Goal: Task Accomplishment & Management: Manage account settings

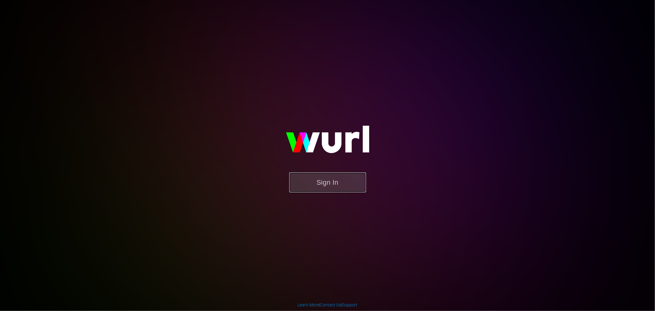
click at [308, 180] on button "Sign In" at bounding box center [327, 182] width 77 height 20
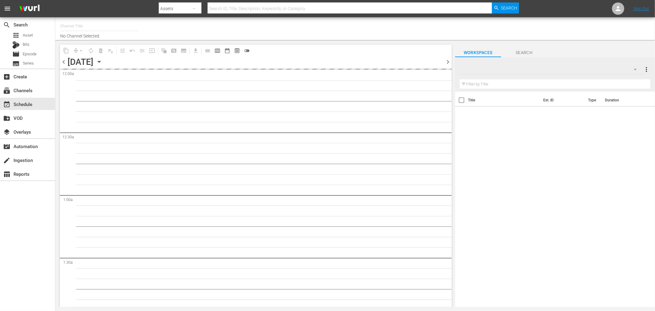
type input "Royalworld NL (1712)"
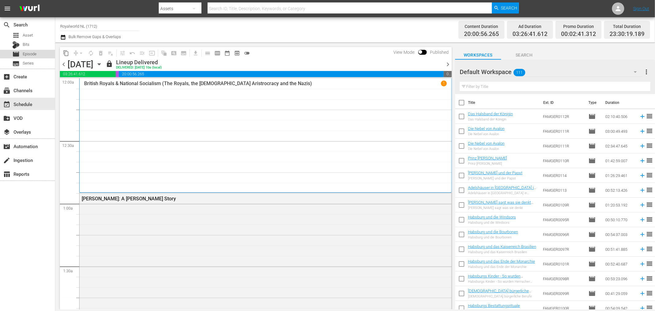
click at [31, 55] on span "Episode" at bounding box center [30, 54] width 14 height 6
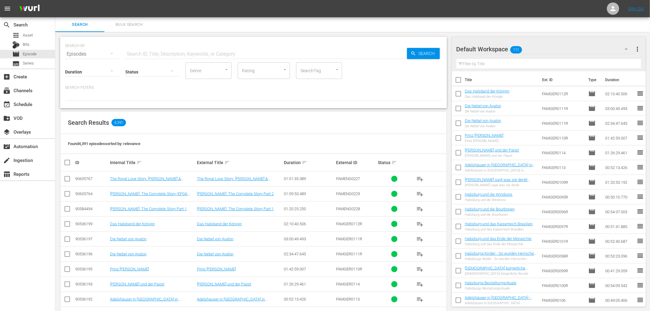
click at [623, 46] on button "button" at bounding box center [626, 49] width 15 height 15
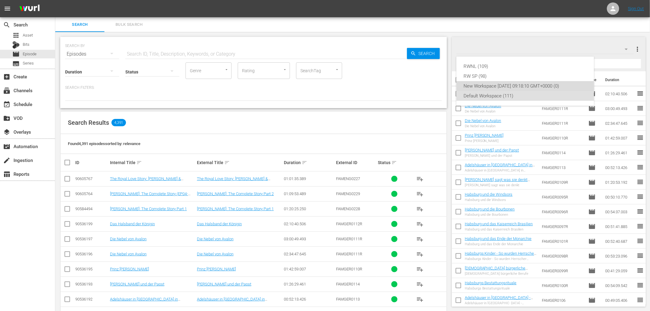
click at [529, 86] on div "New Workspace Thu Jan 09 2025 09:18:10 GMT+0000 (0)" at bounding box center [525, 86] width 123 height 10
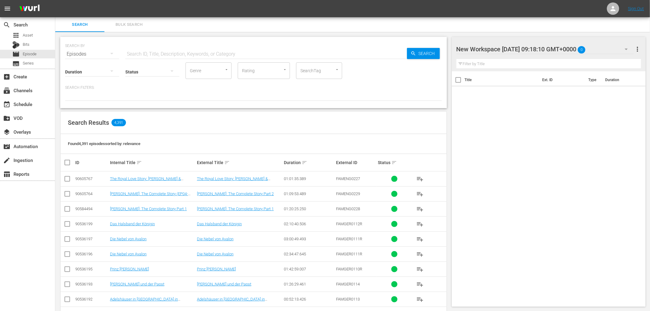
click at [573, 48] on div "New Workspace Thu Jan 09 2025 09:18:10 GMT+0000 0" at bounding box center [546, 49] width 178 height 17
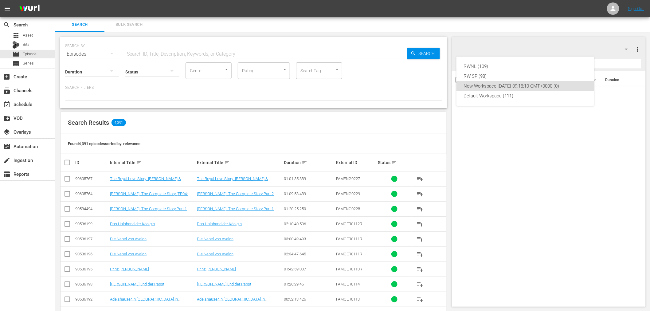
click at [573, 48] on div "RWNL (109) RW SP (98) New Workspace Thu Jan 09 2025 09:18:10 GMT+0000 (0) Defau…" at bounding box center [325, 155] width 650 height 311
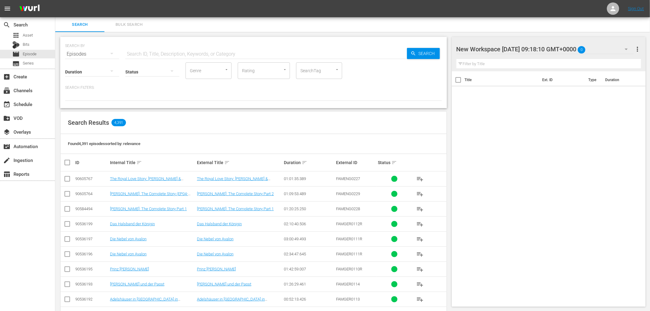
click at [548, 50] on div at bounding box center [509, 49] width 104 height 15
click at [548, 50] on input "New Workspace Thu Jan 09 2025 09:18:10 GMT+0000" at bounding box center [546, 49] width 179 height 15
type input "MOCPL"
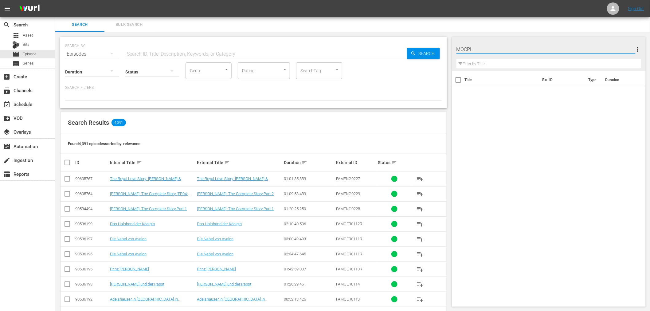
click at [566, 116] on div "Title Ext. ID Type Duration" at bounding box center [549, 187] width 194 height 233
click at [160, 57] on div "Status" at bounding box center [152, 68] width 54 height 22
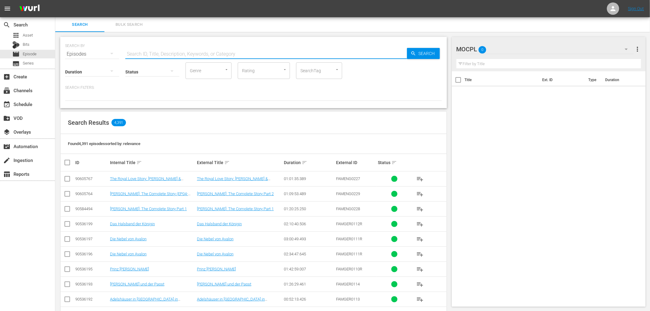
click at [161, 54] on input "text" at bounding box center [266, 54] width 282 height 15
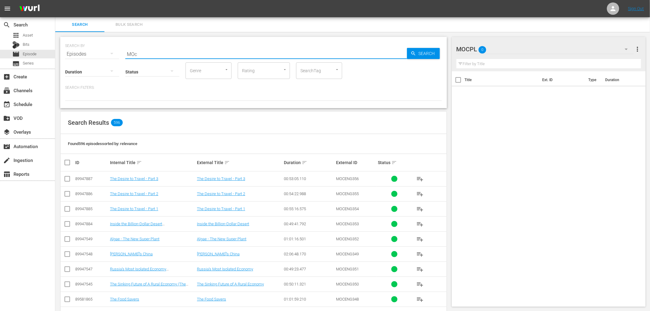
click at [143, 48] on input "MOc" at bounding box center [266, 54] width 282 height 15
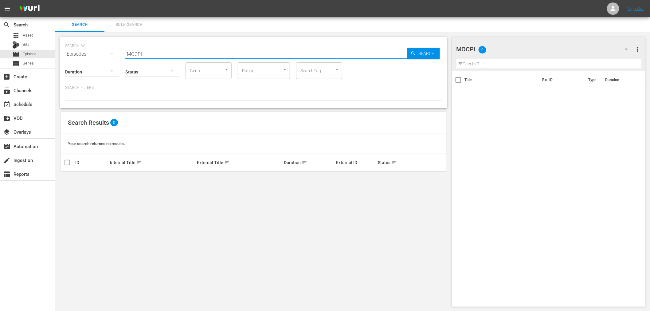
click at [155, 51] on input "MOCPL" at bounding box center [266, 54] width 282 height 15
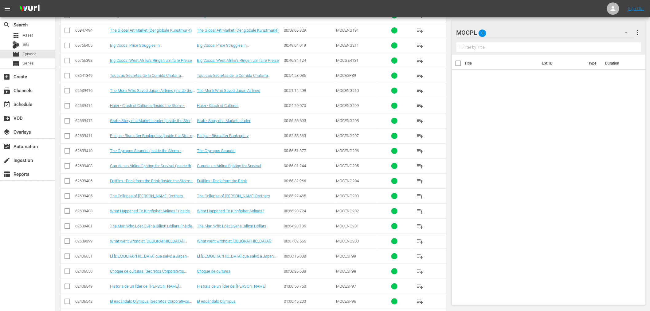
scroll to position [3206, 0]
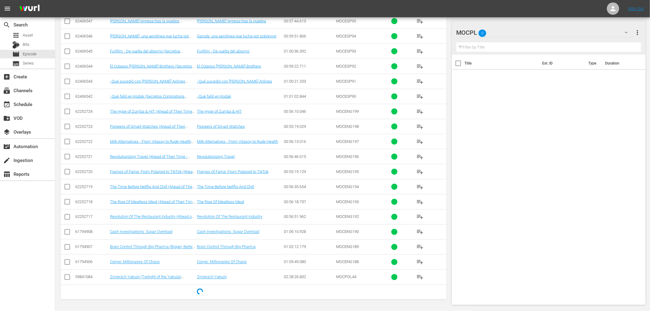
type input "MOC"
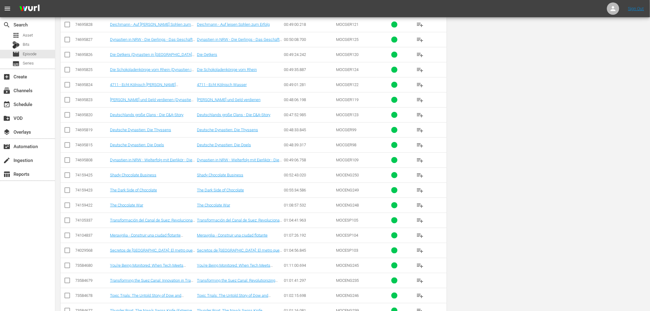
scroll to position [0, 0]
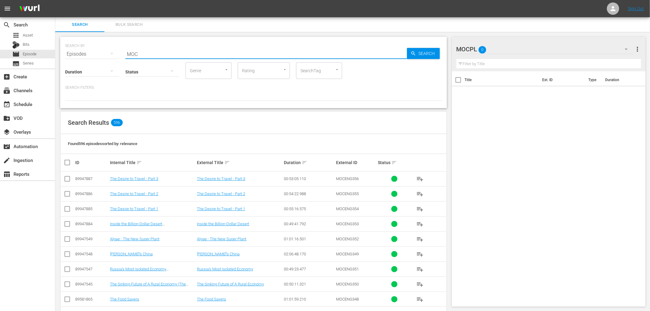
click at [178, 51] on input "MOC" at bounding box center [266, 54] width 282 height 15
paste input "Niechybny Koniec. Jak pieniądze straciły swoją wartość."
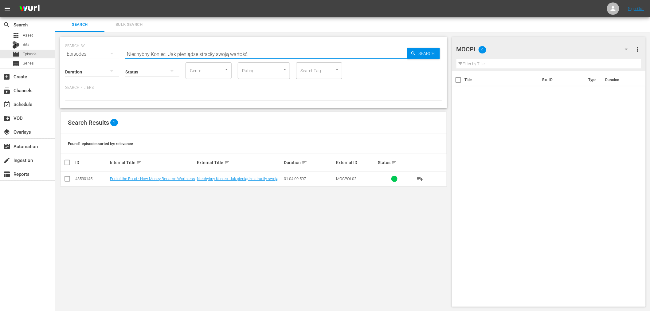
click at [252, 54] on input "Niechybny Koniec. Jak pieniądze straciły swoją wartość." at bounding box center [266, 54] width 282 height 15
click at [348, 176] on span "MOCPOL02" at bounding box center [346, 178] width 20 height 5
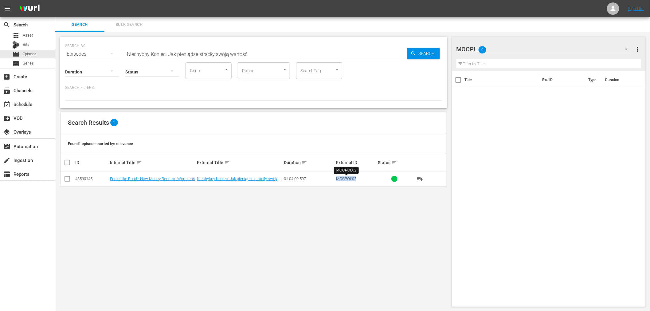
copy span "MOCPOL02"
click at [267, 61] on input "Niechybny Koniec. Jak pieniądze straciły swoją wartość." at bounding box center [266, 54] width 282 height 15
click at [273, 54] on input "Niechybny Koniec. Jak pieniądze straciły swoją wartość." at bounding box center [266, 54] width 282 height 15
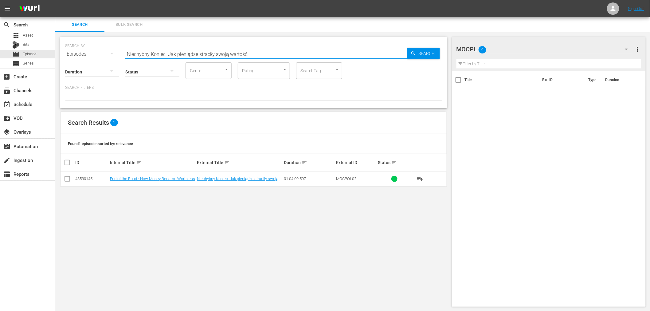
paste input "MOCPOL02"
type input "MOCPOL"
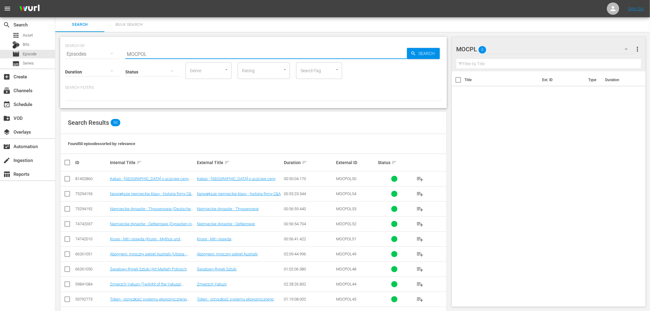
click at [65, 159] on input "checkbox" at bounding box center [70, 162] width 12 height 7
checkbox input "true"
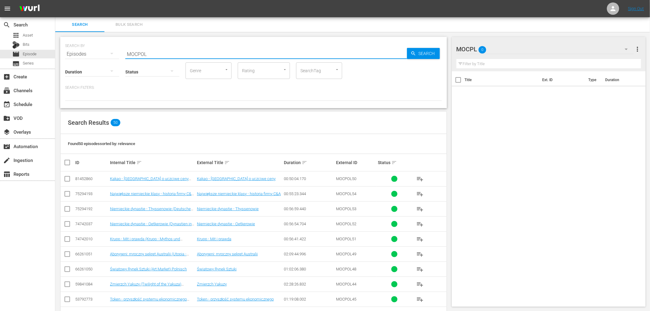
checkbox input "true"
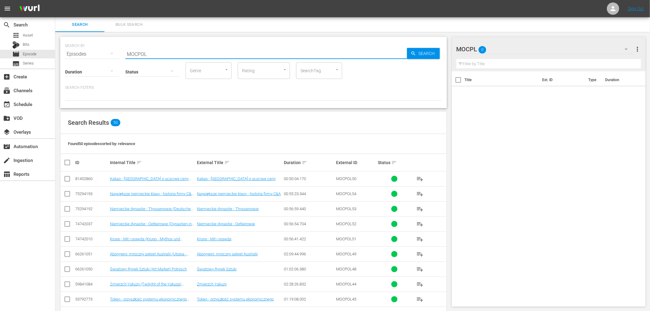
checkbox input "true"
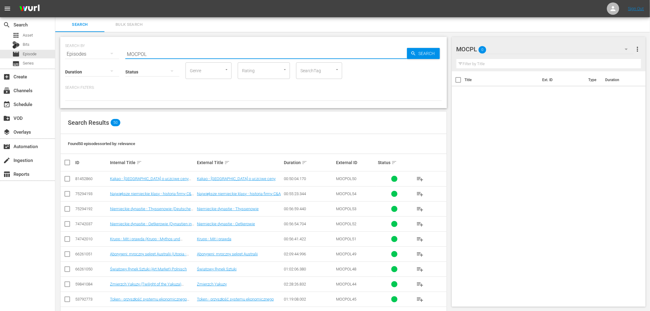
checkbox input "true"
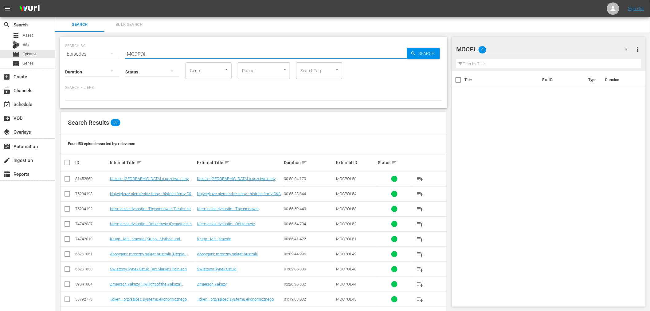
checkbox input "true"
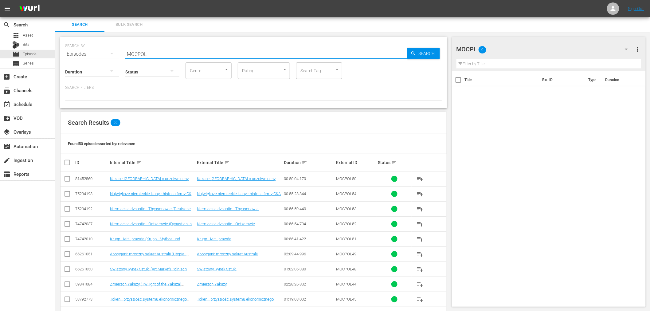
checkbox input "true"
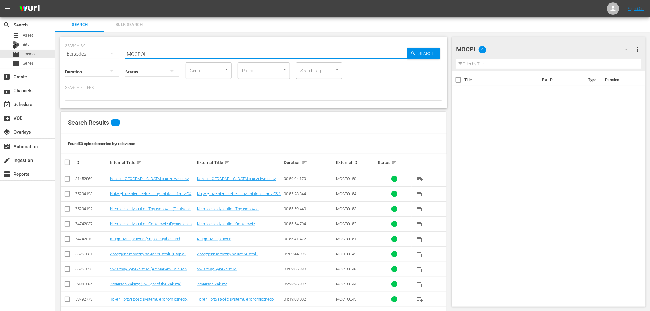
checkbox input "true"
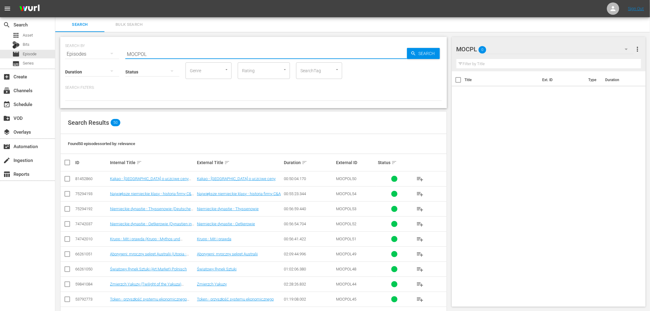
checkbox input "true"
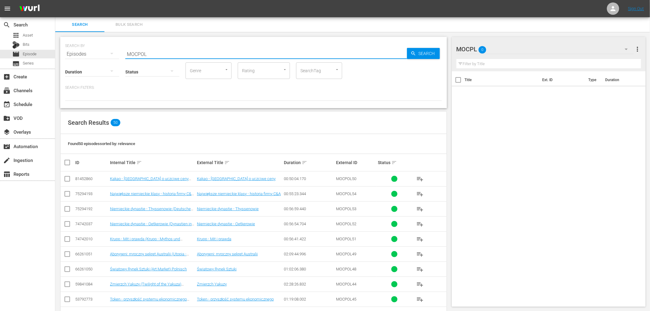
checkbox input "true"
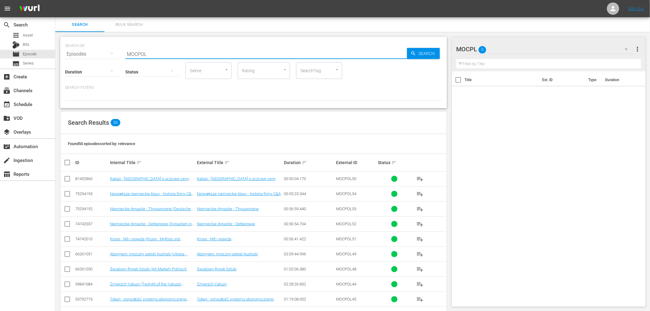
checkbox input "true"
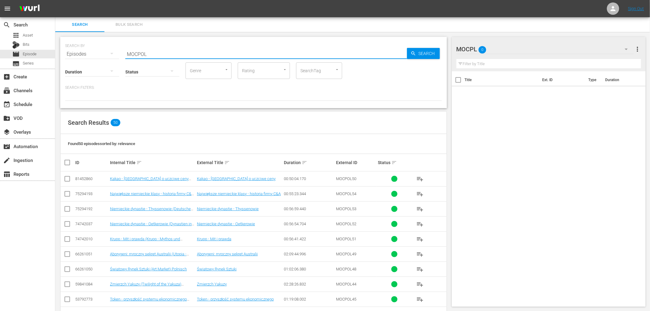
checkbox input "true"
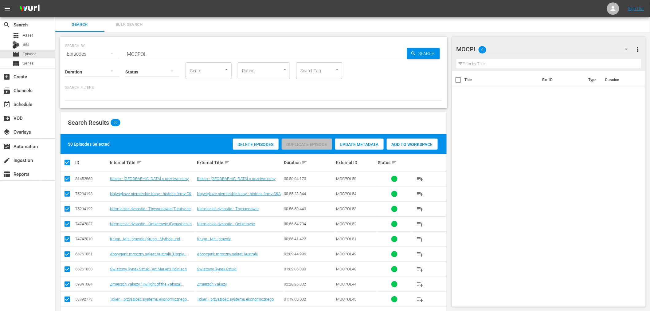
click at [417, 144] on span "Add to Workspace" at bounding box center [412, 144] width 51 height 5
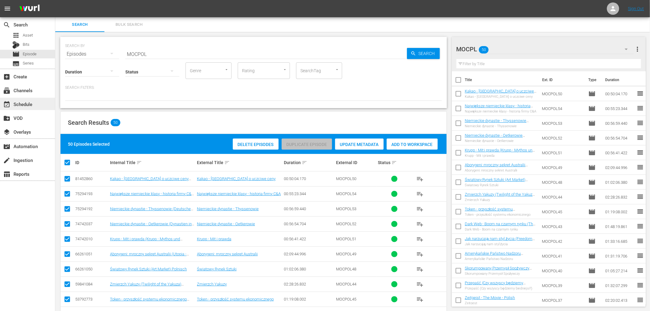
click at [25, 106] on div "event_available Schedule" at bounding box center [17, 103] width 34 height 6
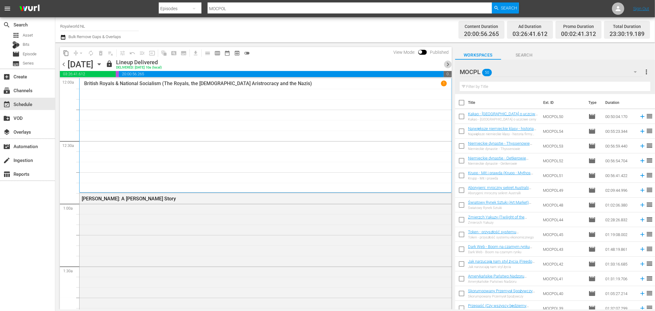
click at [448, 62] on span "chevron_right" at bounding box center [448, 65] width 8 height 8
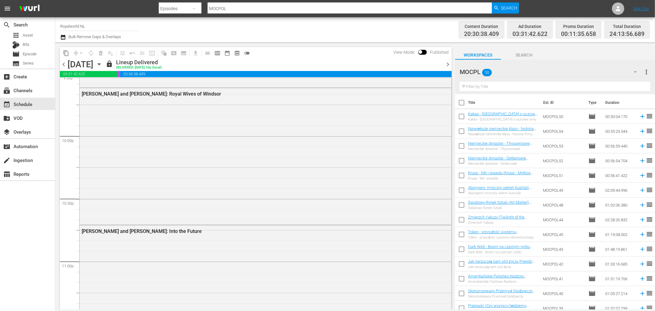
scroll to position [2859, 0]
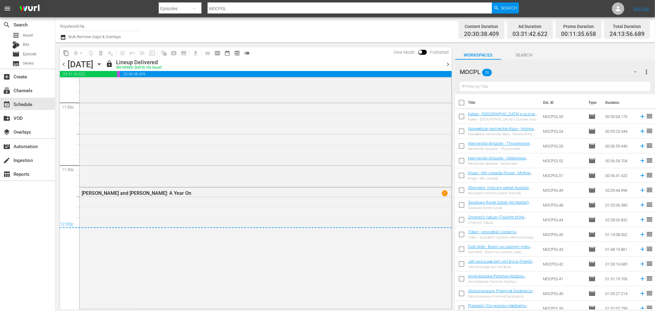
click at [94, 24] on input "Royalworld NL" at bounding box center [99, 26] width 79 height 15
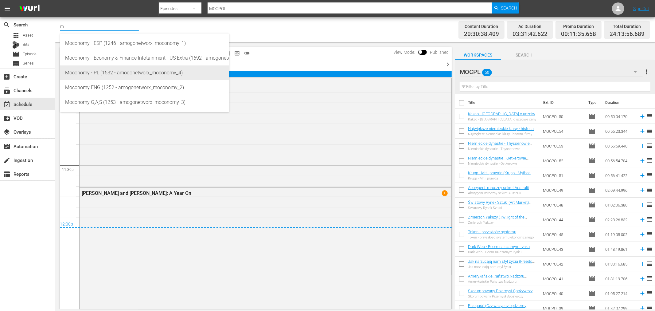
click at [105, 68] on div "Moconomy - PL (1532 - amogonetworx_moconomy_4)" at bounding box center [144, 72] width 159 height 15
type input "Moconomy - PL (1532 - amogonetworx_moconomy_4)"
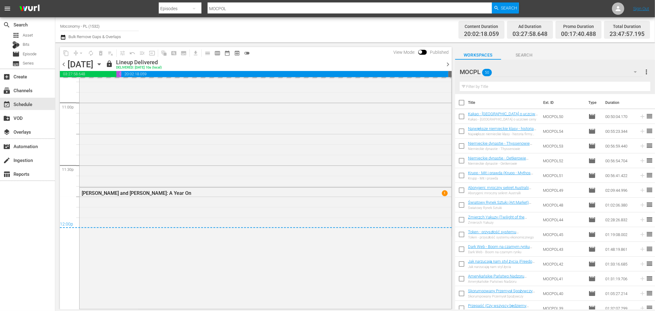
scroll to position [2817, 0]
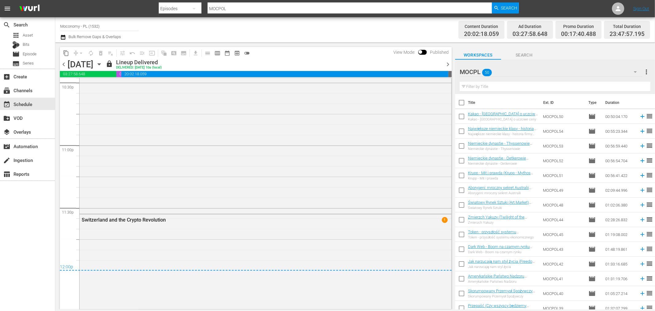
click at [132, 23] on input "Moconomy - PL (1532)" at bounding box center [99, 26] width 79 height 15
click at [163, 28] on div "Channel Title Moconomy - PL (1532) Bulk Remove Gaps & Overlaps" at bounding box center [221, 30] width 322 height 22
click at [450, 61] on span "chevron_right" at bounding box center [448, 65] width 8 height 8
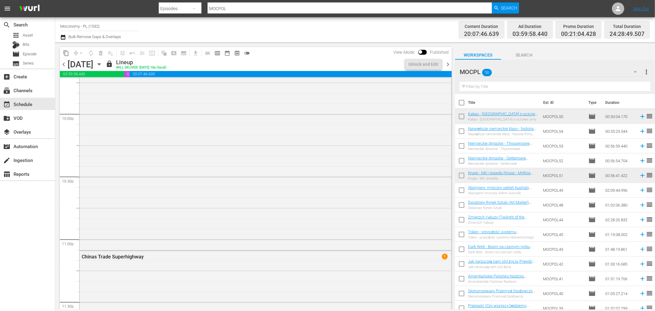
click at [450, 61] on span "chevron_right" at bounding box center [448, 65] width 8 height 8
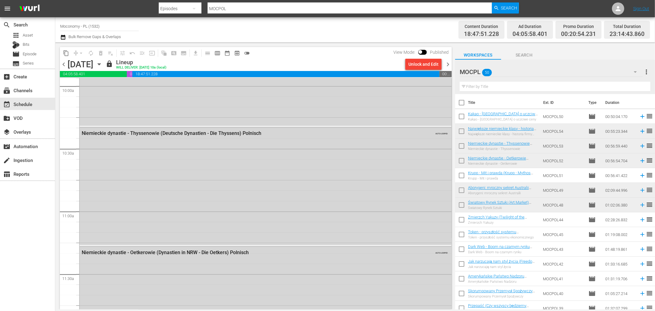
scroll to position [1041, 0]
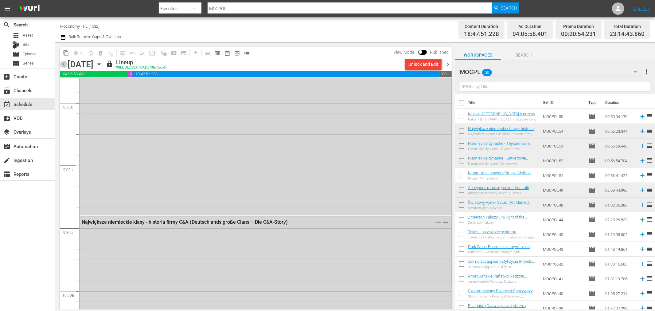
click at [60, 64] on span "chevron_left" at bounding box center [64, 65] width 8 height 8
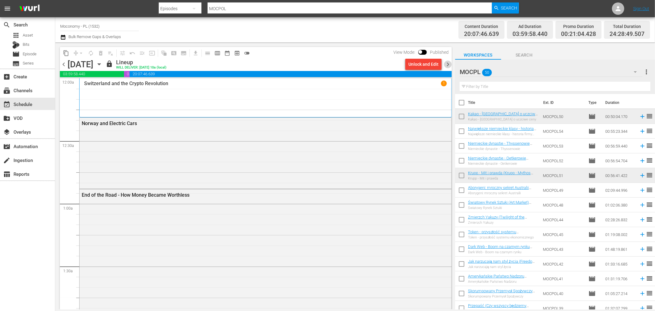
click at [444, 63] on span "chevron_right" at bounding box center [448, 65] width 8 height 8
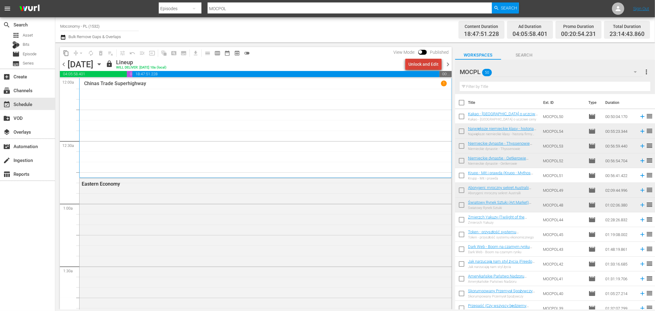
click at [432, 64] on div "Unlock and Edit" at bounding box center [424, 64] width 30 height 11
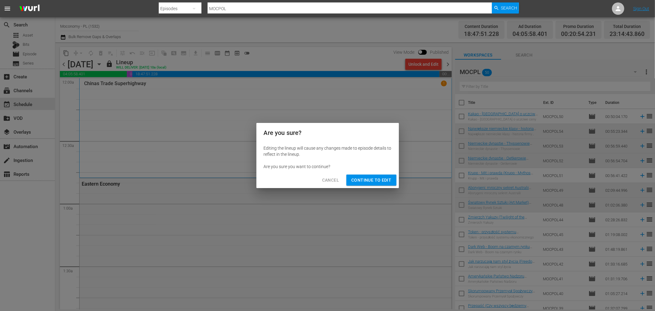
click at [372, 180] on span "Continue to Edit" at bounding box center [372, 180] width 40 height 8
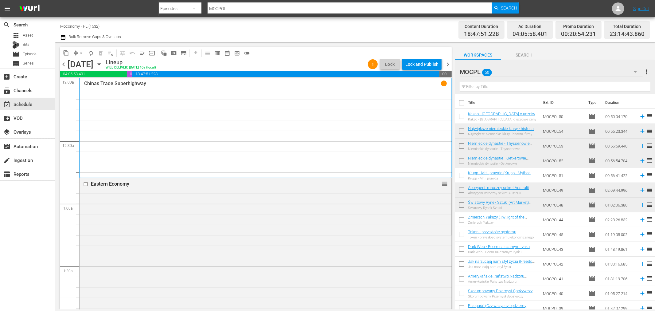
click at [448, 62] on span "chevron_right" at bounding box center [448, 65] width 8 height 8
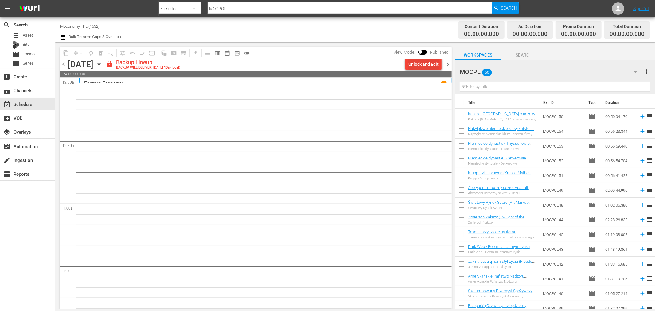
click at [428, 65] on div "Unlock and Edit" at bounding box center [424, 64] width 30 height 11
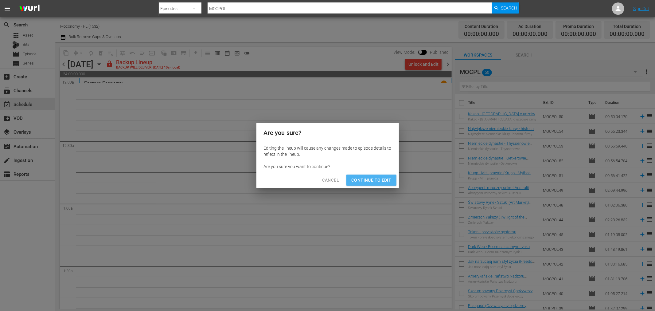
click at [380, 179] on span "Continue to Edit" at bounding box center [372, 180] width 40 height 8
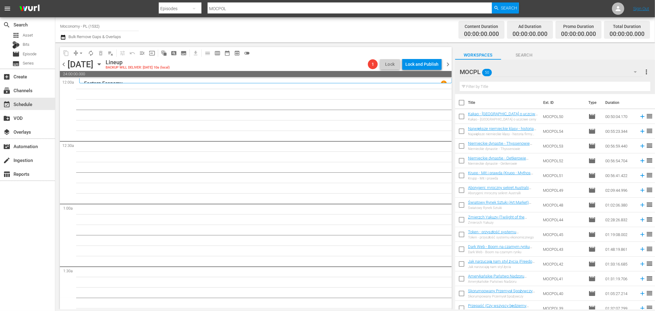
click at [445, 63] on span "chevron_right" at bounding box center [448, 65] width 8 height 8
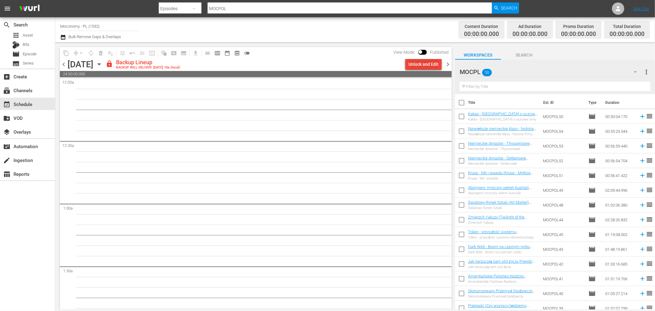
click at [424, 64] on div "Unlock and Edit" at bounding box center [424, 64] width 30 height 11
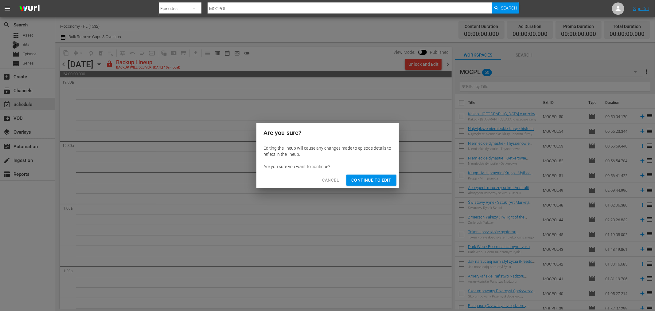
click at [373, 179] on span "Continue to Edit" at bounding box center [372, 180] width 40 height 8
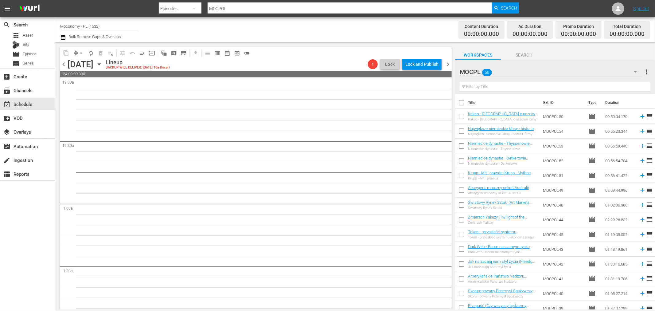
click at [447, 63] on span "chevron_right" at bounding box center [448, 65] width 8 height 8
click at [422, 67] on div "Unlock and Edit" at bounding box center [424, 64] width 30 height 11
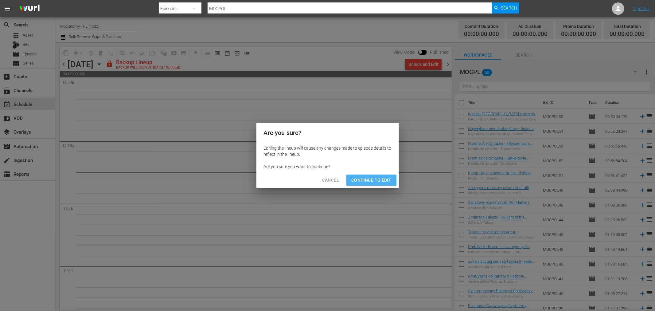
click at [376, 181] on span "Continue to Edit" at bounding box center [372, 180] width 40 height 8
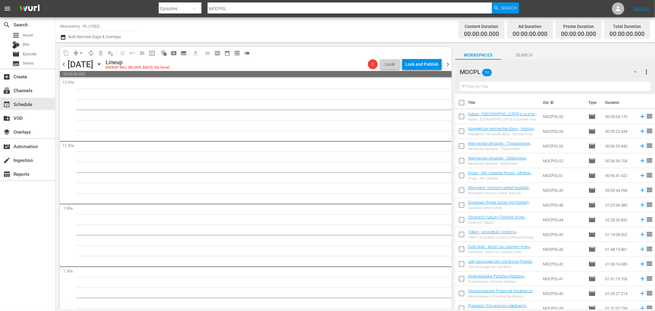
click at [450, 68] on span "chevron_right" at bounding box center [448, 65] width 8 height 8
click at [420, 62] on div "Unlock and Edit" at bounding box center [424, 64] width 30 height 11
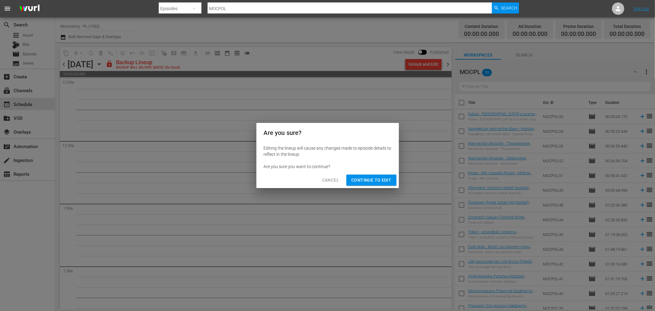
click at [369, 178] on span "Continue to Edit" at bounding box center [372, 180] width 40 height 8
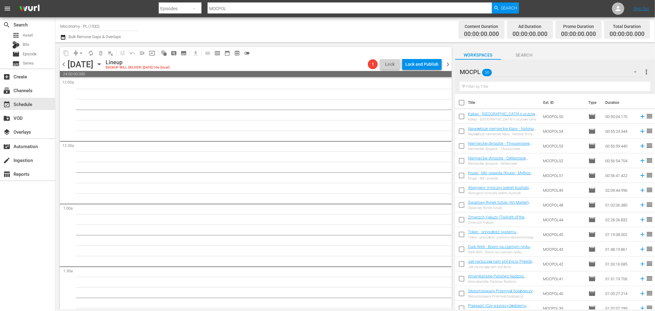
click at [450, 64] on span "chevron_right" at bounding box center [448, 65] width 8 height 8
click at [423, 69] on div "Lock and Publish" at bounding box center [422, 64] width 33 height 11
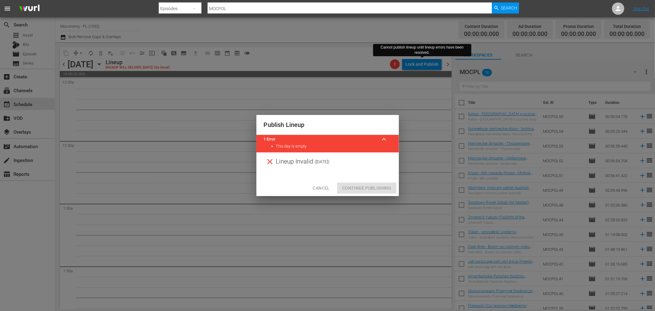
click at [319, 189] on span "Cancel" at bounding box center [321, 188] width 17 height 8
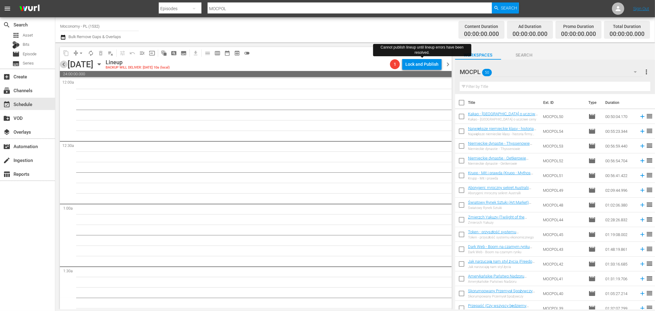
click at [65, 64] on span "chevron_left" at bounding box center [64, 65] width 8 height 8
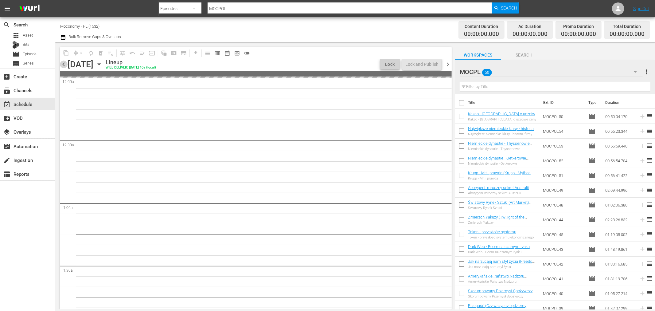
click at [65, 64] on span "chevron_left" at bounding box center [64, 65] width 8 height 8
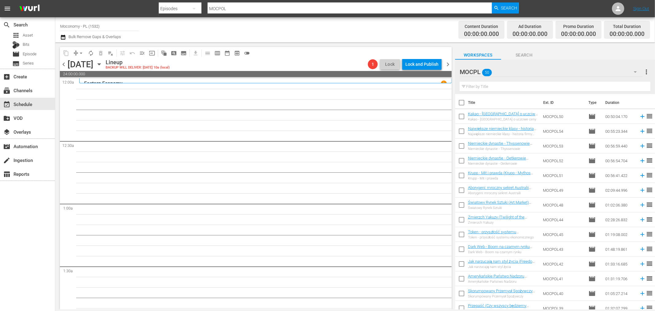
click at [65, 64] on span "chevron_left" at bounding box center [64, 65] width 8 height 8
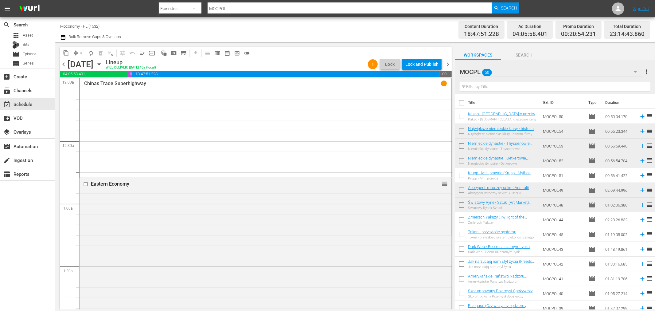
click at [446, 64] on span "chevron_right" at bounding box center [448, 65] width 8 height 8
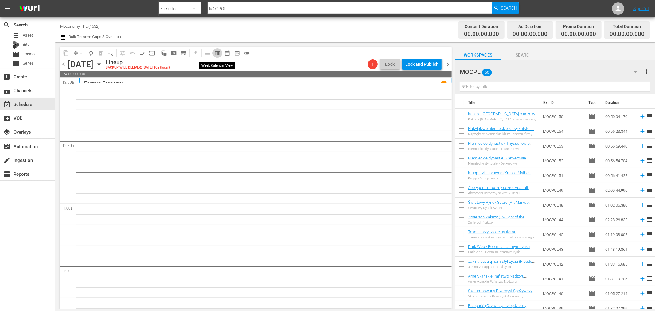
click at [216, 54] on span "calendar_view_week_outlined" at bounding box center [217, 53] width 6 height 6
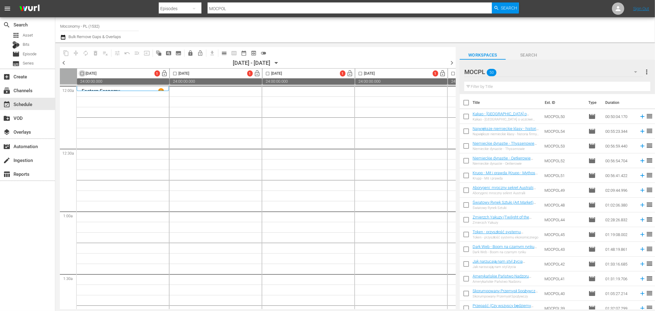
click at [84, 75] on input "checkbox" at bounding box center [82, 74] width 7 height 7
checkbox input "true"
click at [464, 103] on input "checkbox" at bounding box center [466, 103] width 13 height 13
checkbox input "true"
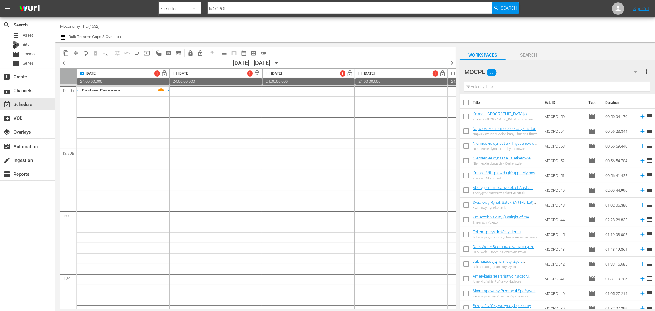
checkbox input "true"
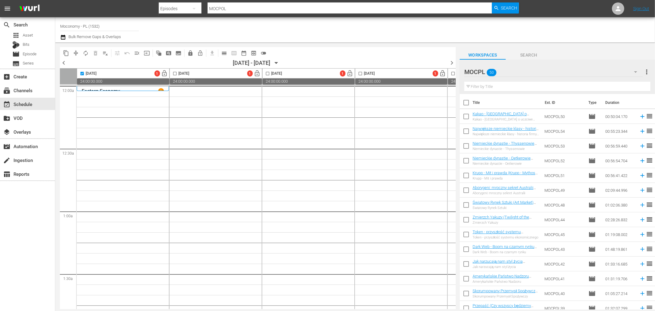
checkbox input "true"
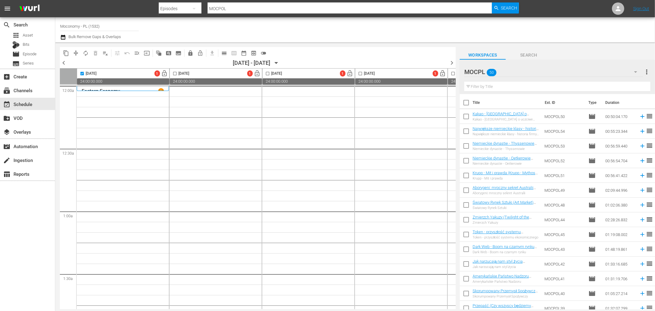
checkbox input "true"
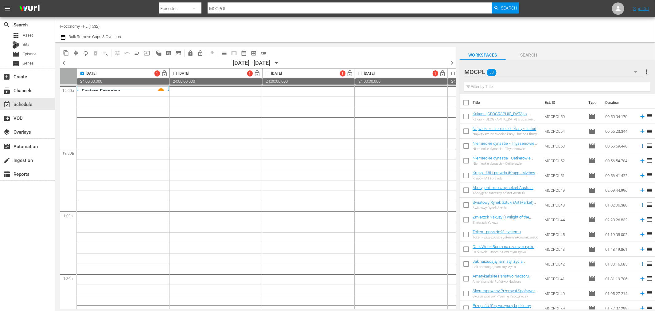
checkbox input "true"
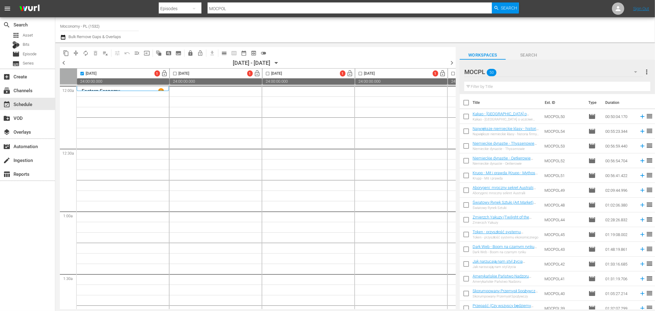
checkbox input "true"
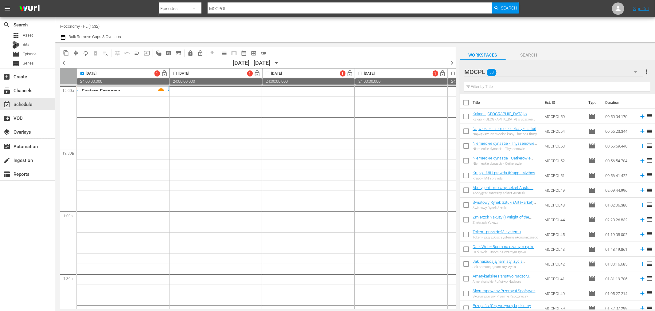
checkbox input "true"
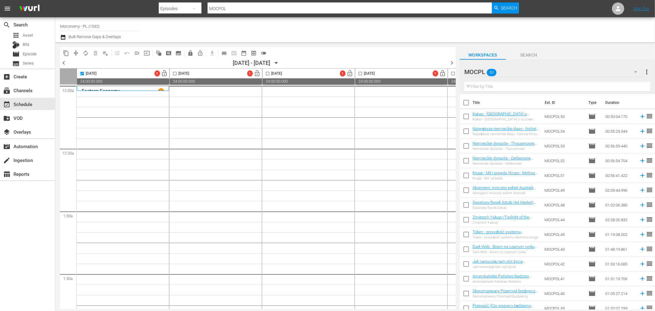
checkbox input "true"
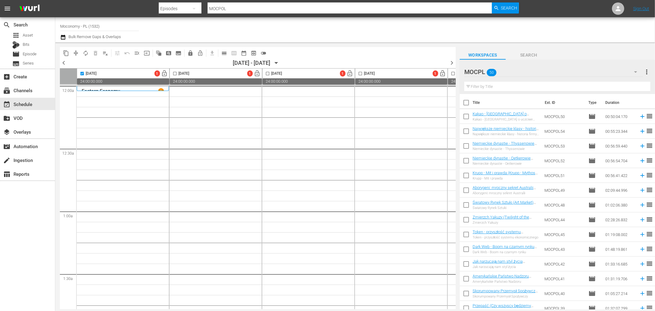
checkbox input "true"
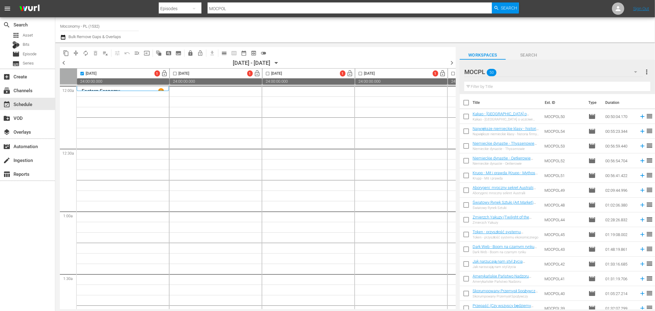
checkbox input "true"
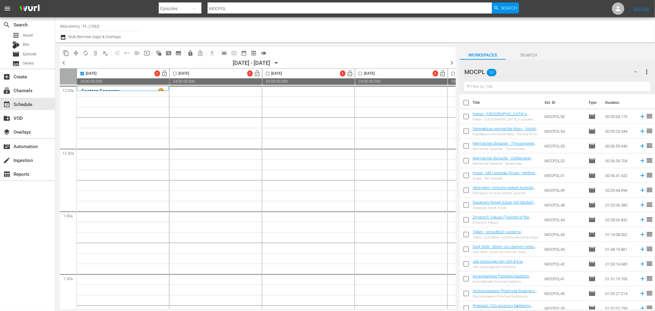
checkbox input "true"
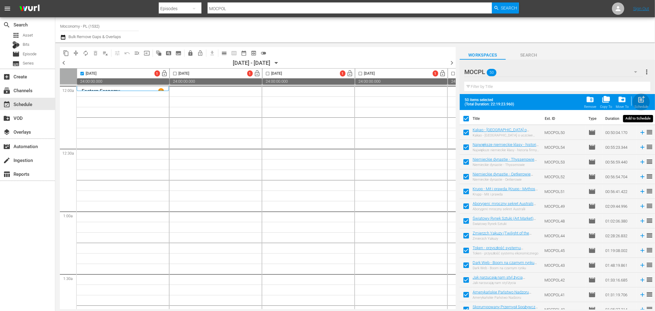
click at [641, 100] on span "post_add" at bounding box center [642, 99] width 8 height 8
checkbox input "false"
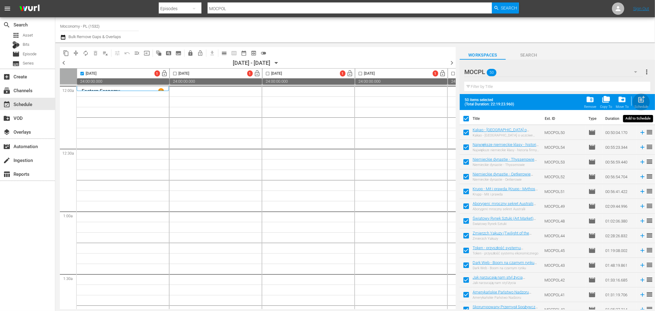
checkbox input "false"
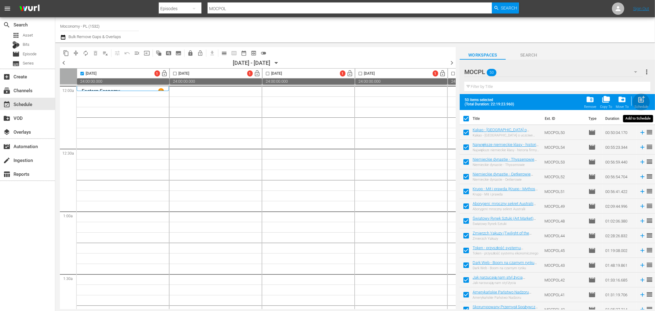
checkbox input "false"
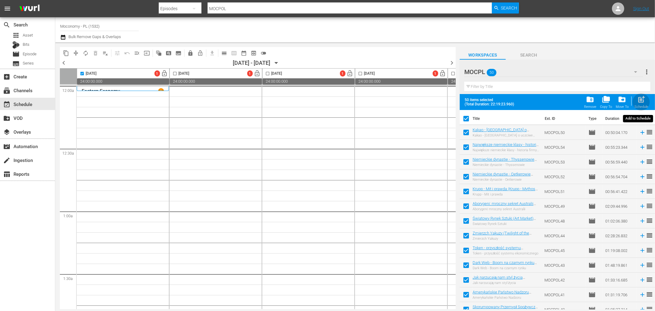
checkbox input "false"
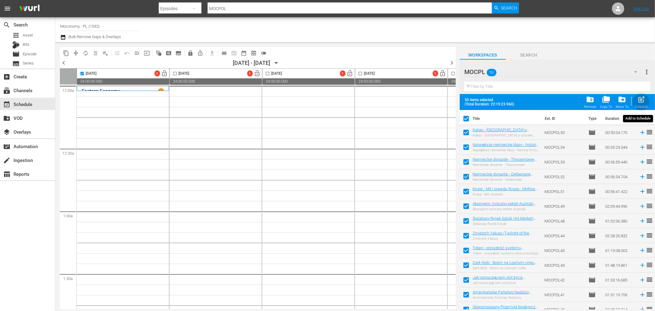
checkbox input "false"
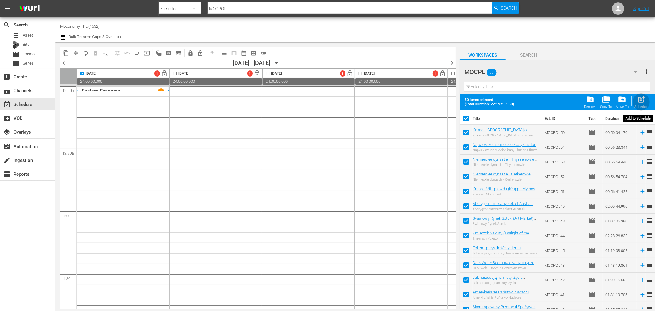
checkbox input "false"
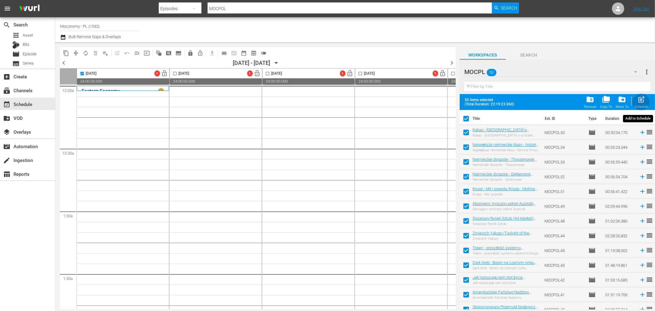
checkbox input "false"
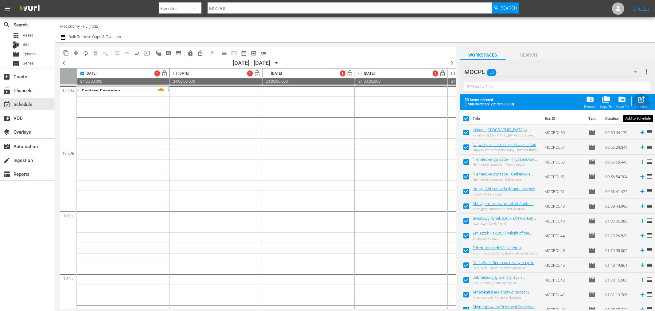
checkbox input "false"
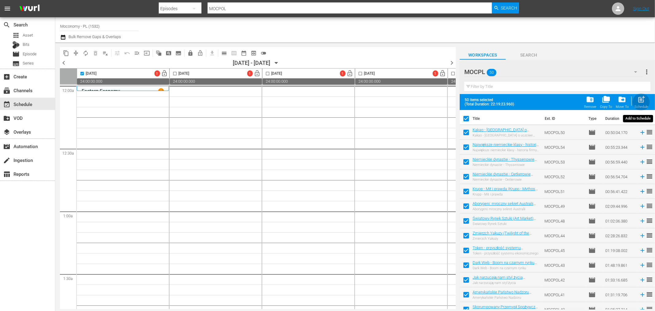
checkbox input "false"
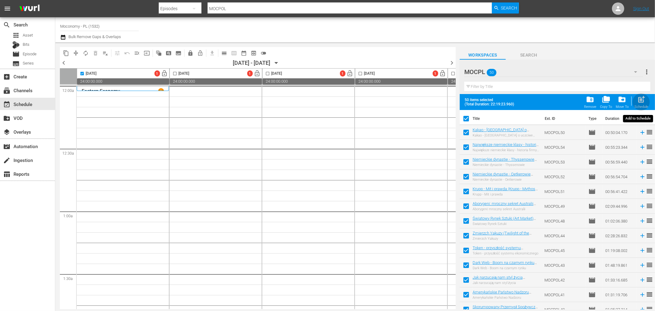
checkbox input "false"
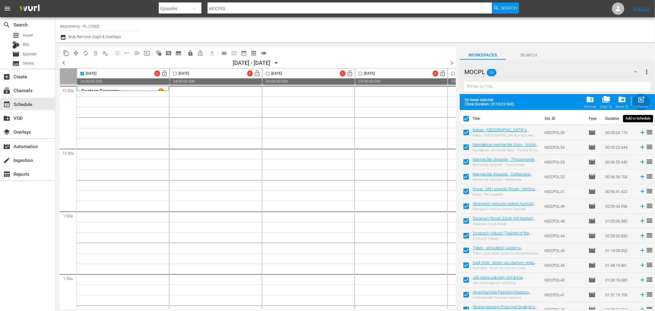
checkbox input "false"
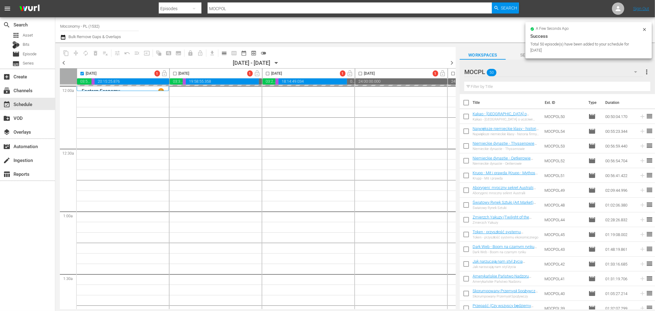
checkbox input "false"
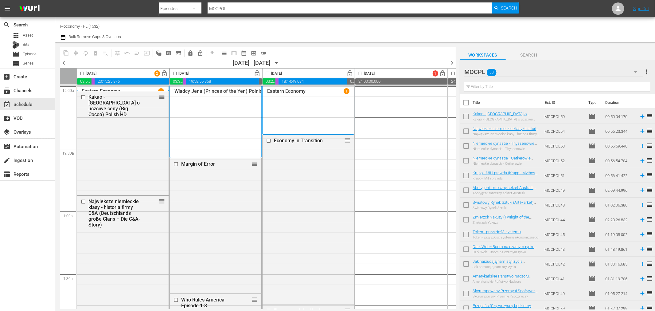
click at [267, 73] on input "checkbox" at bounding box center [267, 74] width 7 height 7
checkbox input "true"
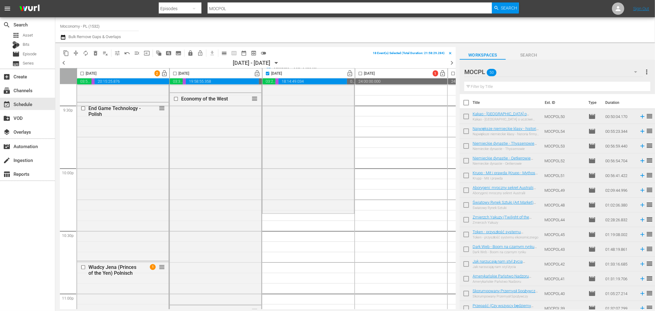
scroll to position [2788, 0]
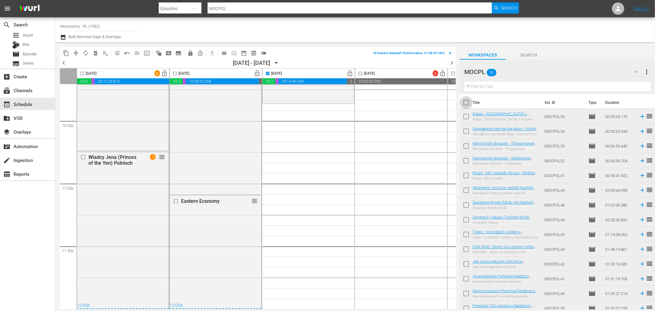
click at [466, 101] on input "checkbox" at bounding box center [466, 103] width 13 height 13
checkbox input "true"
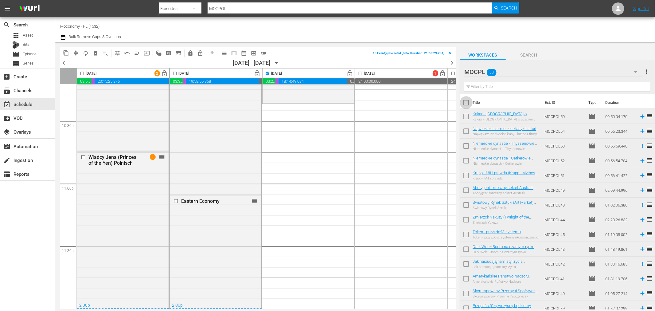
checkbox input "true"
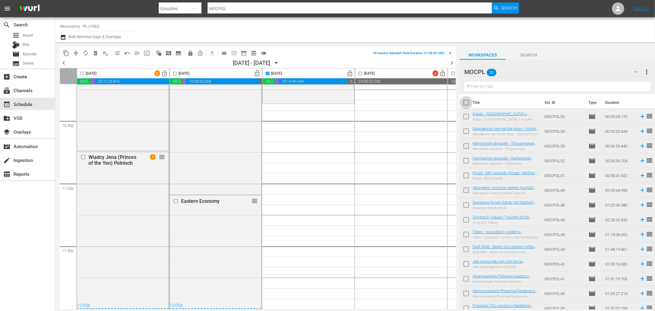
checkbox input "true"
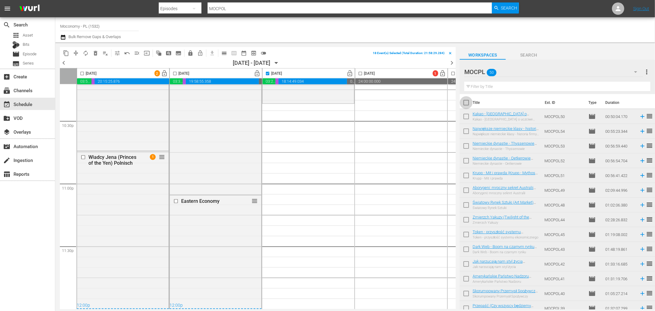
checkbox input "true"
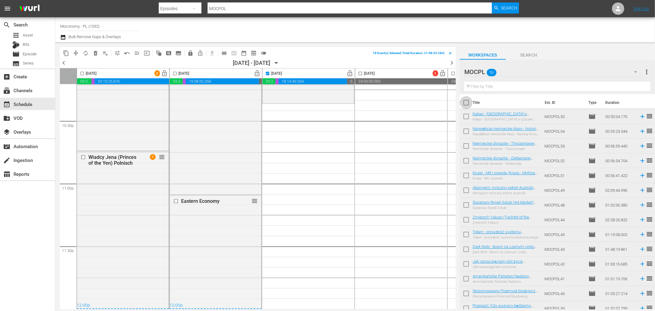
checkbox input "true"
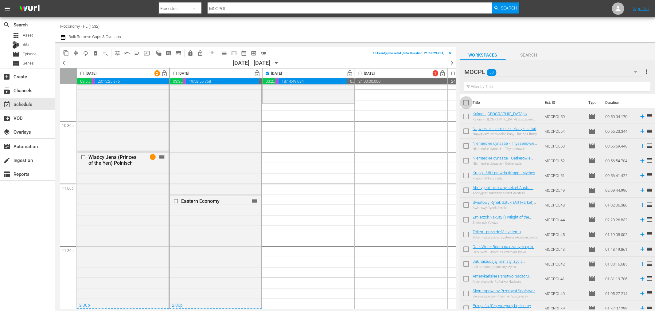
checkbox input "true"
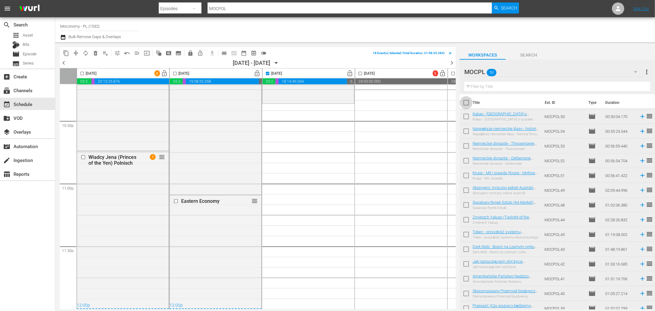
checkbox input "true"
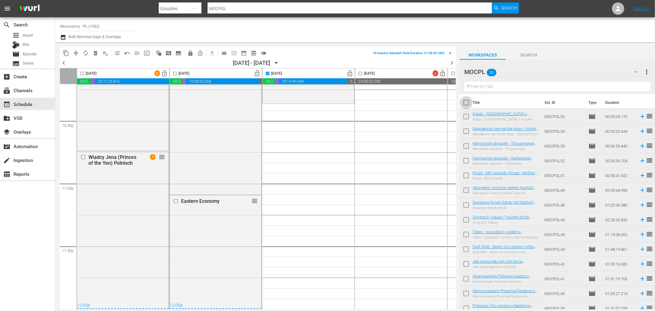
checkbox input "true"
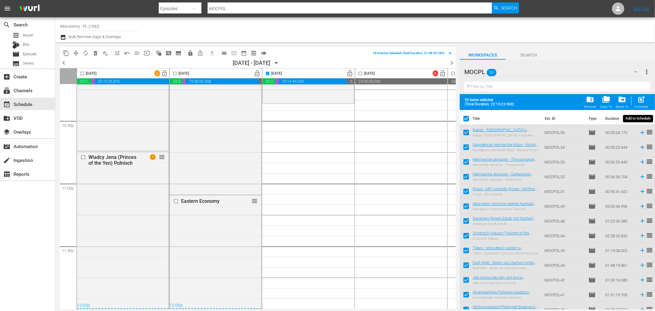
click at [644, 102] on span "post_add" at bounding box center [642, 99] width 8 height 8
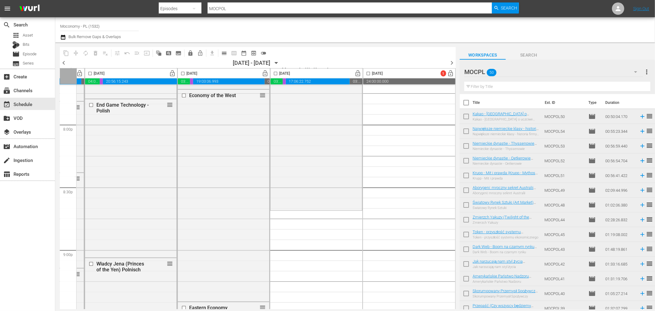
scroll to position [2458, 273]
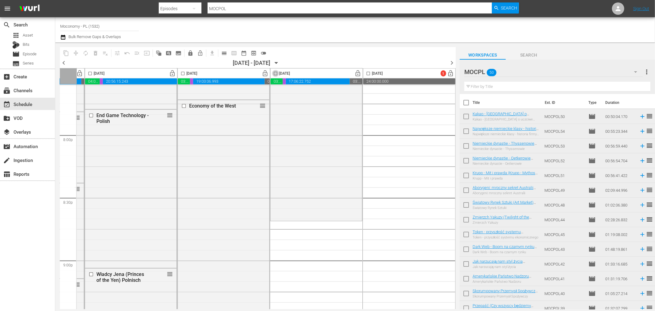
click at [275, 72] on input "checkbox" at bounding box center [275, 74] width 7 height 7
click at [469, 102] on input "checkbox" at bounding box center [466, 103] width 13 height 13
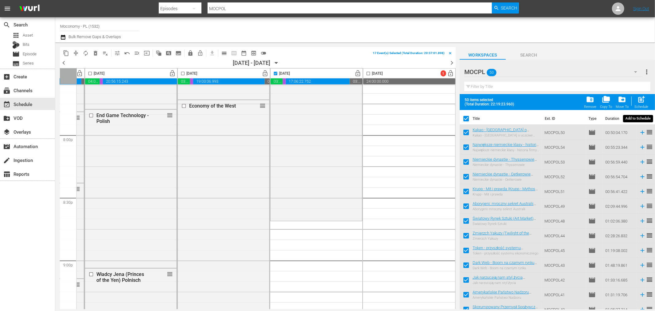
click at [646, 102] on div "post_add Schedule" at bounding box center [642, 102] width 14 height 14
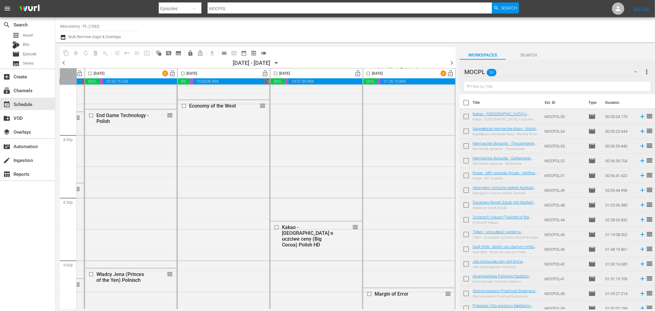
click at [317, 37] on div "Channel Title Moconomy - PL (1532) Bulk Remove Gaps & Overlaps" at bounding box center [221, 30] width 322 height 22
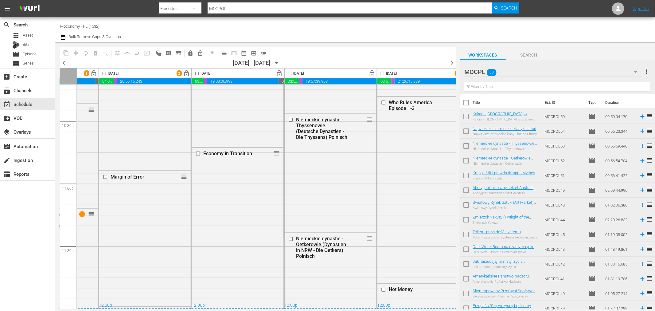
scroll to position [2788, 273]
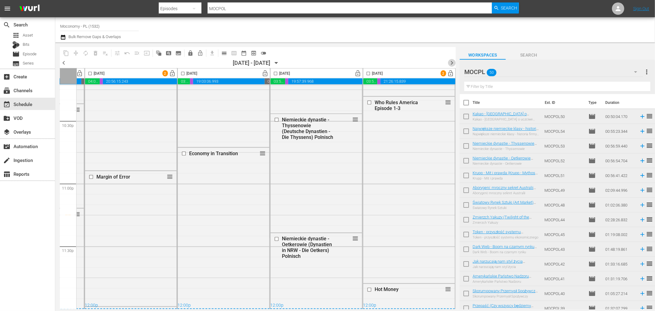
click at [454, 61] on span "chevron_right" at bounding box center [452, 63] width 8 height 8
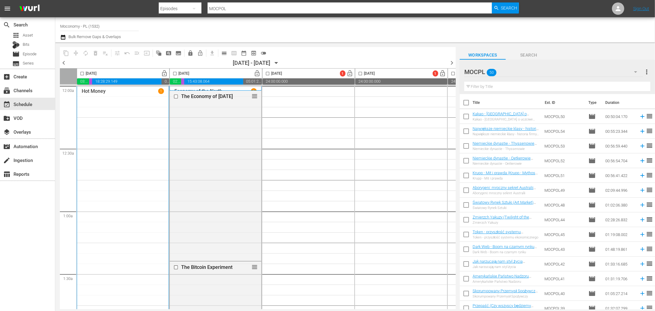
click at [61, 68] on div "chevron_left 10/03/2025 - 10/09/2025 October 3rd chevron_right" at bounding box center [258, 63] width 396 height 9
click at [63, 65] on span "chevron_left" at bounding box center [64, 63] width 8 height 8
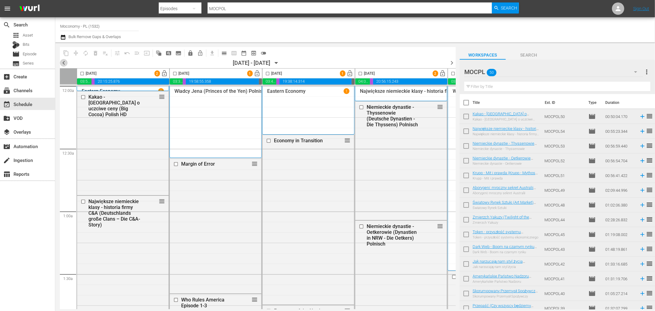
click at [63, 65] on span "chevron_left" at bounding box center [64, 63] width 8 height 8
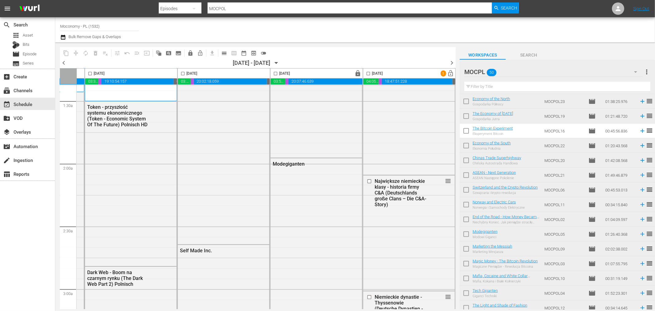
scroll to position [0, 273]
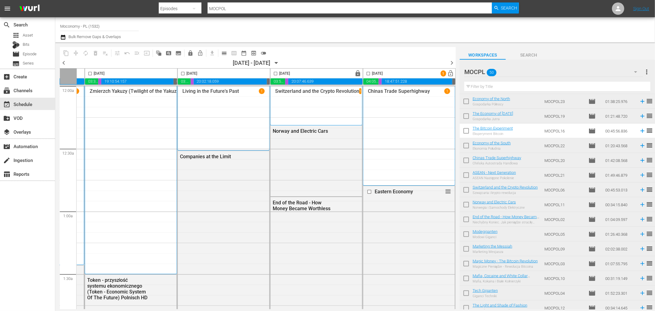
click at [450, 64] on span "chevron_right" at bounding box center [452, 63] width 8 height 8
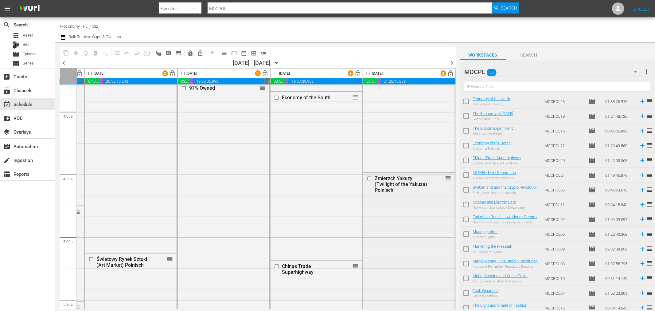
scroll to position [512, 273]
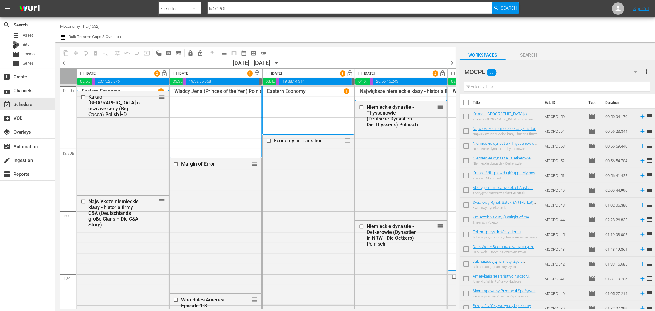
scroll to position [502, 0]
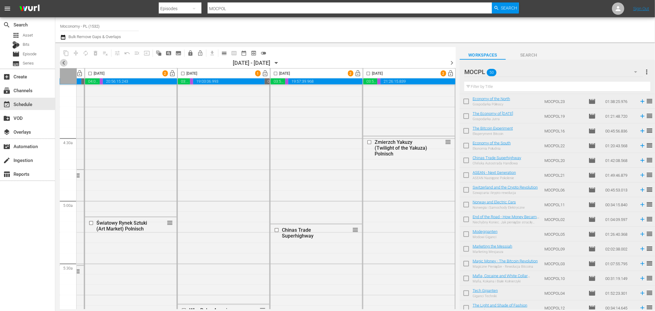
click at [61, 63] on span "chevron_left" at bounding box center [64, 63] width 8 height 8
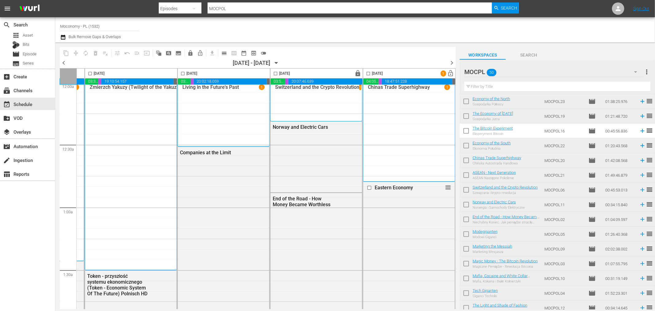
scroll to position [0, 273]
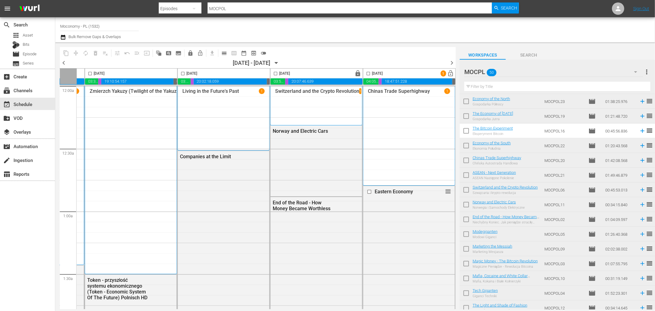
click at [365, 72] on input "checkbox" at bounding box center [368, 74] width 7 height 7
click at [452, 62] on span "chevron_right" at bounding box center [452, 63] width 8 height 8
checkbox input "false"
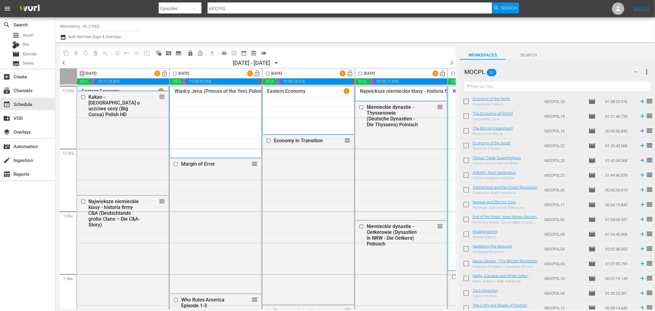
click at [83, 74] on input "checkbox" at bounding box center [82, 74] width 7 height 7
checkbox input "true"
click at [176, 73] on input "checkbox" at bounding box center [174, 74] width 7 height 7
checkbox input "true"
click at [268, 72] on input "checkbox" at bounding box center [267, 74] width 7 height 7
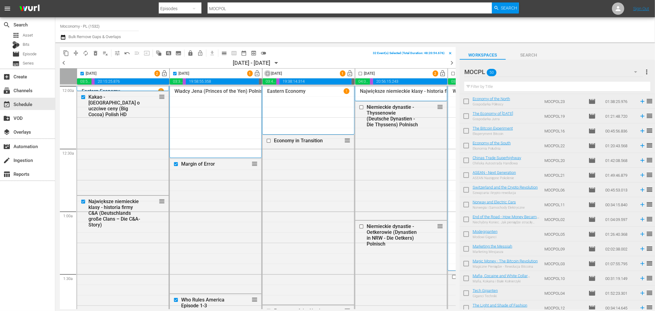
checkbox input "true"
click at [363, 73] on input "checkbox" at bounding box center [360, 74] width 7 height 7
checkbox input "true"
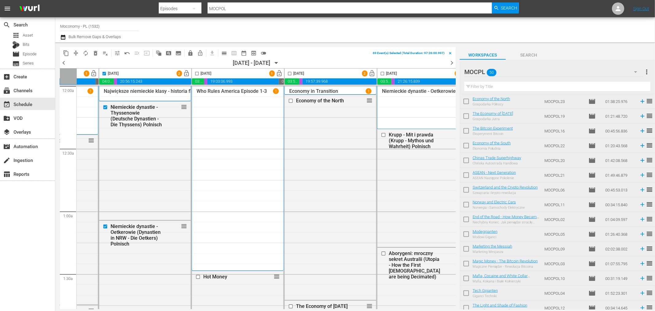
scroll to position [0, 273]
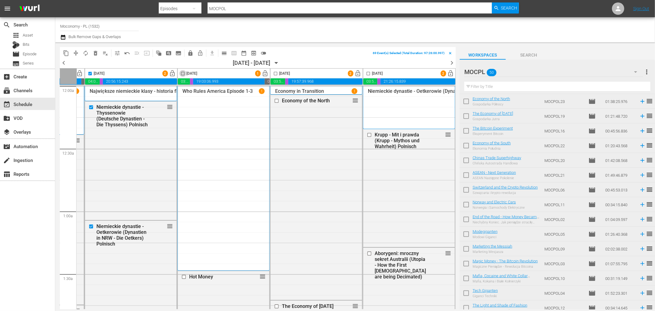
click at [180, 76] on input "checkbox" at bounding box center [182, 74] width 7 height 7
checkbox input "true"
click at [274, 74] on input "checkbox" at bounding box center [275, 74] width 7 height 7
checkbox input "true"
click at [368, 73] on input "checkbox" at bounding box center [368, 74] width 7 height 7
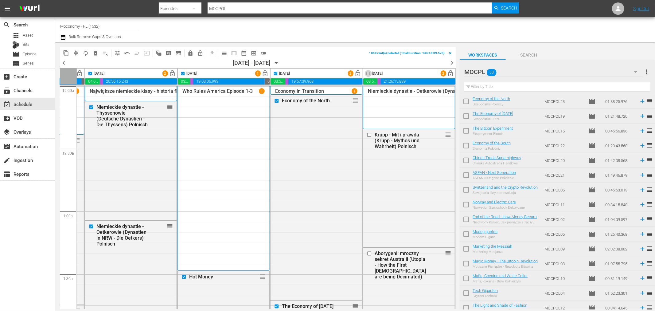
checkbox input "true"
click at [457, 63] on div "content_copy compress autorenew_outlined delete_forever_outlined playlist_remov…" at bounding box center [355, 175] width 600 height 267
click at [453, 64] on span "chevron_right" at bounding box center [452, 63] width 8 height 8
checkbox input "false"
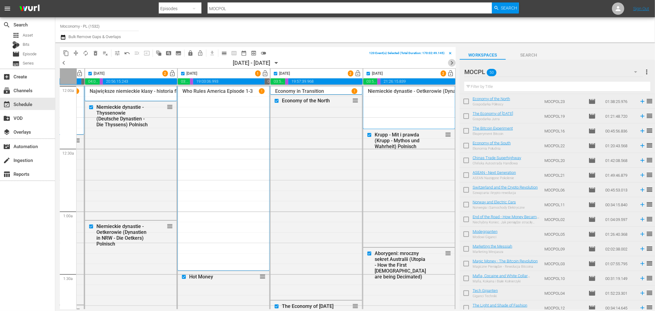
checkbox input "false"
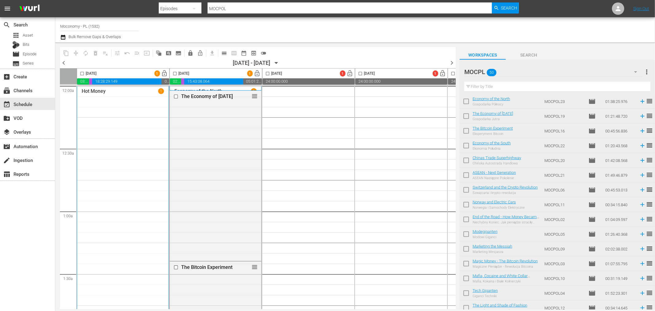
click at [176, 73] on input "checkbox" at bounding box center [174, 74] width 7 height 7
checkbox input "true"
click at [84, 74] on input "checkbox" at bounding box center [82, 74] width 7 height 7
click at [94, 53] on span "delete_forever_outlined" at bounding box center [95, 53] width 6 height 6
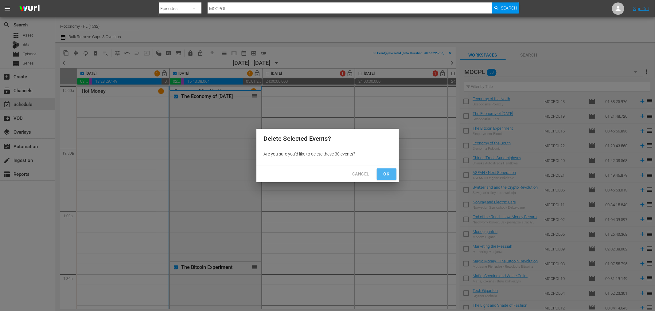
click at [385, 174] on span "Ok" at bounding box center [387, 174] width 10 height 8
checkbox input "false"
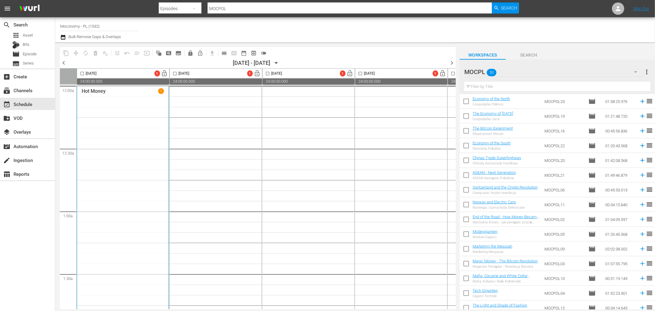
click at [83, 72] on input "checkbox" at bounding box center [82, 74] width 7 height 7
click at [82, 72] on input "checkbox" at bounding box center [82, 74] width 7 height 7
checkbox input "false"
click at [117, 120] on div "Hot Money 1" at bounding box center [123, 216] width 82 height 257
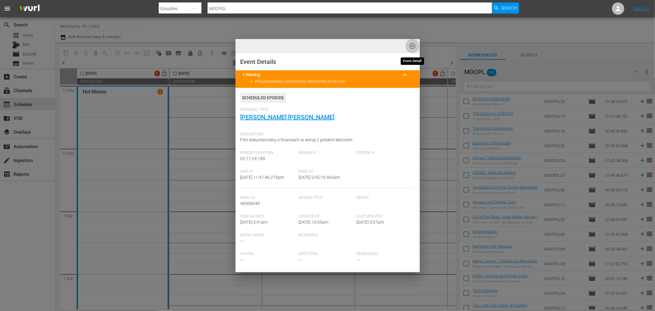
click at [412, 48] on span "highlight_off_icon" at bounding box center [412, 46] width 7 height 7
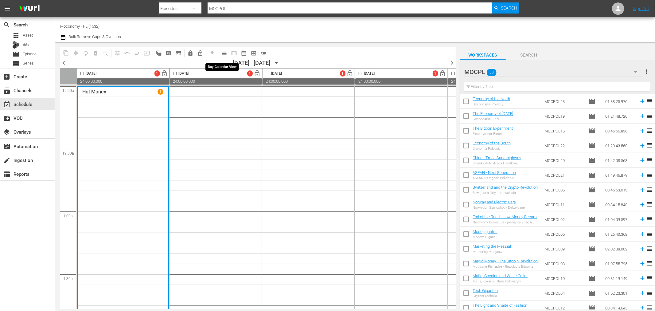
click at [225, 51] on span "calendar_view_day_outlined" at bounding box center [224, 53] width 6 height 6
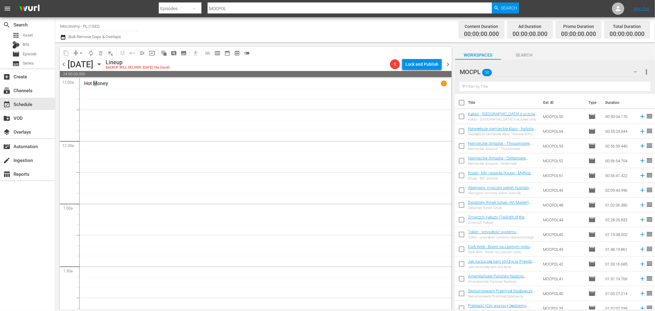
drag, startPoint x: 95, startPoint y: 83, endPoint x: 98, endPoint y: 108, distance: 25.8
click at [96, 108] on div "Hot Money 1" at bounding box center [265, 209] width 363 height 257
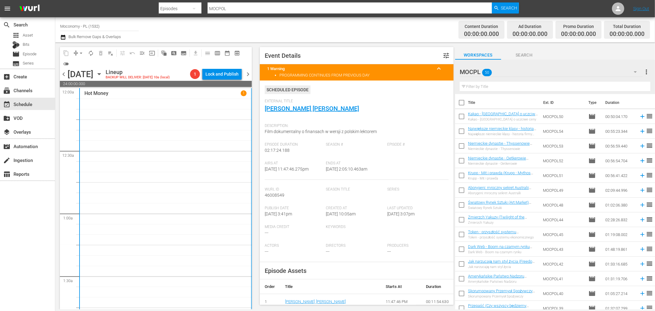
click at [199, 108] on div "Hot Money 1" at bounding box center [166, 218] width 162 height 257
click at [65, 72] on span "chevron_left" at bounding box center [64, 74] width 8 height 8
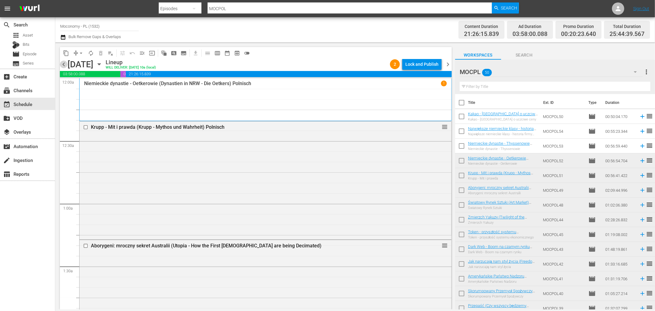
click at [62, 67] on span "chevron_left" at bounding box center [64, 65] width 8 height 8
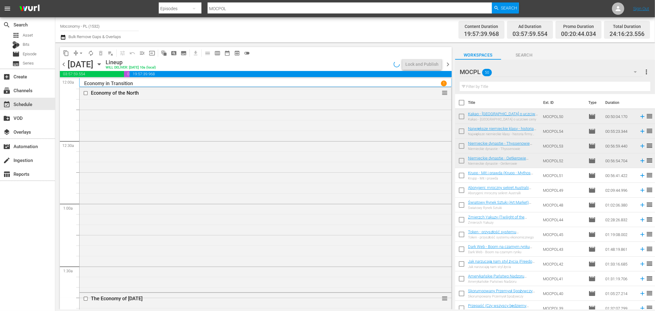
click at [62, 67] on span "chevron_left" at bounding box center [64, 65] width 8 height 8
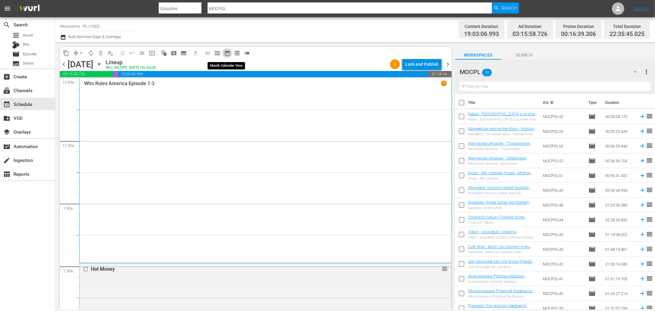
click at [225, 54] on span "date_range_outlined" at bounding box center [227, 53] width 6 height 6
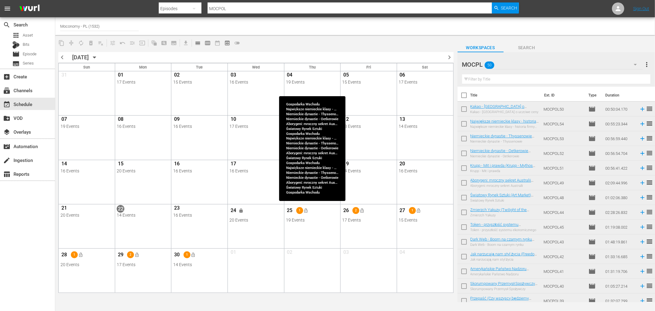
click at [293, 211] on span "25" at bounding box center [290, 211] width 8 height 8
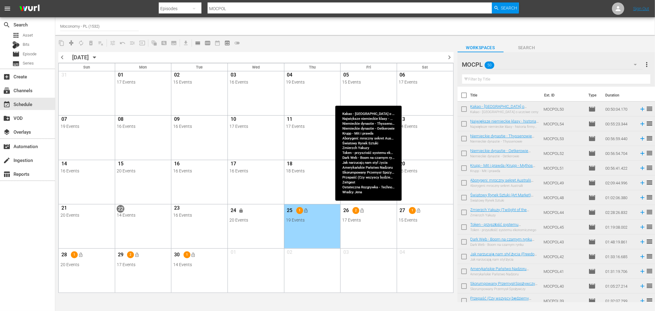
click at [343, 210] on span "26" at bounding box center [346, 211] width 8 height 8
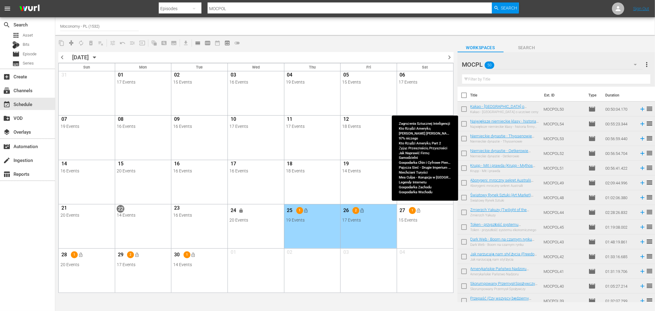
click at [406, 210] on span "27" at bounding box center [403, 211] width 8 height 8
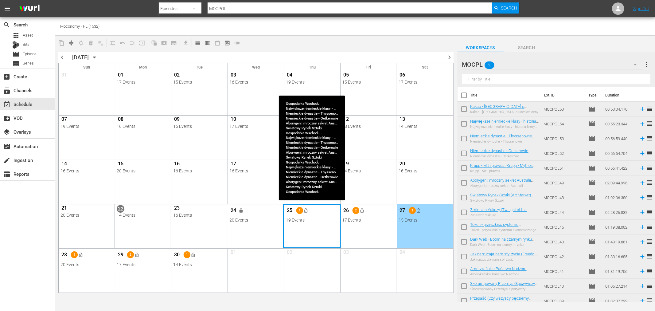
click at [287, 225] on div "Month View" at bounding box center [312, 226] width 58 height 44
click at [318, 222] on div "19 Events" at bounding box center [312, 220] width 53 height 5
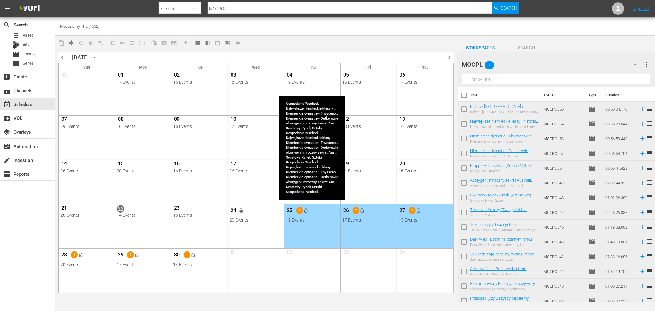
click at [311, 222] on div "19 Events" at bounding box center [312, 220] width 53 height 5
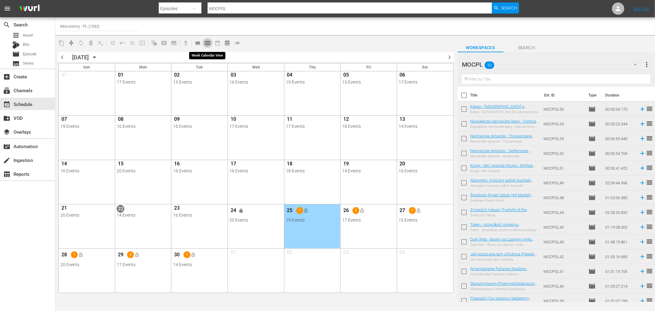
click at [203, 42] on button "calendar_view_week_outlined" at bounding box center [208, 43] width 10 height 10
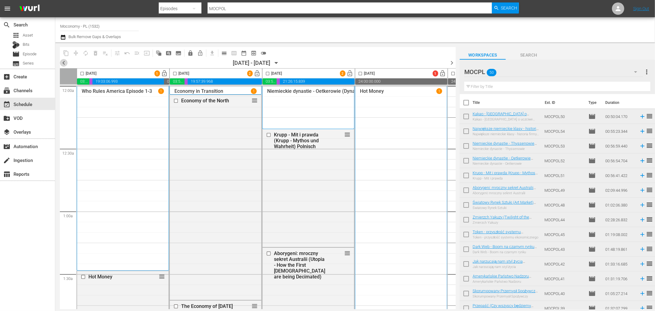
click at [64, 62] on span "chevron_left" at bounding box center [64, 63] width 8 height 8
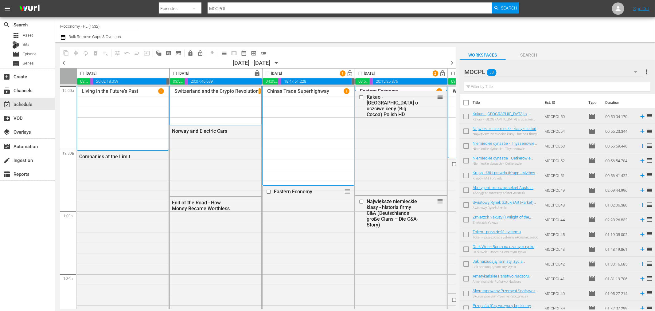
click at [267, 75] on input "checkbox" at bounding box center [267, 74] width 7 height 7
click at [99, 53] on button "delete_forever_outlined" at bounding box center [96, 53] width 10 height 10
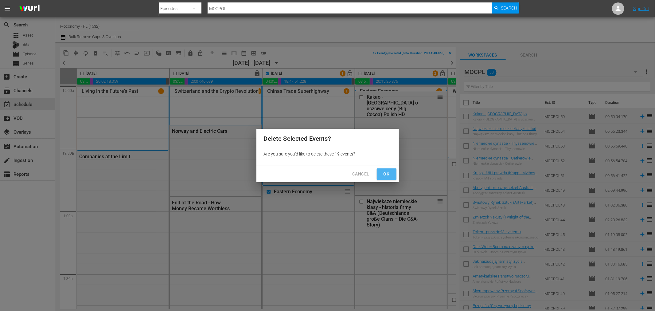
click at [391, 171] on span "Ok" at bounding box center [387, 174] width 10 height 8
checkbox input "false"
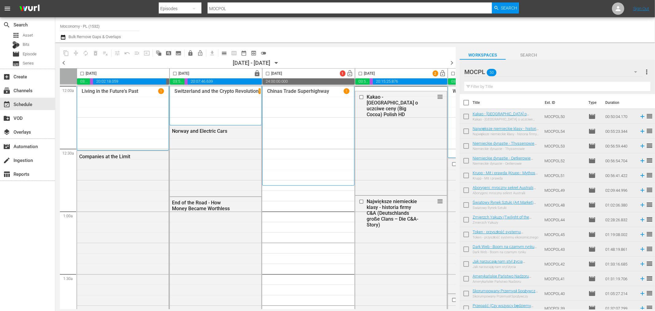
click at [360, 74] on input "checkbox" at bounding box center [360, 74] width 7 height 7
click at [93, 51] on span "delete_forever_outlined" at bounding box center [95, 53] width 6 height 6
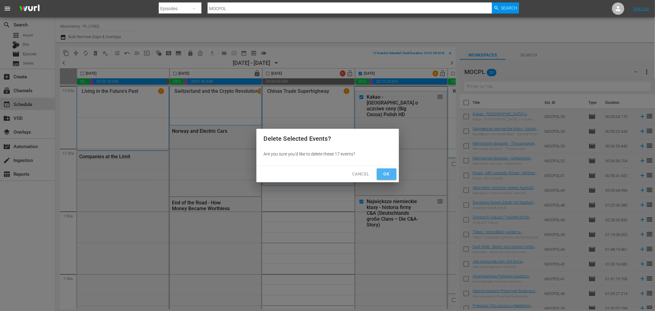
click at [391, 177] on span "Ok" at bounding box center [387, 174] width 10 height 8
checkbox input "false"
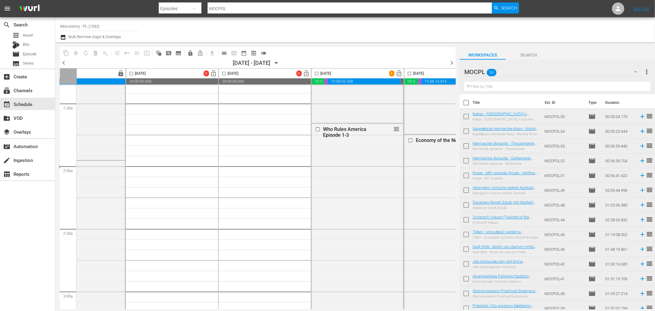
scroll to position [0, 136]
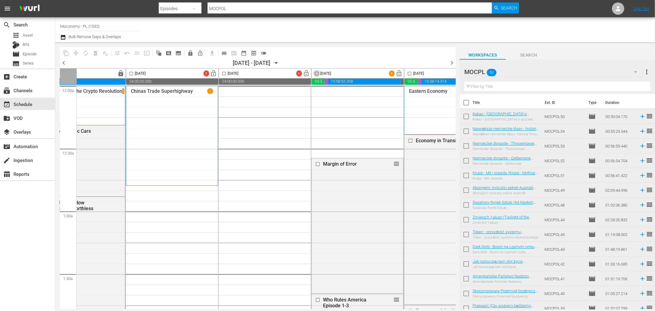
click at [316, 72] on input "checkbox" at bounding box center [316, 74] width 7 height 7
click at [91, 54] on button "delete_forever_outlined" at bounding box center [96, 53] width 10 height 10
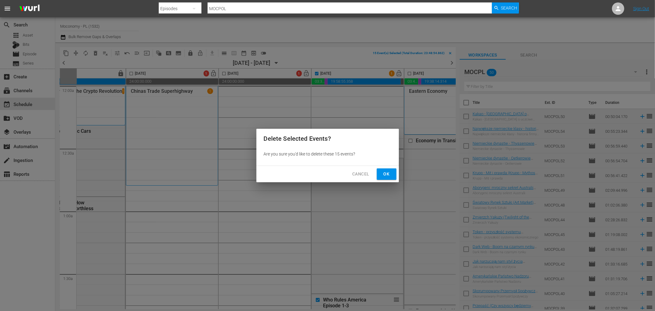
click at [385, 177] on span "Ok" at bounding box center [387, 174] width 10 height 8
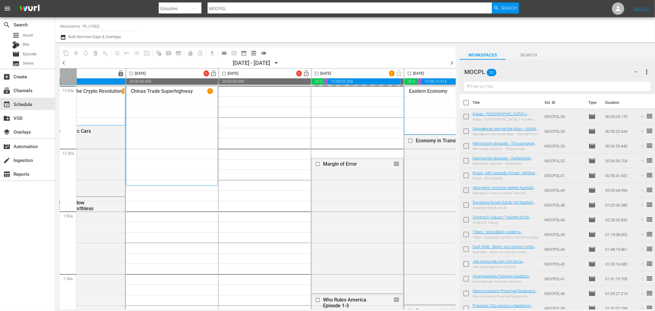
checkbox input "false"
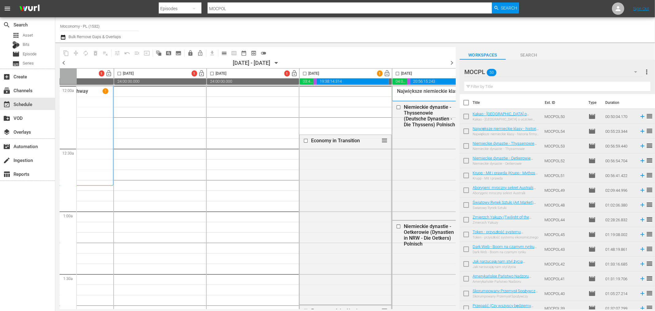
scroll to position [0, 273]
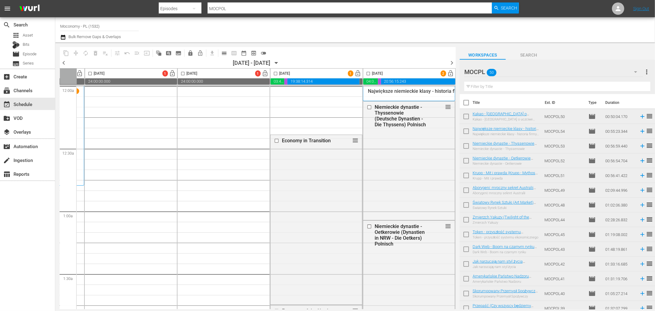
click at [276, 73] on input "checkbox" at bounding box center [275, 74] width 7 height 7
click at [65, 53] on span "content_copy" at bounding box center [66, 53] width 6 height 6
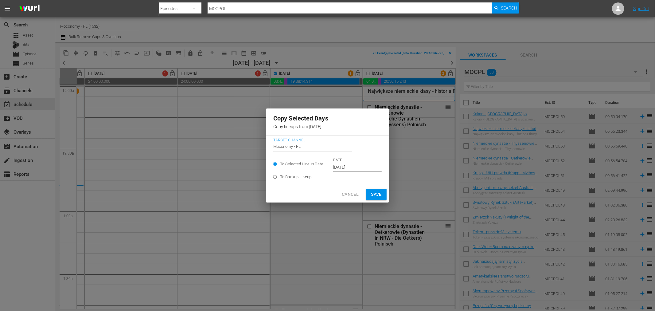
click at [352, 196] on span "Cancel" at bounding box center [350, 195] width 17 height 8
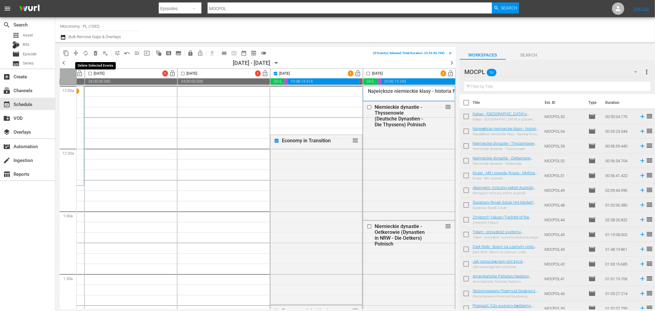
click at [92, 53] on span "delete_forever_outlined" at bounding box center [95, 53] width 6 height 6
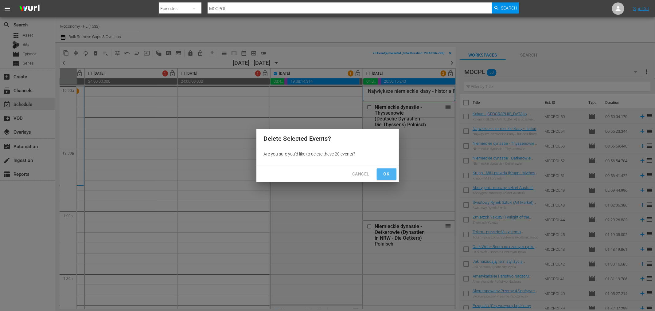
click at [391, 173] on span "Ok" at bounding box center [387, 174] width 10 height 8
checkbox input "false"
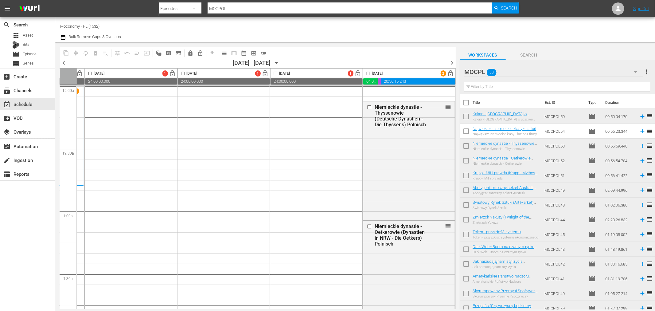
click at [365, 73] on input "checkbox" at bounding box center [368, 74] width 7 height 7
click at [96, 53] on span "delete_forever_outlined" at bounding box center [95, 53] width 6 height 6
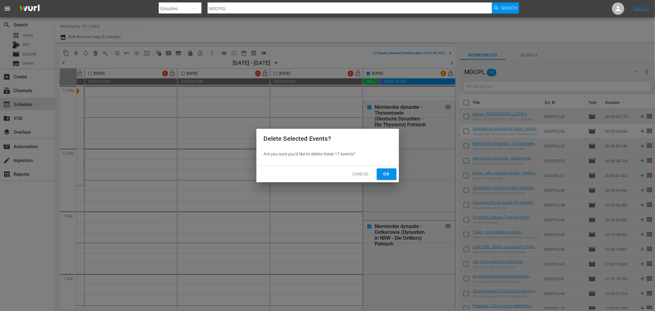
click at [387, 174] on span "Ok" at bounding box center [387, 174] width 10 height 8
checkbox input "false"
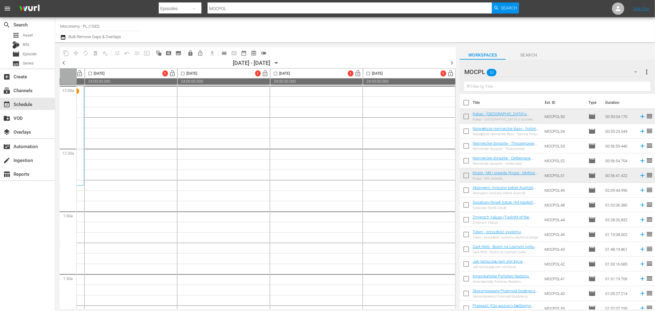
click at [453, 63] on span "chevron_right" at bounding box center [452, 63] width 8 height 8
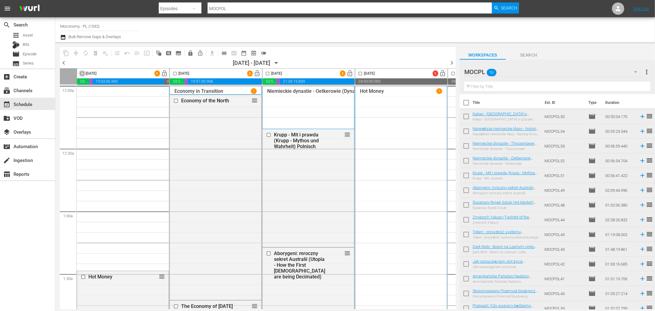
click at [84, 75] on input "checkbox" at bounding box center [82, 74] width 7 height 7
click at [96, 51] on span "delete_forever_outlined" at bounding box center [95, 53] width 6 height 6
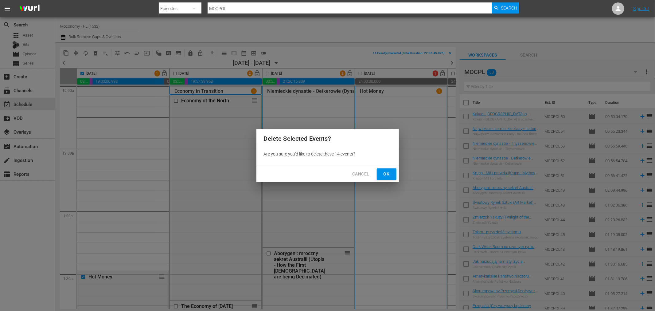
click at [391, 175] on span "Ok" at bounding box center [387, 174] width 10 height 8
checkbox input "false"
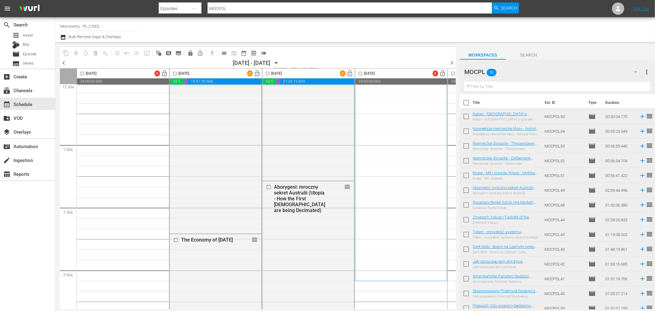
scroll to position [239, 0]
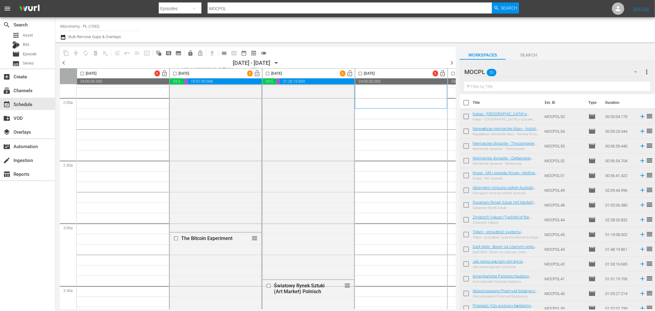
click at [173, 74] on input "checkbox" at bounding box center [174, 74] width 7 height 7
click at [97, 53] on span "delete_forever_outlined" at bounding box center [95, 53] width 6 height 6
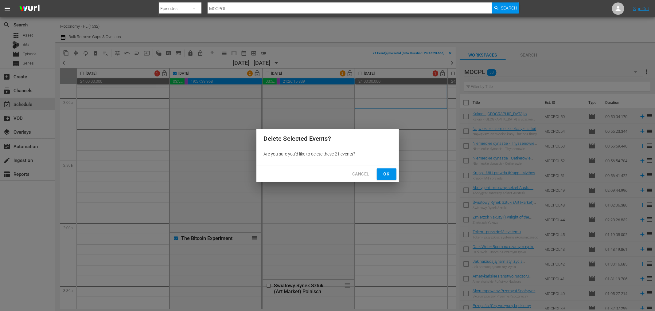
click at [387, 175] on span "Ok" at bounding box center [387, 174] width 10 height 8
checkbox input "false"
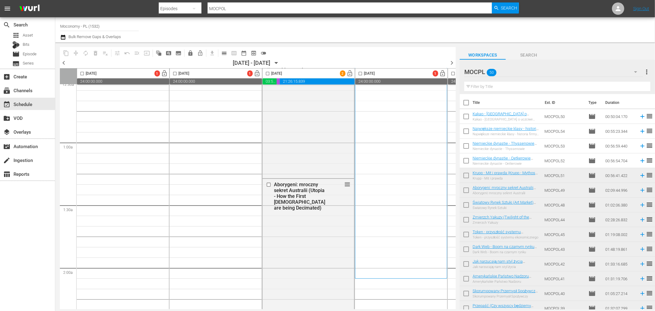
scroll to position [0, 0]
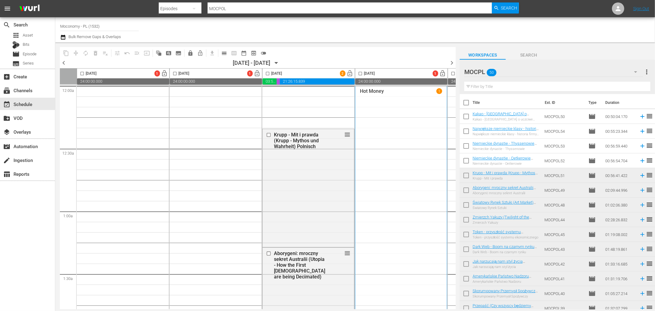
click at [266, 73] on input "checkbox" at bounding box center [267, 74] width 7 height 7
click at [93, 54] on span "delete_forever_outlined" at bounding box center [95, 53] width 6 height 6
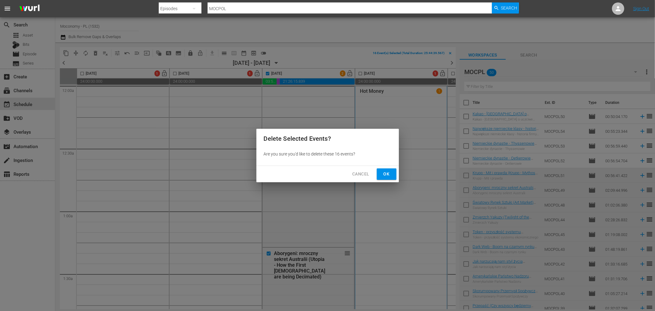
click at [383, 180] on div "Cancel Ok" at bounding box center [328, 174] width 143 height 16
click at [385, 174] on span "Ok" at bounding box center [387, 174] width 10 height 8
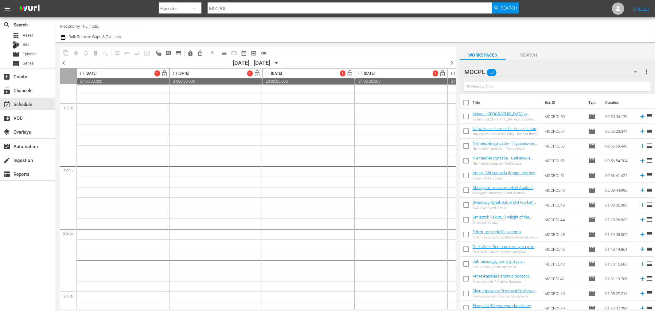
scroll to position [171, 273]
click at [63, 68] on div "chevron_left 09/30/2025 - 10/06/2025 September 30th chevron_right" at bounding box center [258, 63] width 396 height 9
click at [63, 62] on span "chevron_left" at bounding box center [64, 63] width 8 height 8
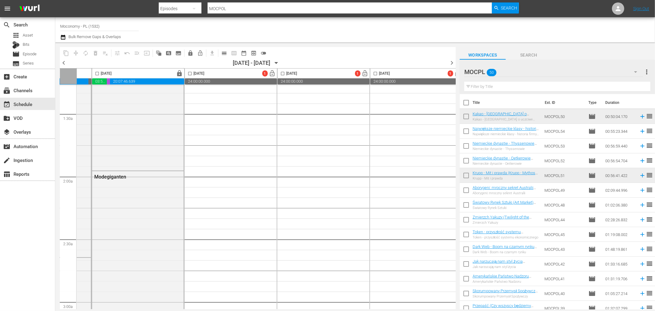
scroll to position [160, 13]
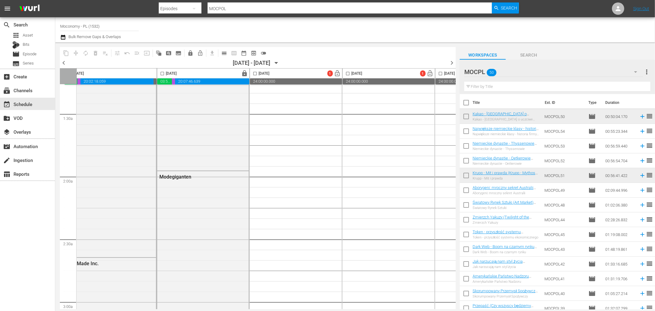
click at [438, 30] on div at bounding box center [516, 30] width 268 height 22
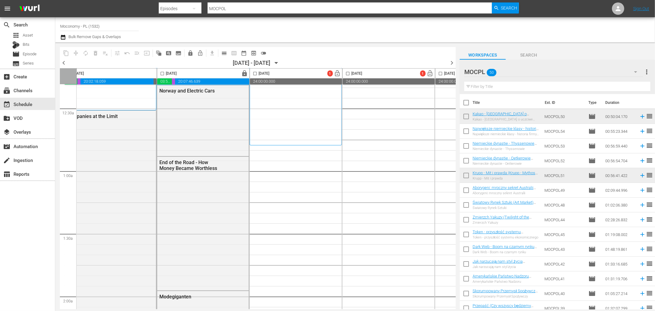
scroll to position [0, 13]
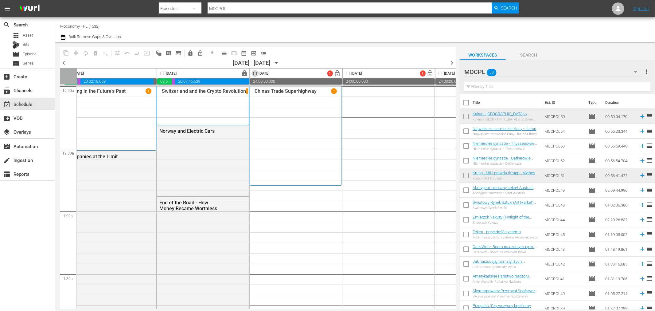
click at [254, 73] on input "checkbox" at bounding box center [255, 74] width 7 height 7
checkbox input "true"
click at [464, 100] on input "checkbox" at bounding box center [466, 103] width 13 height 13
checkbox input "true"
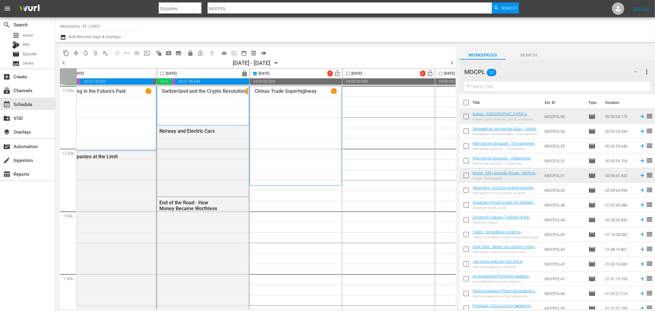
checkbox input "true"
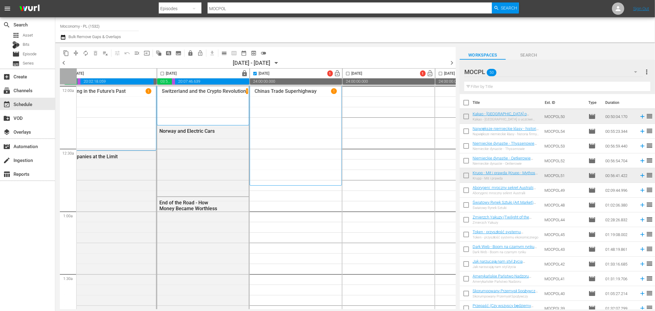
checkbox input "true"
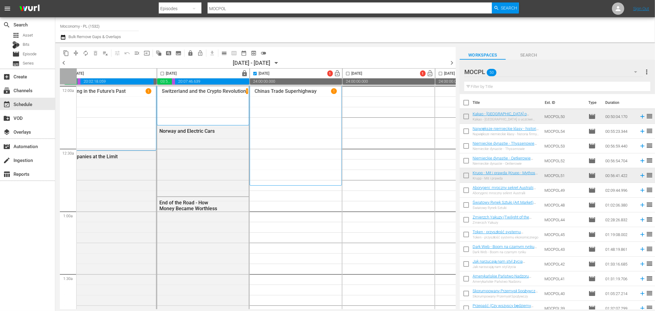
checkbox input "true"
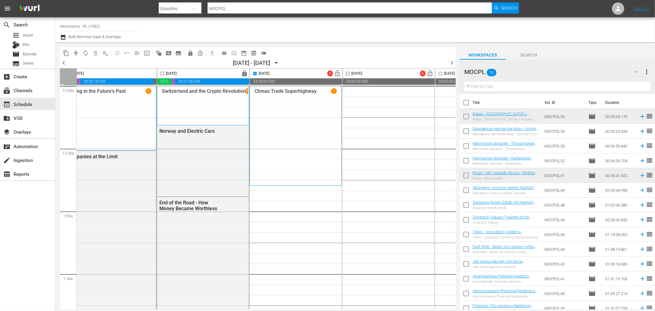
checkbox input "true"
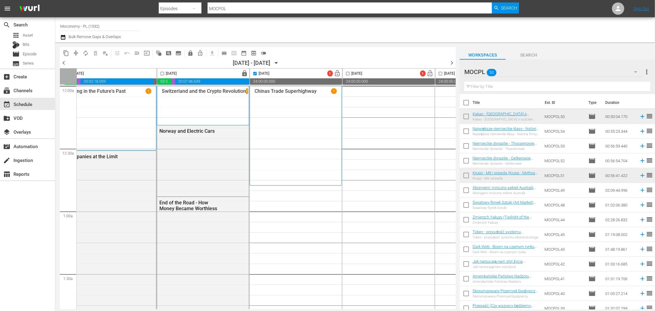
checkbox input "true"
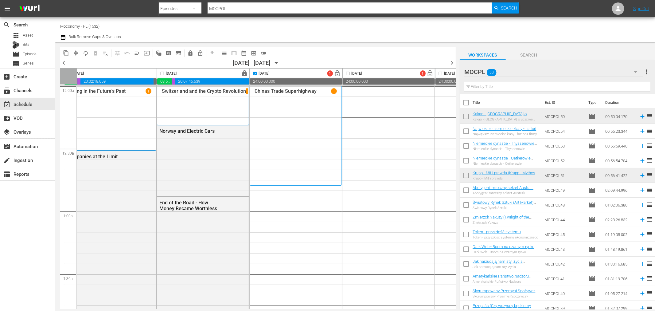
checkbox input "true"
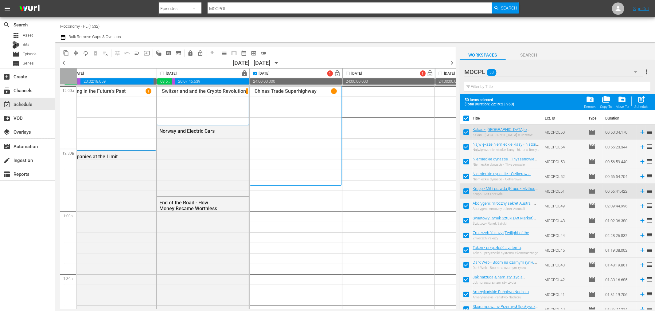
scroll to position [0, 0]
click at [638, 99] on span "post_add" at bounding box center [642, 99] width 8 height 8
checkbox input "false"
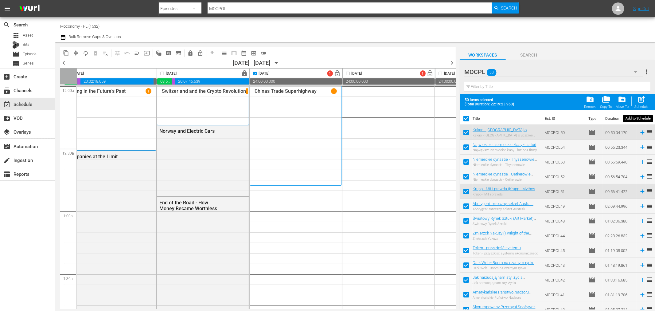
checkbox input "false"
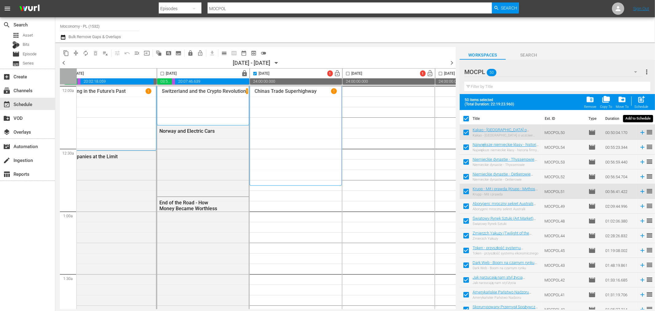
checkbox input "false"
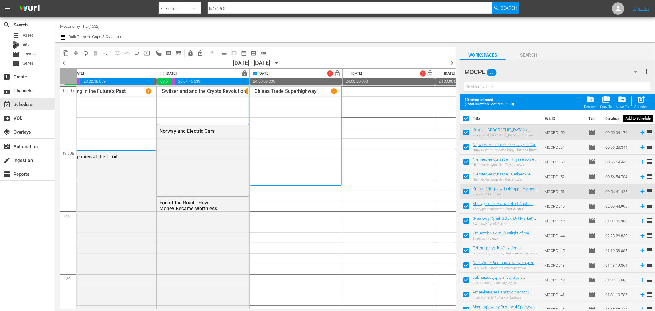
checkbox input "false"
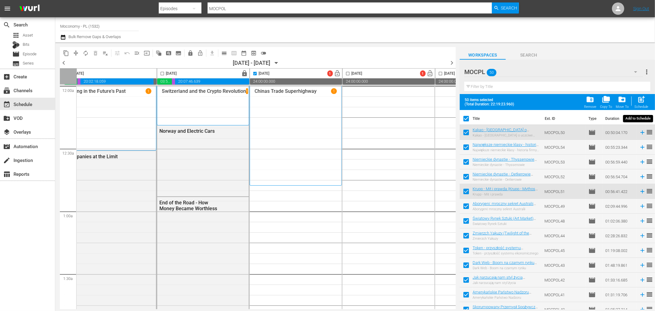
checkbox input "false"
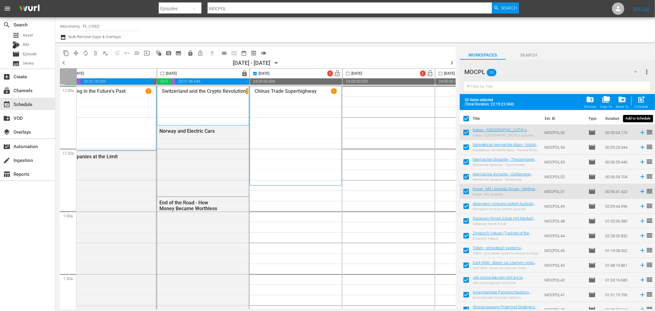
checkbox input "false"
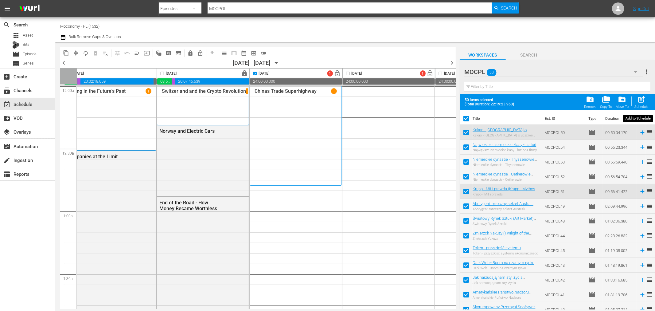
checkbox input "false"
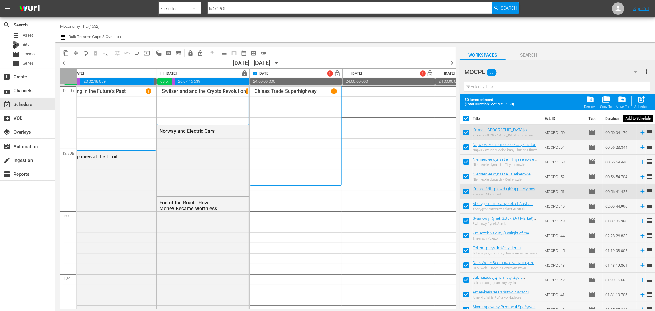
checkbox input "false"
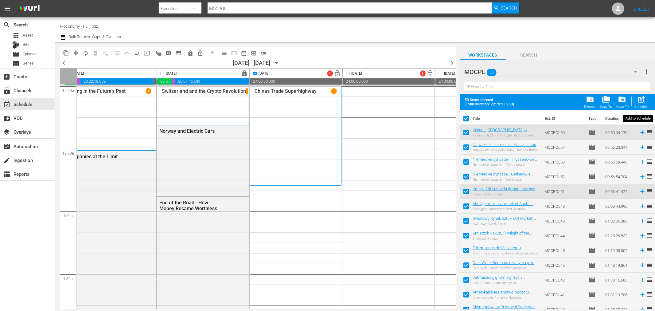
checkbox input "false"
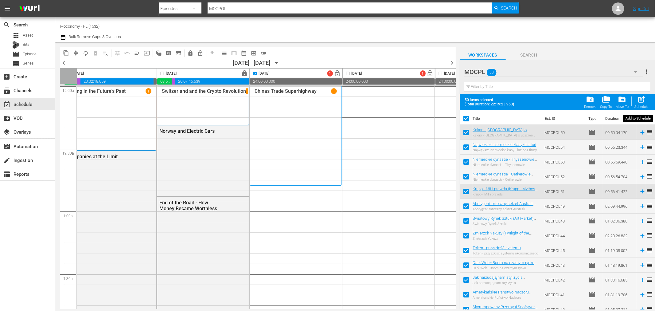
checkbox input "false"
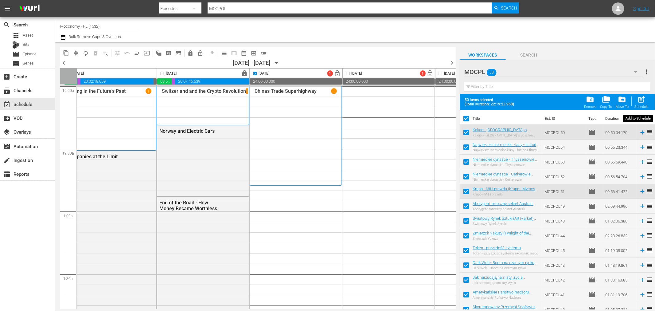
checkbox input "false"
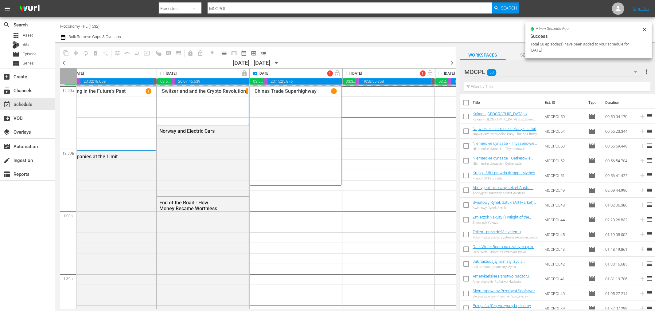
checkbox input "false"
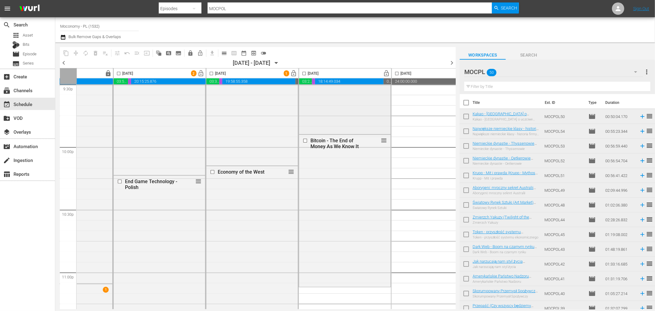
scroll to position [2685, 149]
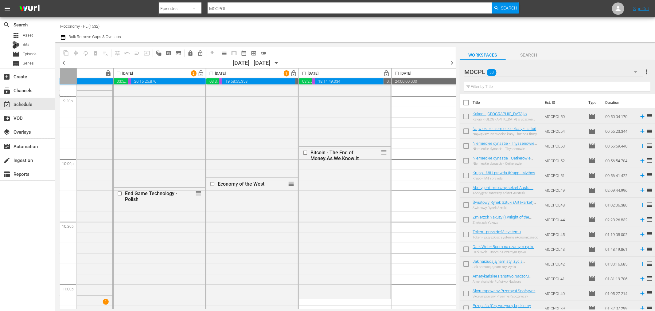
click at [306, 73] on input "checkbox" at bounding box center [304, 74] width 7 height 7
checkbox input "true"
click at [465, 108] on input "checkbox" at bounding box center [466, 103] width 13 height 13
checkbox input "true"
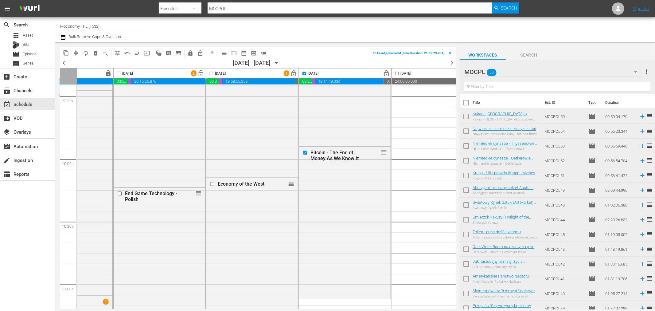
checkbox input "true"
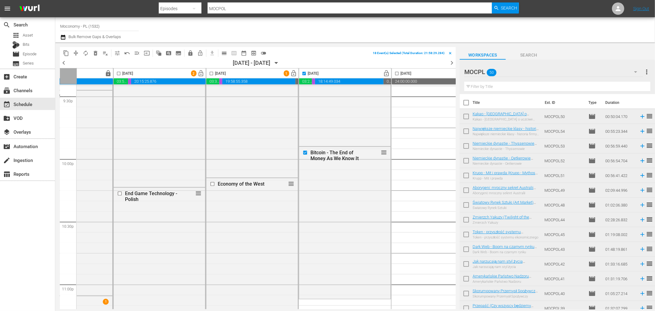
checkbox input "true"
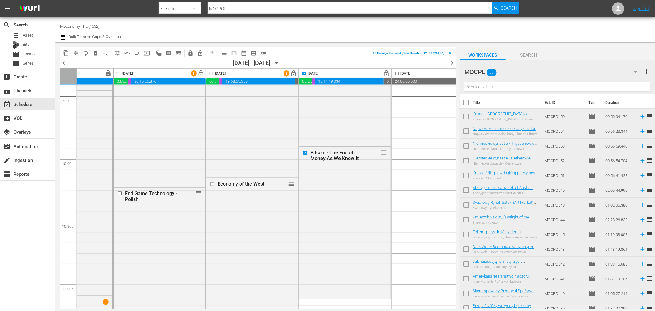
checkbox input "true"
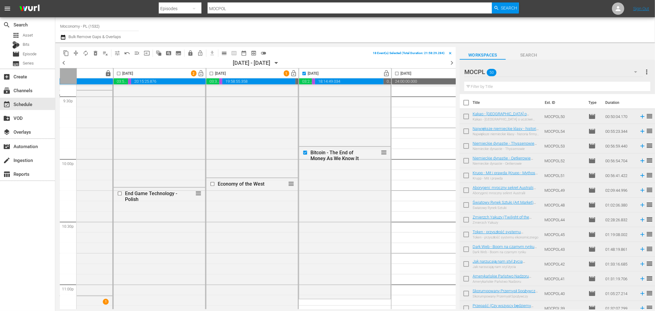
checkbox input "true"
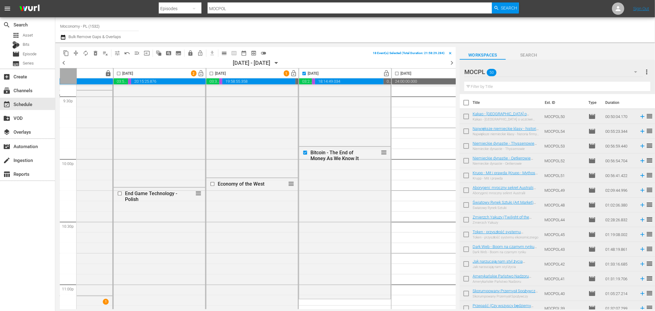
checkbox input "true"
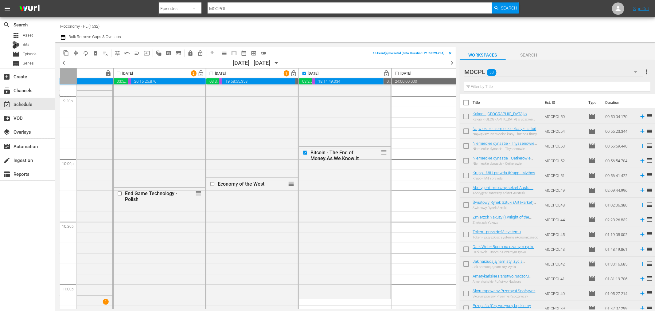
checkbox input "true"
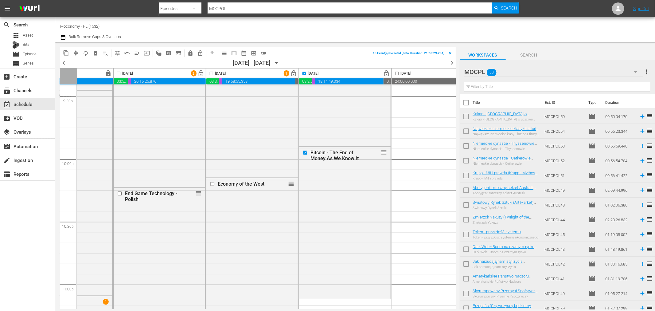
checkbox input "true"
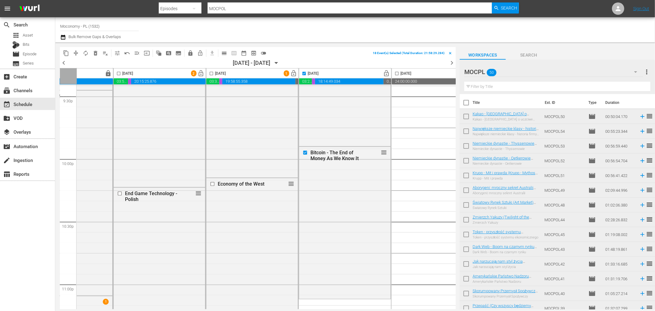
checkbox input "true"
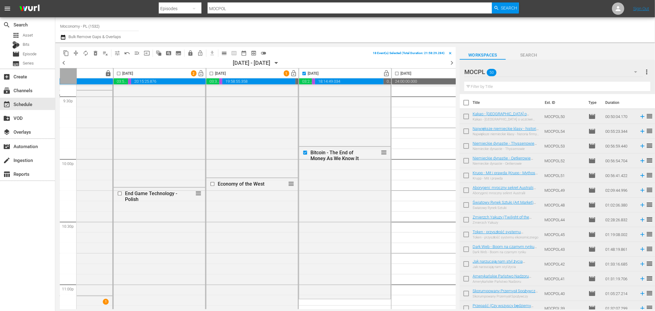
checkbox input "true"
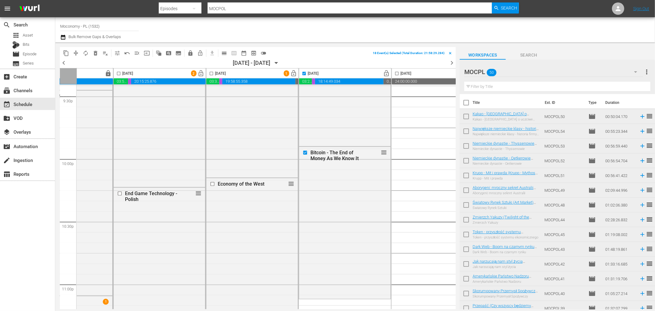
checkbox input "true"
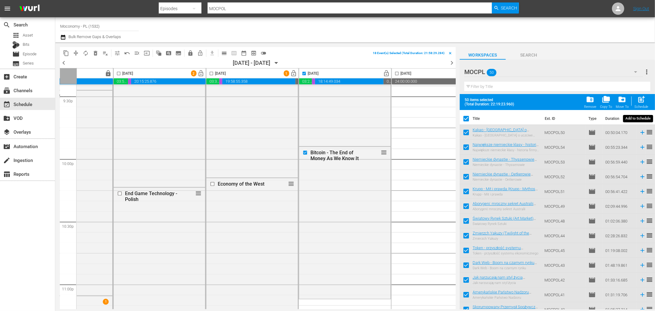
click at [641, 104] on div "post_add Schedule" at bounding box center [642, 102] width 14 height 14
checkbox input "false"
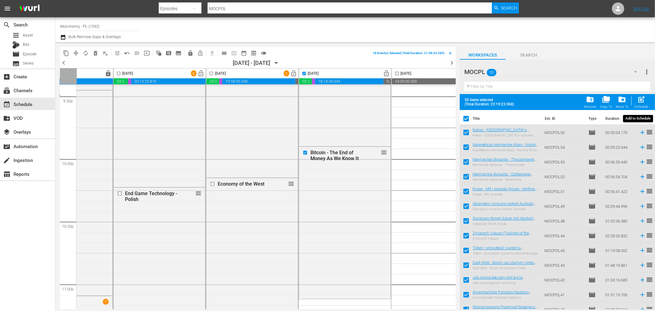
checkbox input "false"
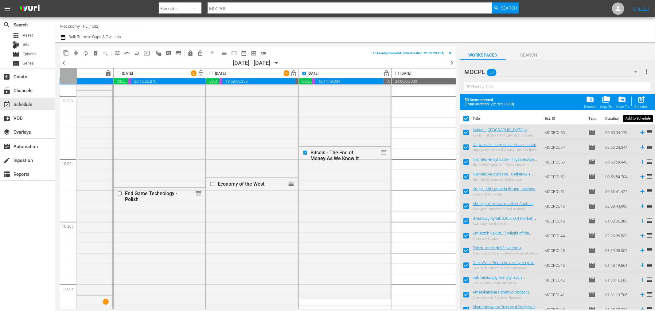
checkbox input "false"
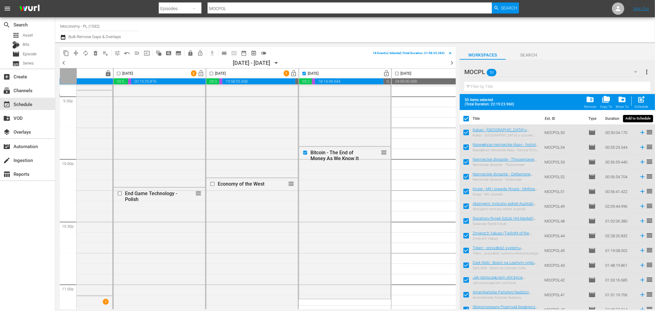
checkbox input "false"
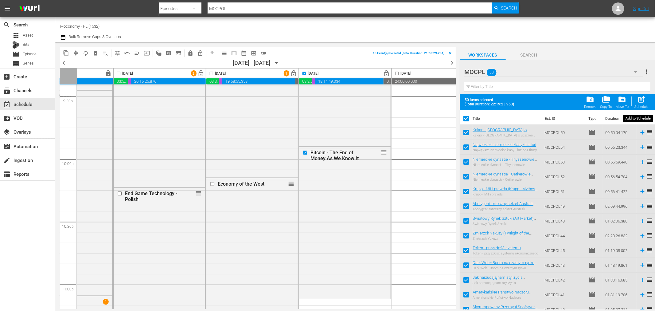
checkbox input "false"
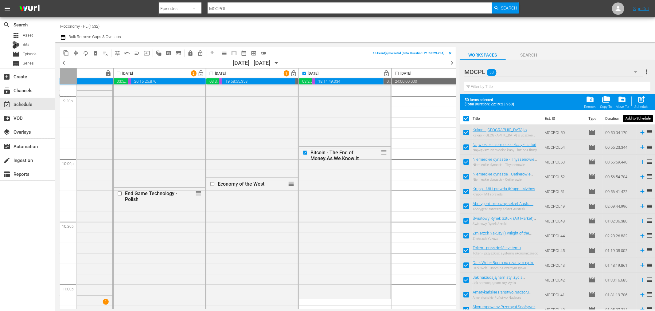
checkbox input "false"
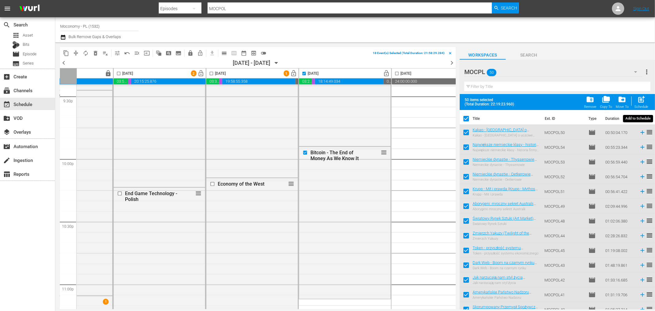
checkbox input "false"
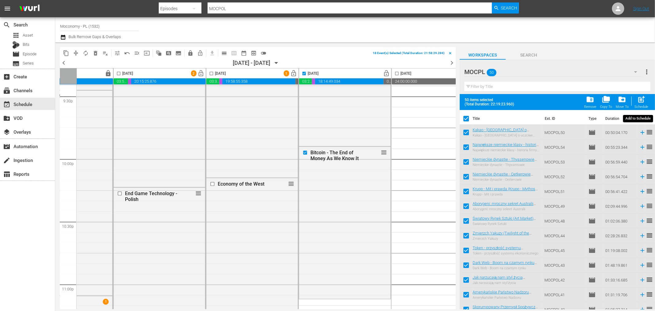
checkbox input "false"
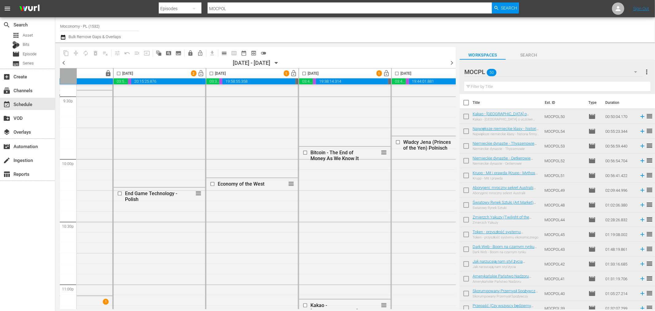
click at [552, 1] on nav "menu Search By Episodes Search ID, Title, Description, Keywords, or Category MO…" at bounding box center [327, 8] width 655 height 17
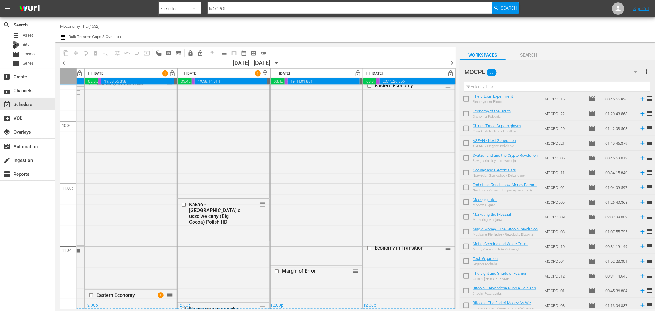
scroll to position [536, 0]
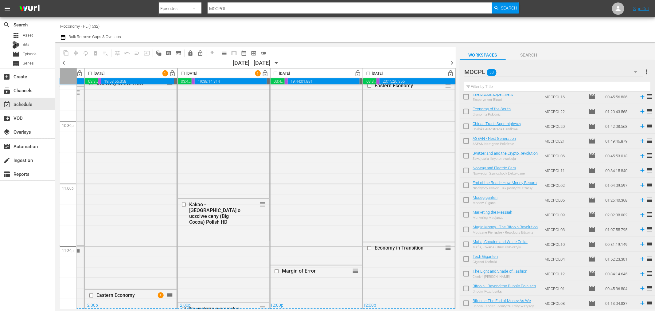
click at [450, 62] on span "chevron_right" at bounding box center [452, 63] width 8 height 8
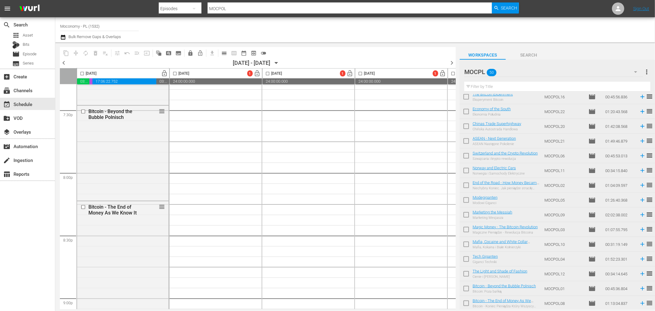
scroll to position [2412, 0]
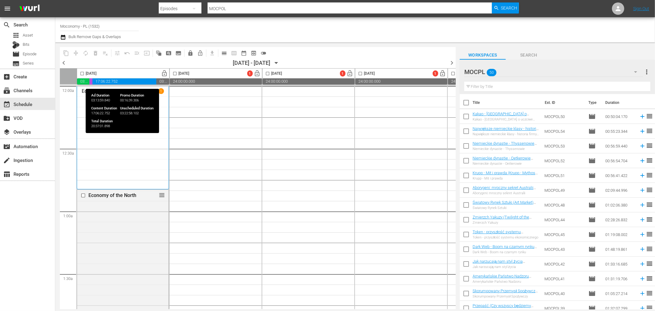
scroll to position [536, 0]
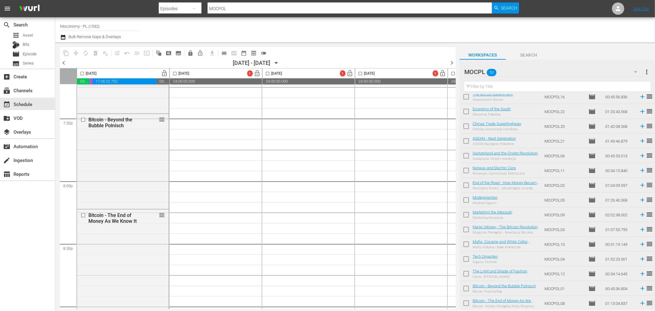
click at [84, 74] on input "checkbox" at bounding box center [82, 74] width 7 height 7
checkbox input "true"
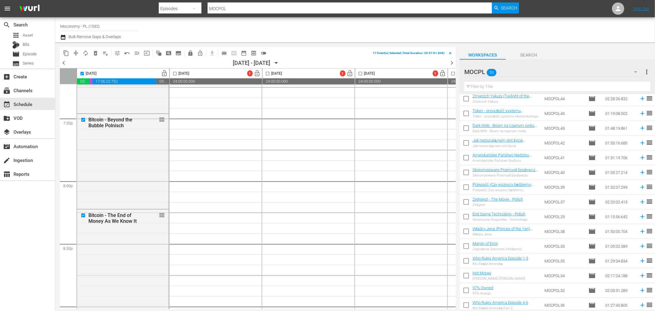
scroll to position [0, 0]
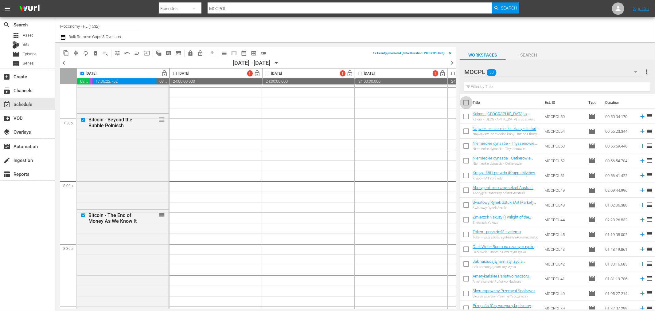
click at [465, 106] on input "checkbox" at bounding box center [466, 103] width 13 height 13
checkbox input "true"
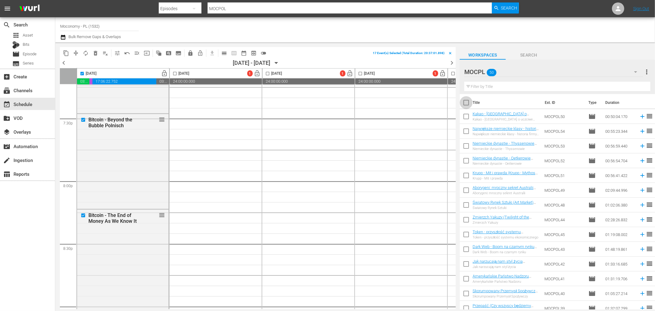
checkbox input "true"
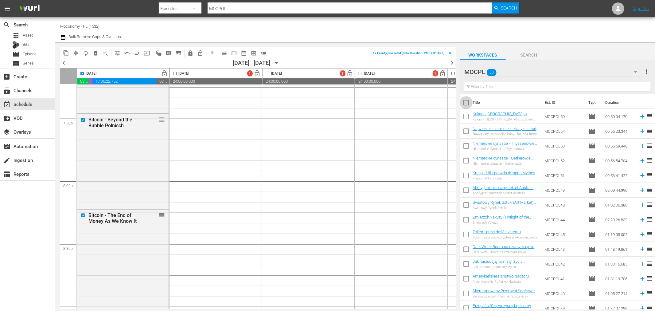
checkbox input "true"
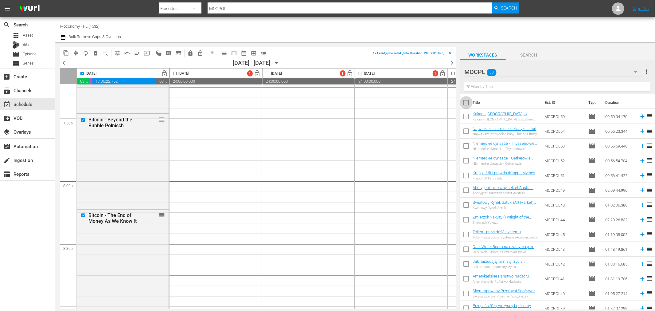
checkbox input "true"
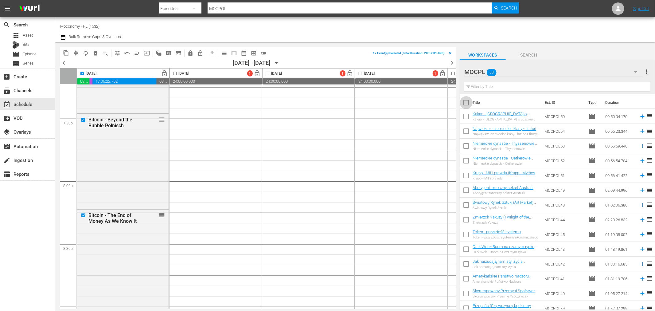
checkbox input "true"
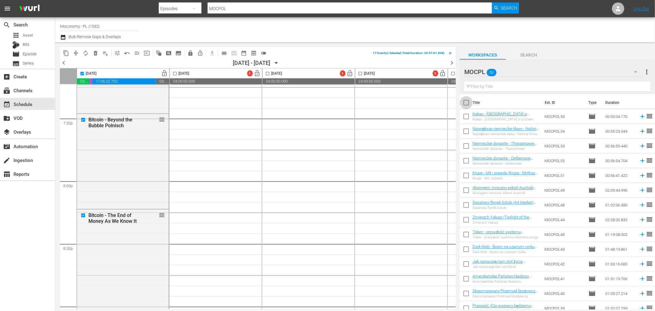
checkbox input "true"
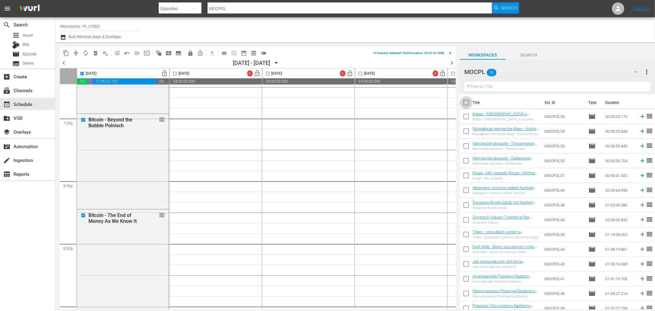
checkbox input "true"
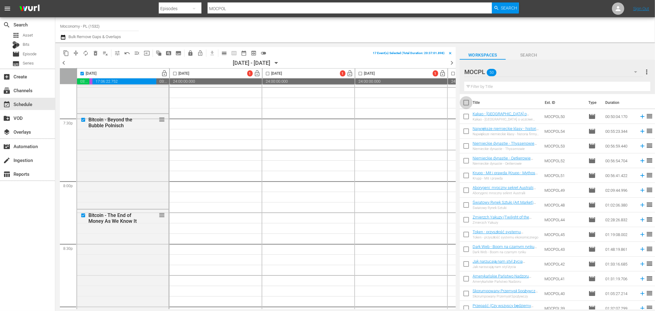
checkbox input "true"
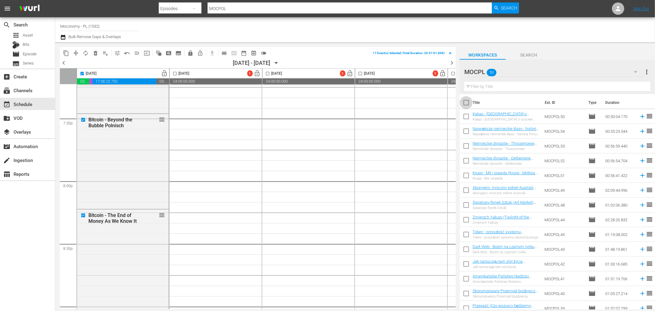
checkbox input "true"
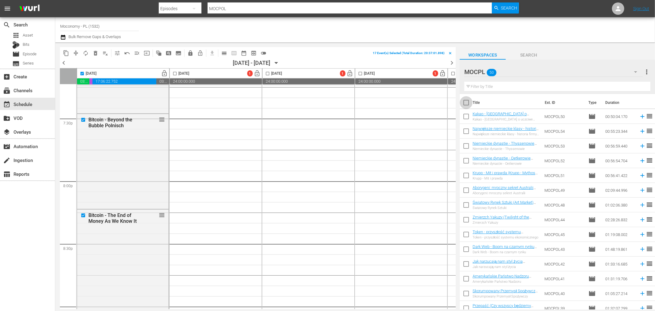
checkbox input "true"
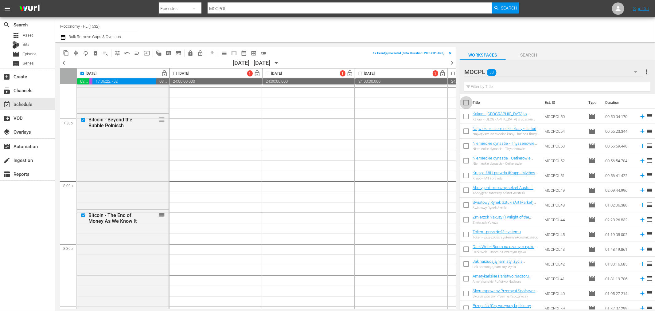
checkbox input "true"
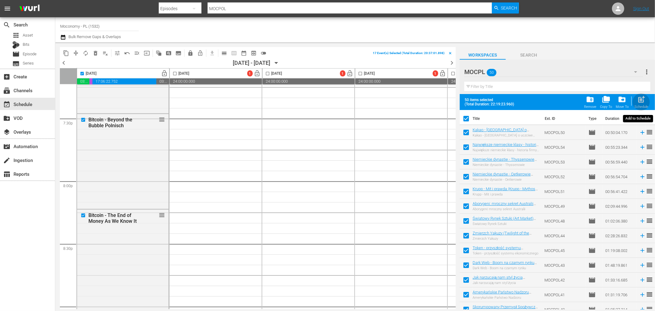
click at [639, 100] on span "post_add" at bounding box center [642, 99] width 8 height 8
checkbox input "false"
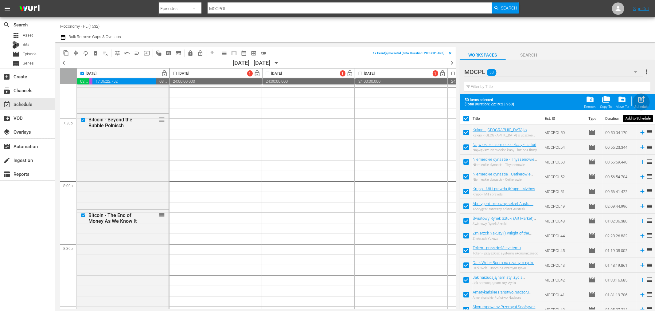
checkbox input "false"
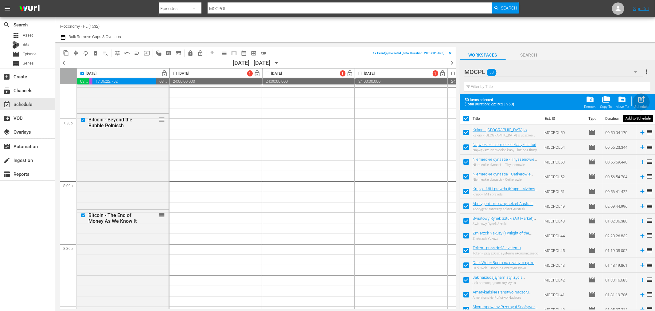
checkbox input "false"
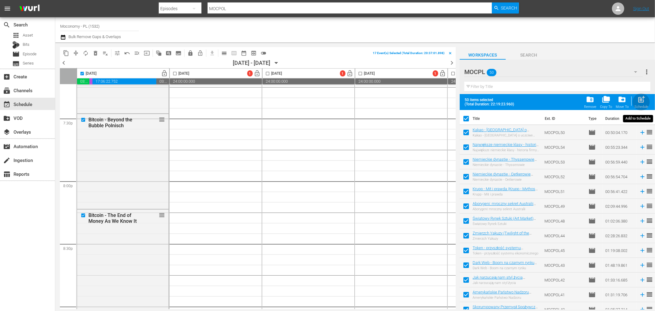
checkbox input "false"
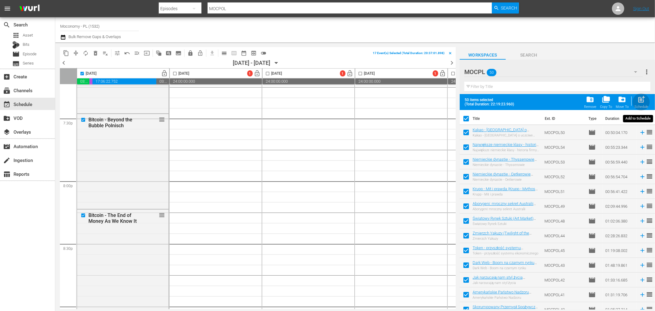
checkbox input "false"
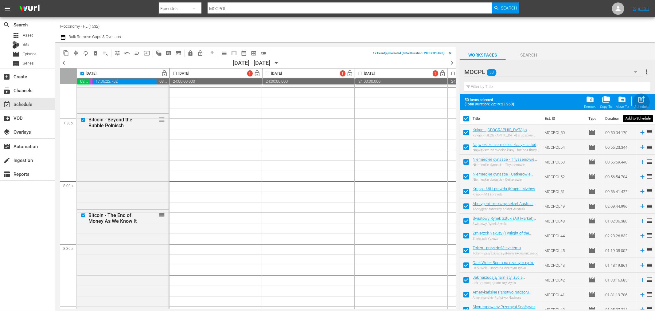
checkbox input "false"
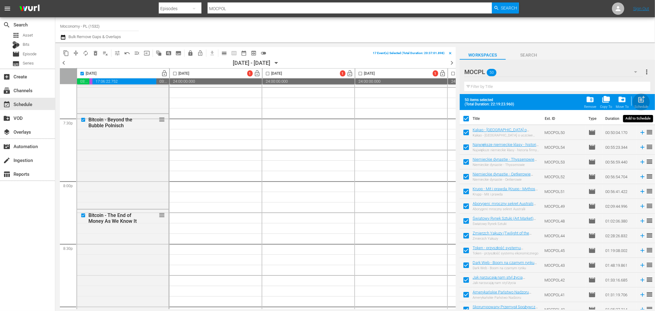
checkbox input "false"
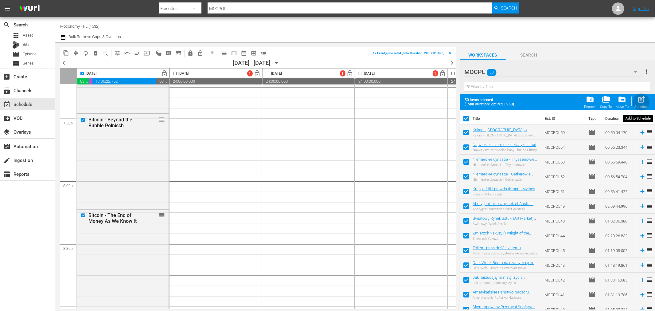
checkbox input "false"
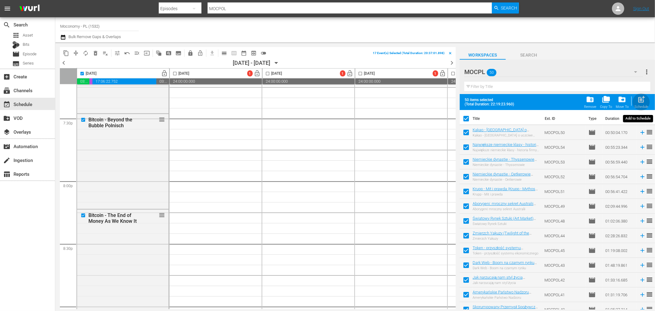
checkbox input "false"
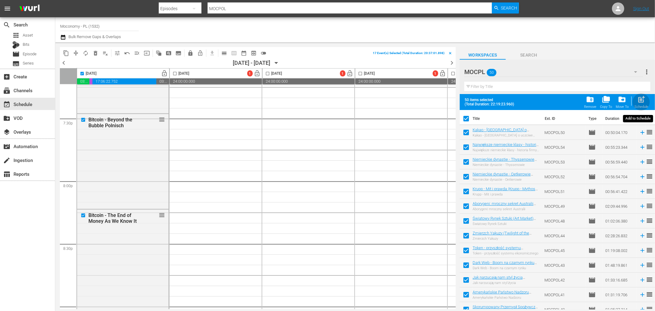
checkbox input "false"
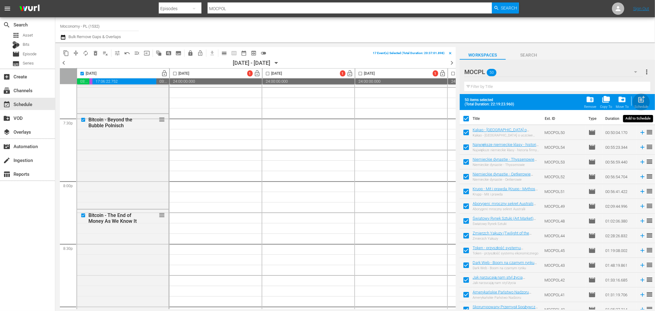
checkbox input "false"
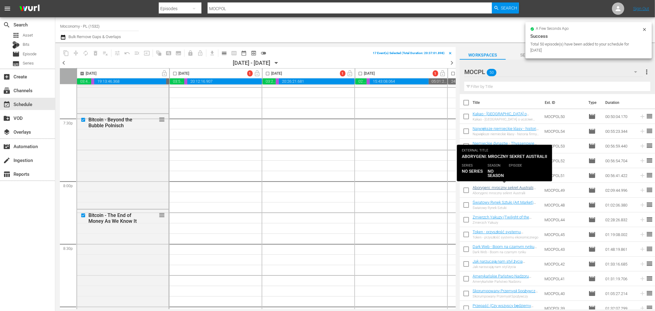
checkbox input "false"
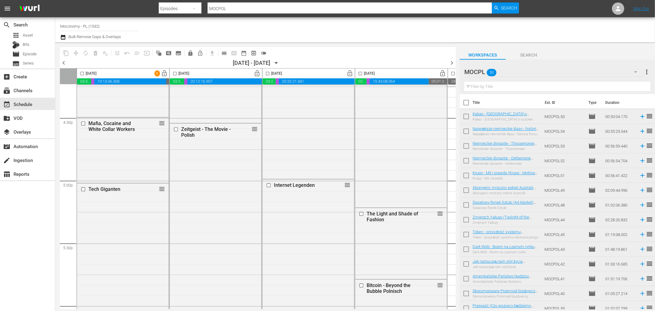
scroll to position [2036, 0]
click at [360, 73] on input "checkbox" at bounding box center [360, 74] width 7 height 7
checkbox input "true"
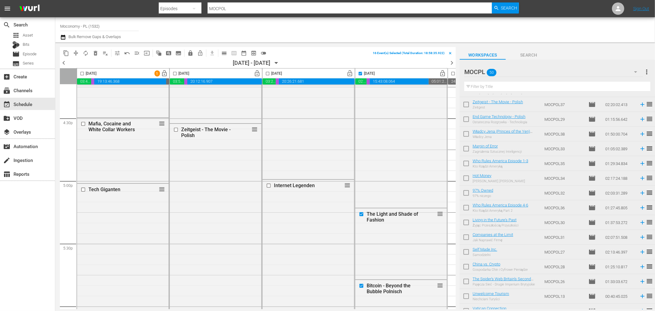
scroll to position [0, 0]
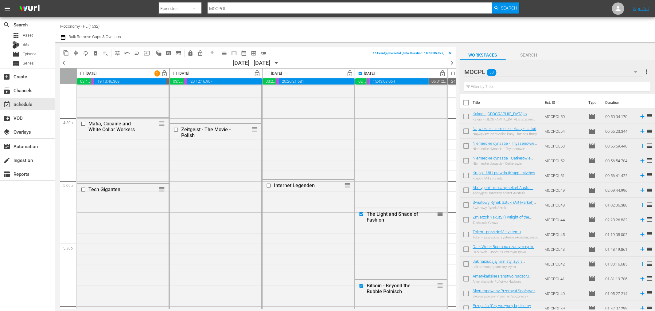
click at [465, 103] on input "checkbox" at bounding box center [466, 103] width 13 height 13
checkbox input "true"
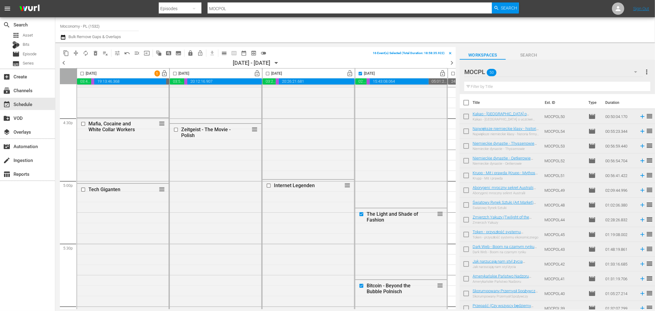
checkbox input "true"
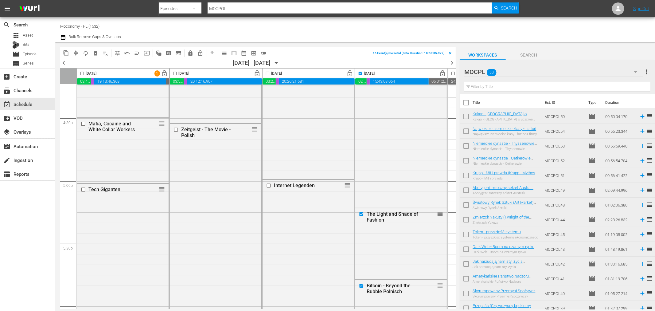
checkbox input "true"
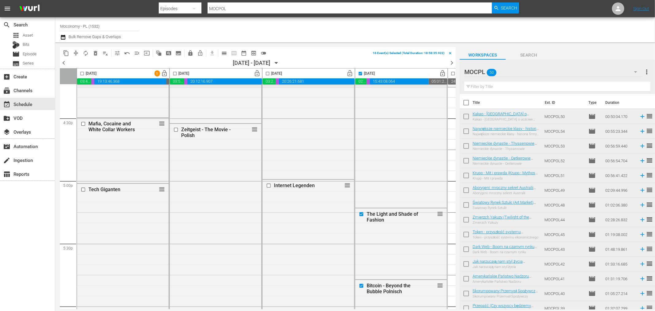
checkbox input "true"
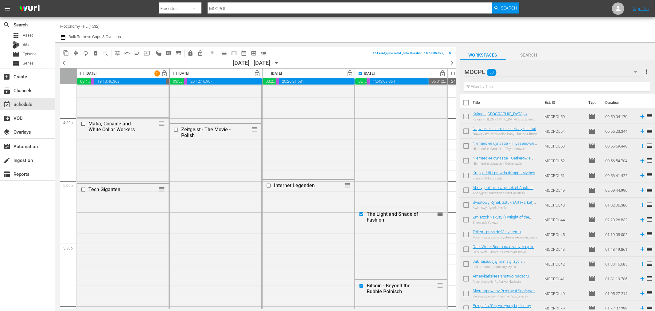
checkbox input "true"
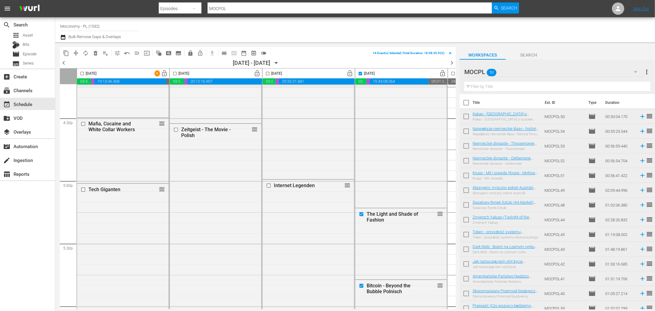
checkbox input "true"
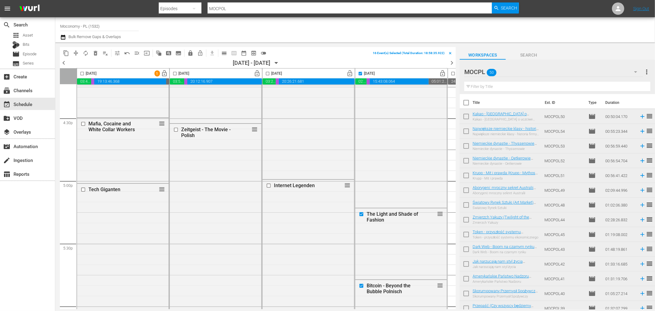
checkbox input "true"
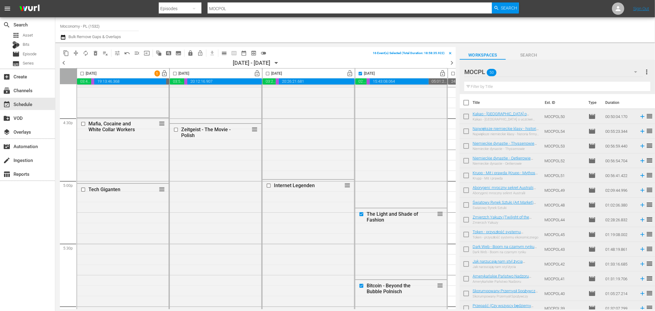
checkbox input "true"
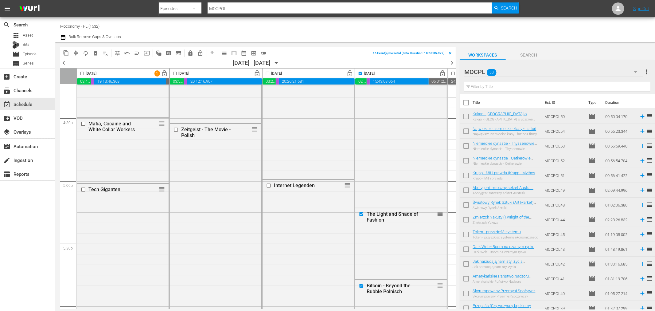
checkbox input "true"
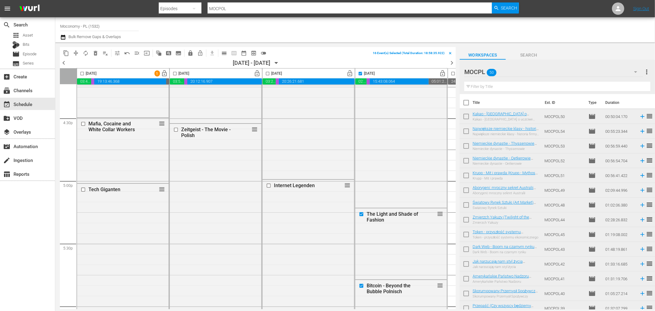
checkbox input "true"
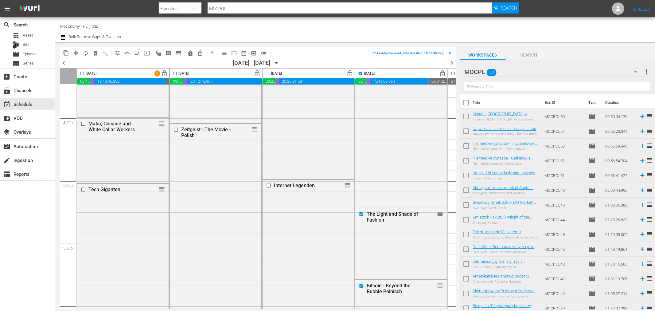
checkbox input "true"
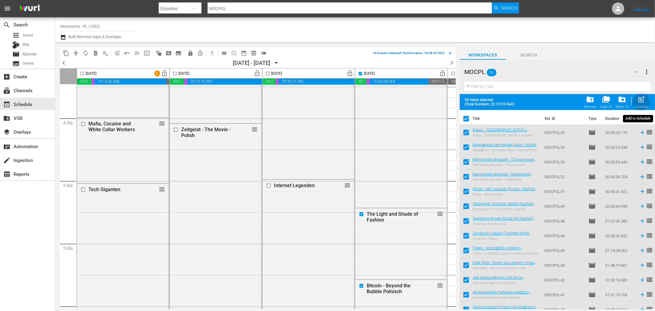
click at [643, 101] on span "post_add" at bounding box center [642, 99] width 8 height 8
checkbox input "false"
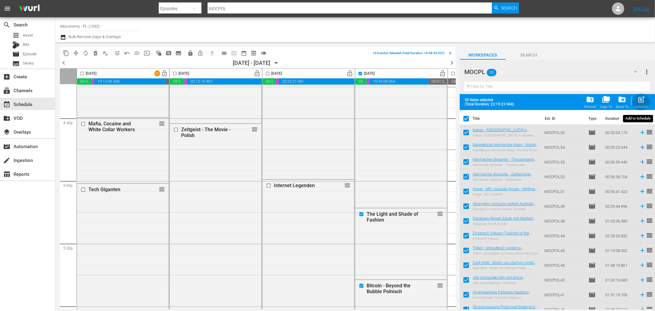
checkbox input "false"
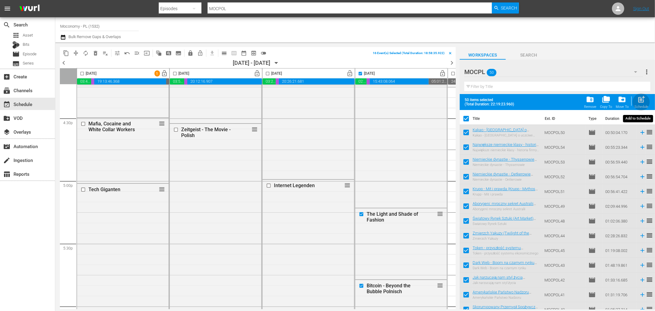
checkbox input "false"
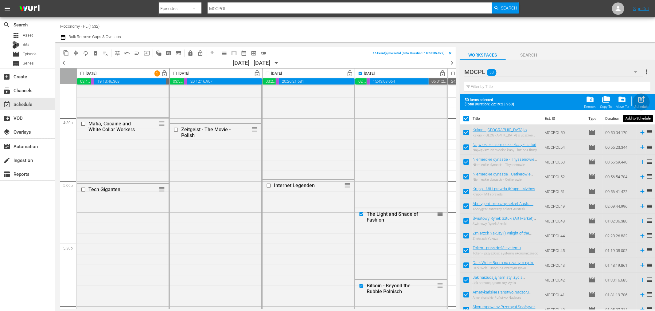
checkbox input "false"
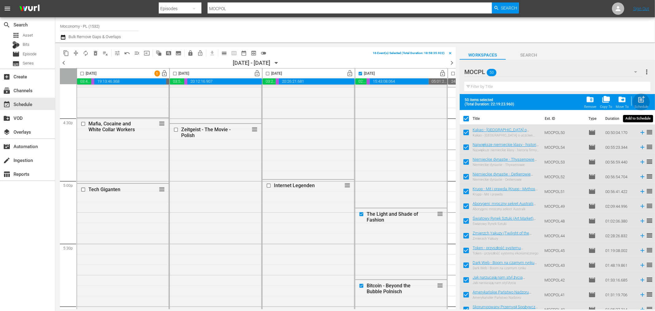
checkbox input "false"
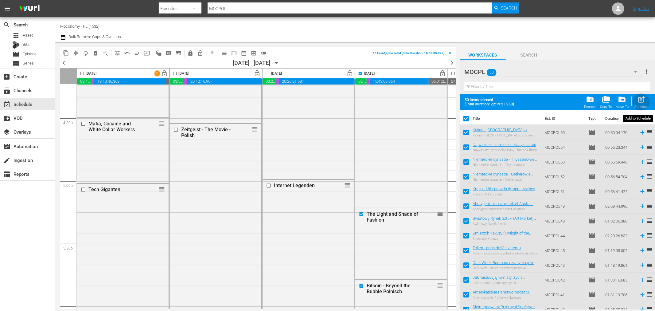
checkbox input "false"
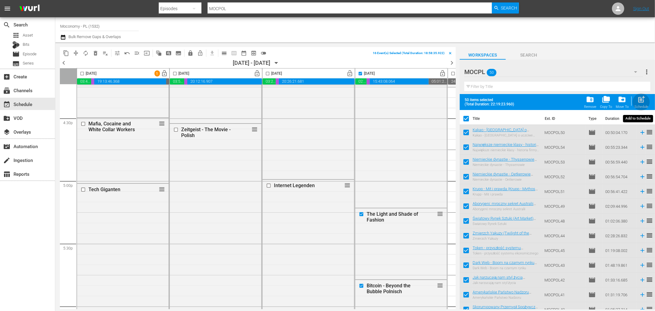
checkbox input "false"
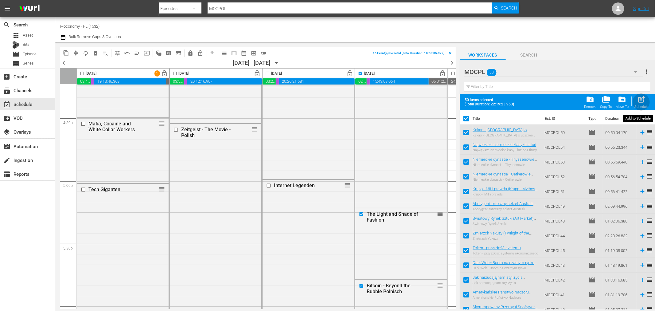
checkbox input "false"
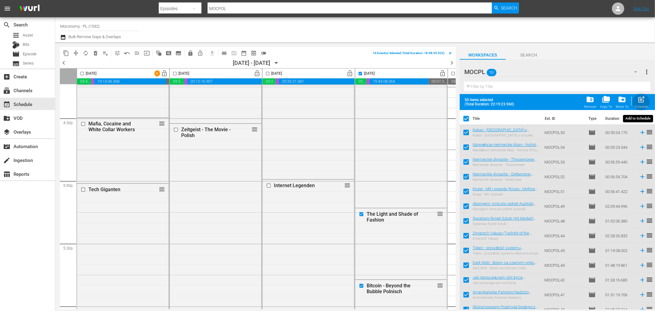
checkbox input "false"
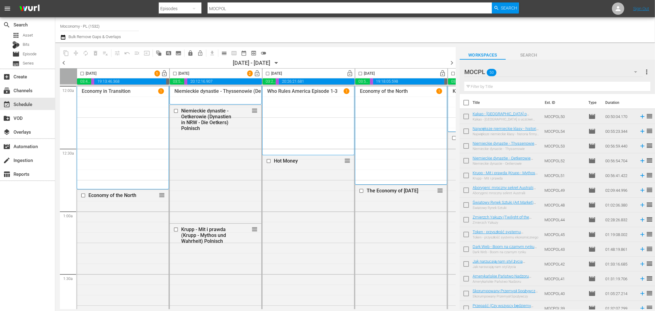
click at [342, 30] on div "Channel Title Moconomy - PL (1532) Bulk Remove Gaps & Overlaps" at bounding box center [221, 30] width 322 height 22
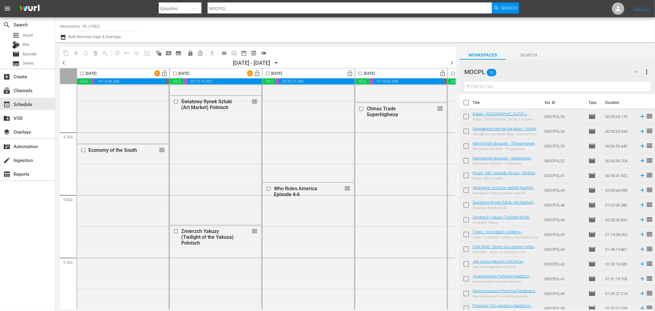
scroll to position [546, 0]
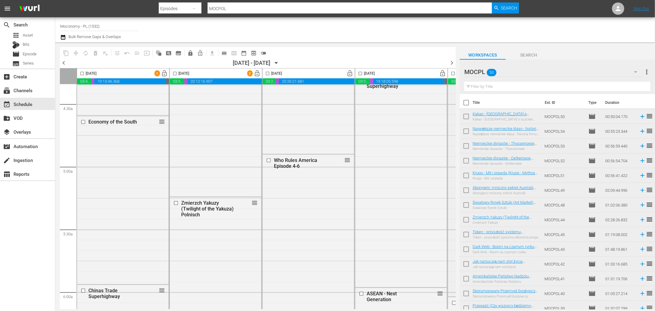
click at [453, 121] on div "Zmierzch Yakuzy (Twilight of the Yakuza) Polnisch reorder" at bounding box center [494, 141] width 92 height 308
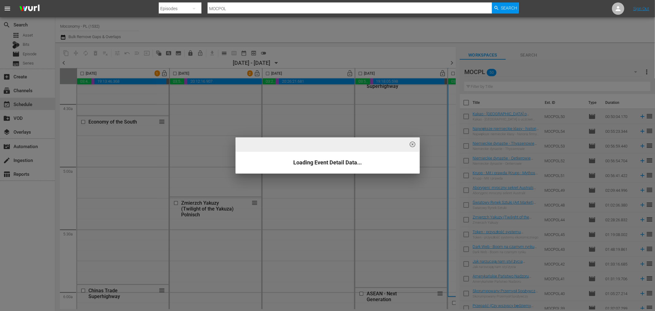
click at [455, 120] on div "highlight_off_icon Loading Event Detail Data..." at bounding box center [327, 155] width 655 height 311
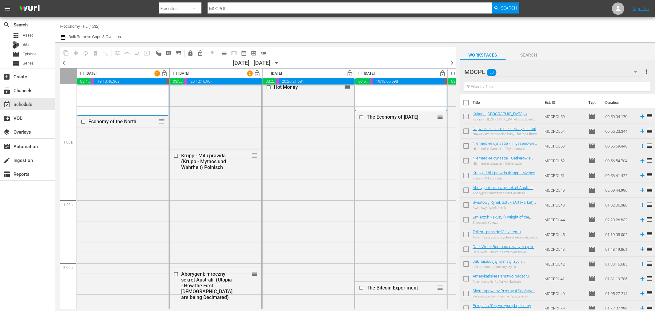
scroll to position [0, 0]
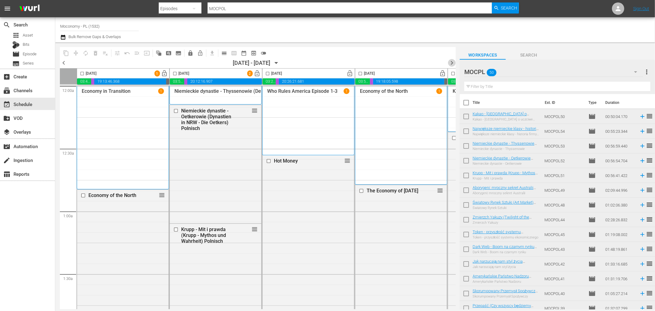
click at [453, 62] on span "chevron_right" at bounding box center [452, 63] width 8 height 8
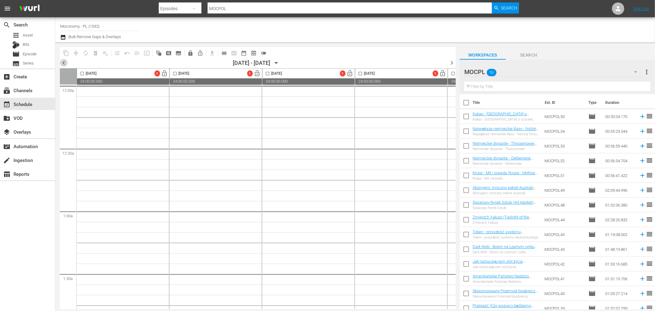
click at [61, 61] on span "chevron_left" at bounding box center [64, 63] width 8 height 8
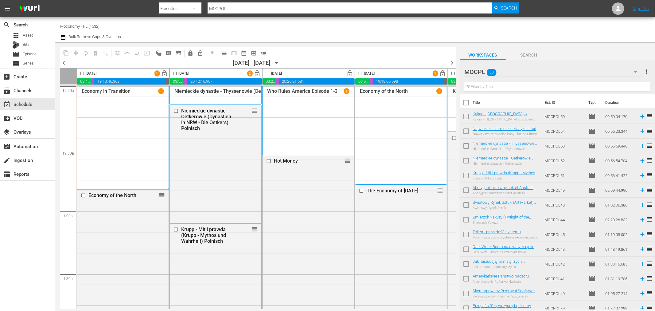
click at [68, 63] on div "chevron_left 09/30/2025 - 10/06/2025 September 30th chevron_right" at bounding box center [258, 63] width 396 height 9
click at [64, 63] on span "chevron_left" at bounding box center [64, 63] width 8 height 8
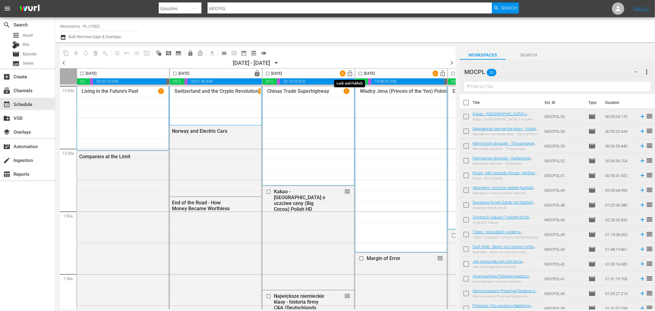
click at [353, 74] on span "lock_open" at bounding box center [350, 73] width 7 height 7
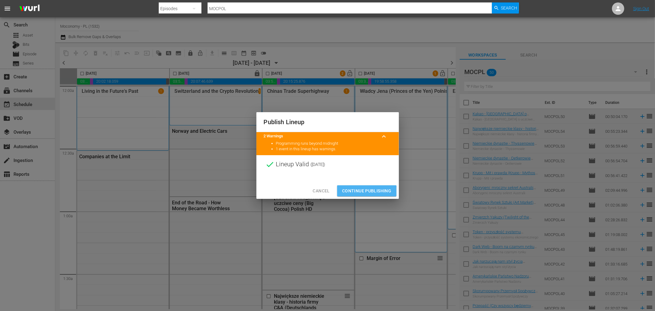
click at [361, 192] on span "Continue Publishing" at bounding box center [366, 191] width 49 height 8
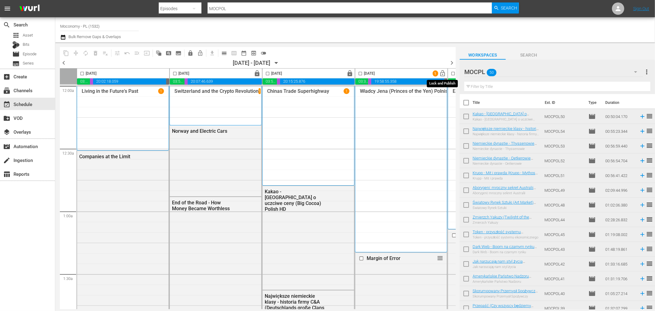
click at [442, 75] on span "lock_open" at bounding box center [443, 73] width 7 height 7
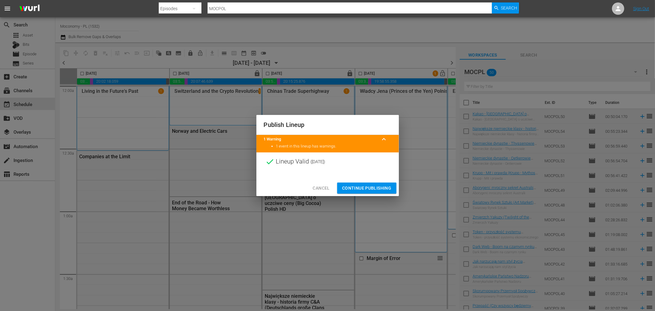
click at [366, 186] on span "Continue Publishing" at bounding box center [366, 188] width 49 height 8
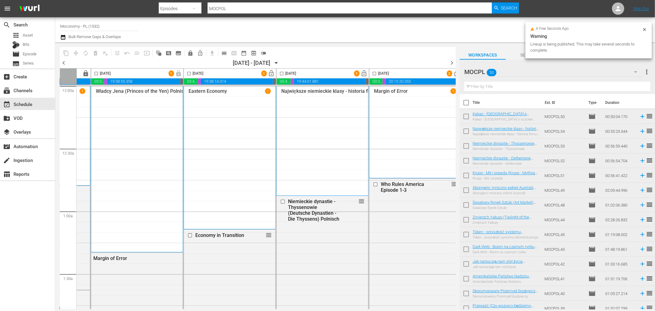
scroll to position [0, 273]
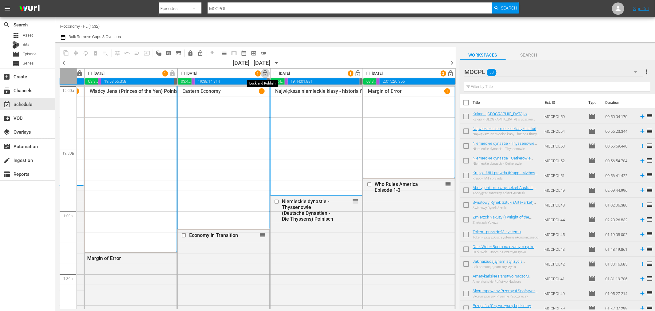
click at [265, 73] on span "lock_open" at bounding box center [265, 73] width 7 height 7
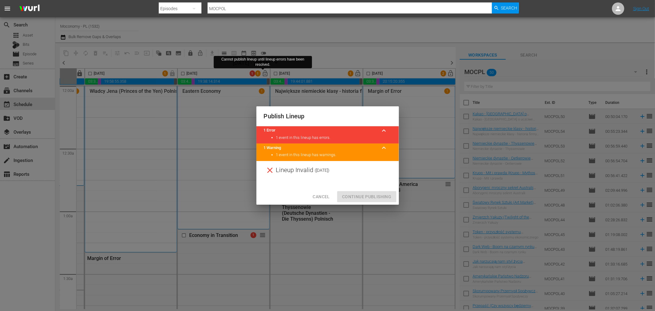
click at [317, 199] on span "Cancel" at bounding box center [321, 197] width 17 height 8
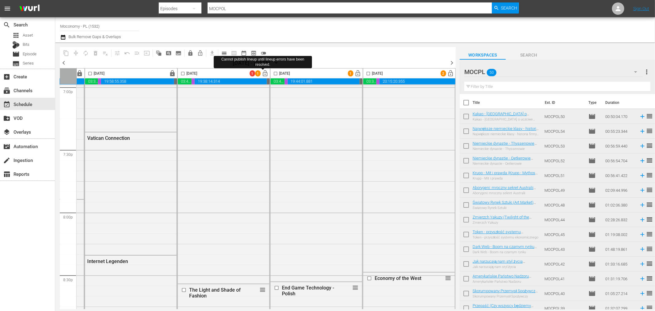
scroll to position [2378, 273]
click at [62, 37] on icon "button" at bounding box center [63, 36] width 6 height 7
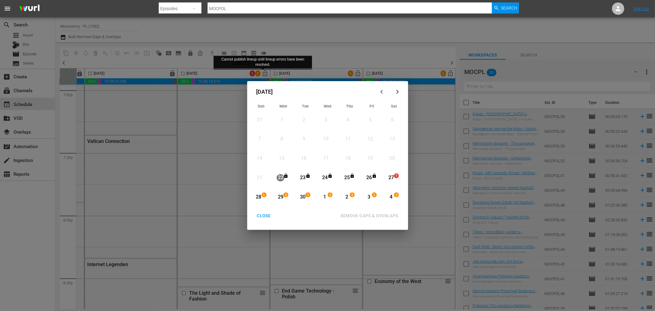
click at [395, 179] on div "27" at bounding box center [391, 177] width 8 height 7
click at [396, 201] on div "4 2" at bounding box center [392, 197] width 15 height 17
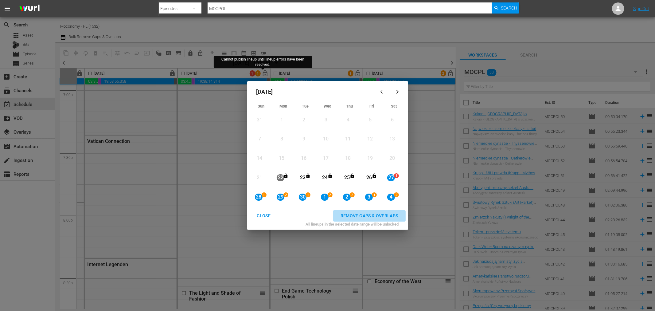
click at [340, 214] on div "REMOVE GAPS & OVERLAPS" at bounding box center [370, 216] width 68 height 8
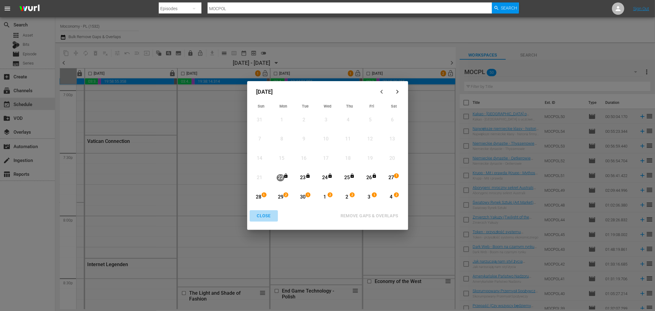
click at [272, 218] on div "CLOSE" at bounding box center [264, 216] width 24 height 8
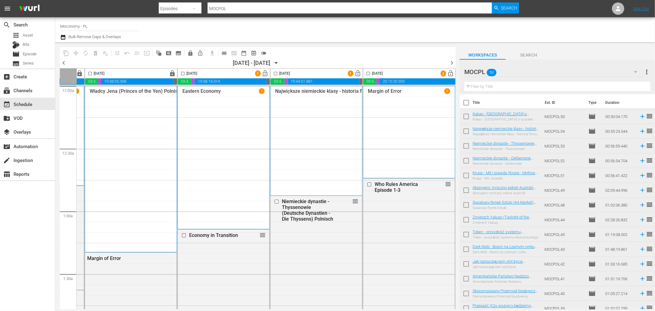
scroll to position [0, 273]
click at [265, 73] on span "lock_open" at bounding box center [265, 73] width 7 height 7
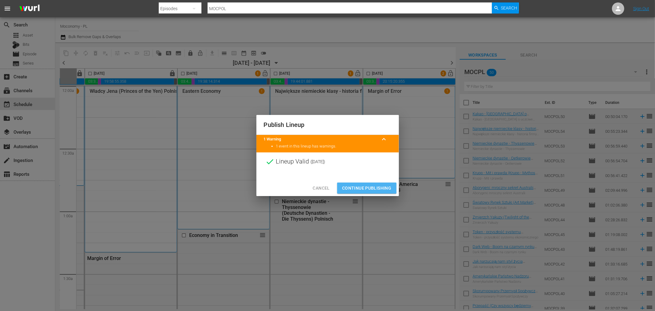
click at [360, 186] on span "Continue Publishing" at bounding box center [366, 188] width 49 height 8
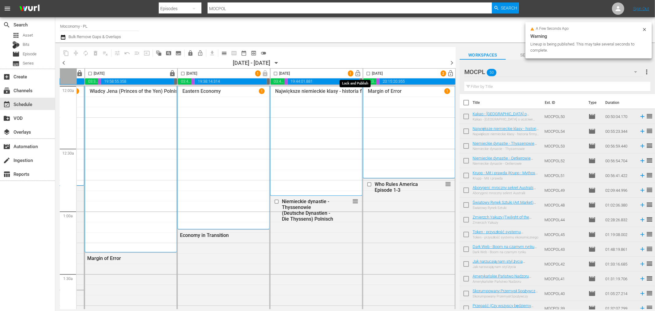
click at [356, 76] on span "lock_open" at bounding box center [358, 73] width 7 height 7
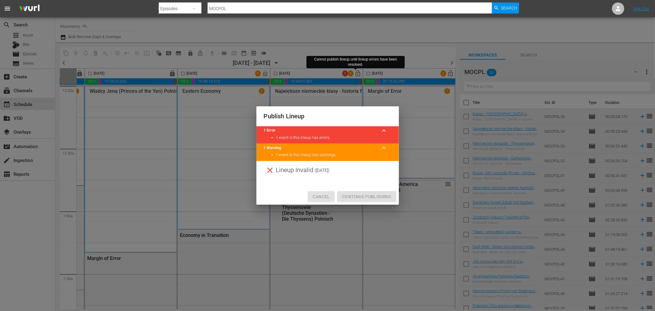
click at [324, 193] on span "Cancel" at bounding box center [321, 197] width 17 height 8
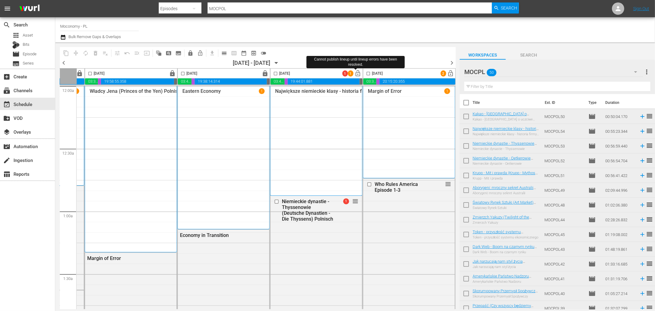
click at [276, 74] on input "checkbox" at bounding box center [275, 74] width 7 height 7
click at [272, 73] on input "checkbox" at bounding box center [275, 74] width 7 height 7
click at [358, 73] on span "lock_open" at bounding box center [358, 73] width 7 height 7
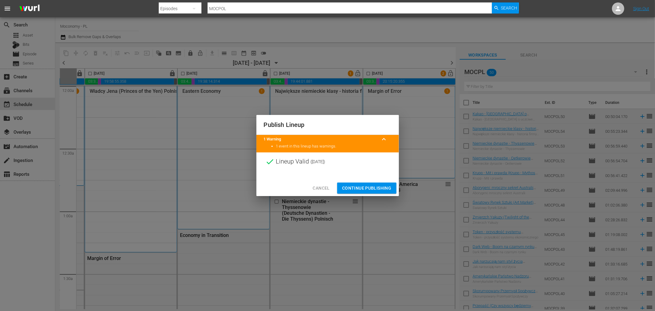
click at [369, 187] on span "Continue Publishing" at bounding box center [366, 188] width 49 height 8
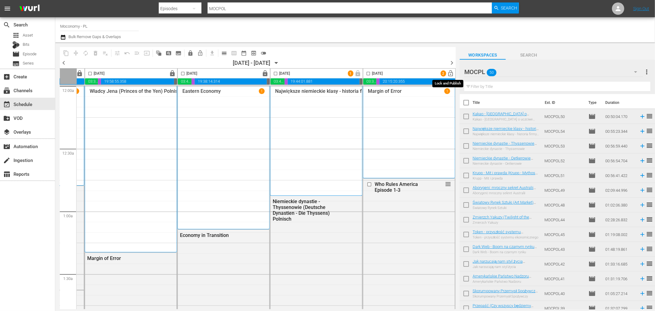
click at [448, 72] on span "lock_open" at bounding box center [451, 73] width 7 height 7
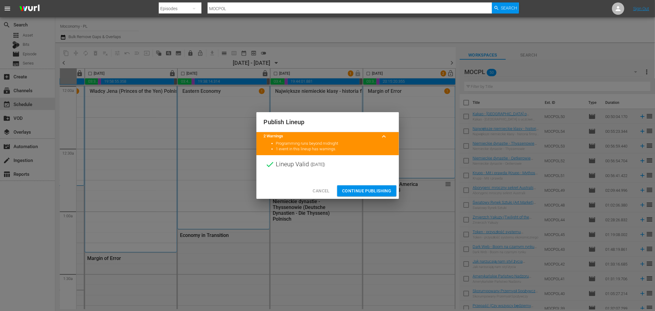
click at [352, 191] on span "Continue Publishing" at bounding box center [366, 191] width 49 height 8
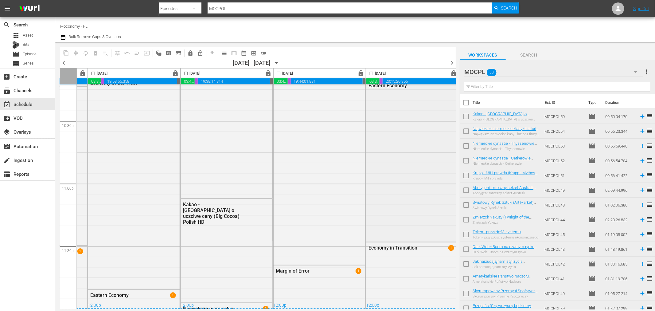
scroll to position [2788, 273]
click at [452, 64] on span "chevron_right" at bounding box center [452, 63] width 8 height 8
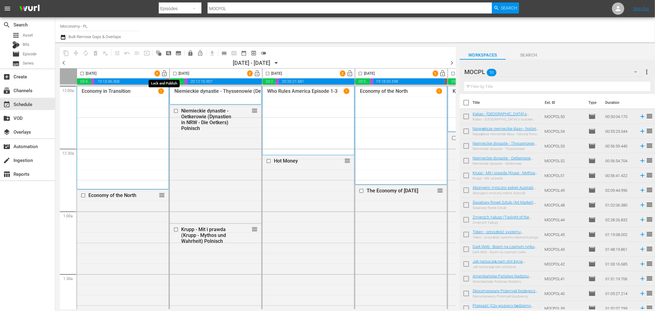
click at [164, 72] on span "lock_open" at bounding box center [164, 73] width 7 height 7
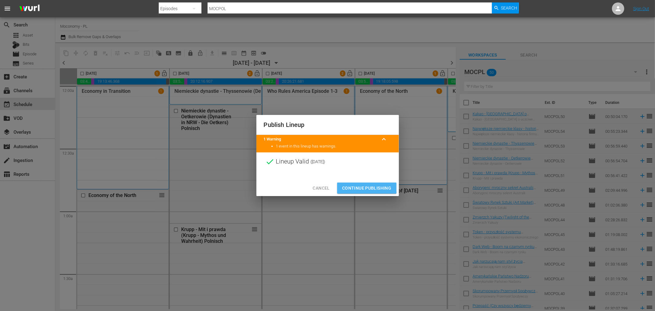
click at [356, 186] on span "Continue Publishing" at bounding box center [366, 188] width 49 height 8
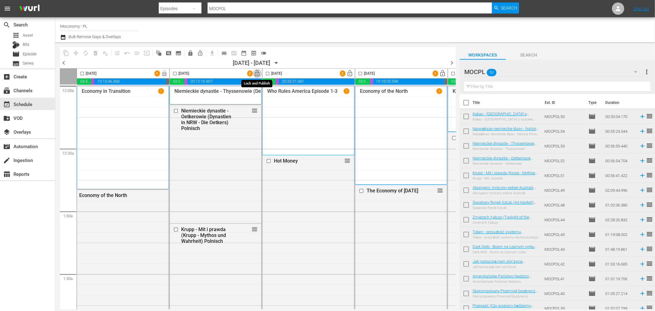
click at [258, 72] on span "lock_open" at bounding box center [257, 73] width 7 height 7
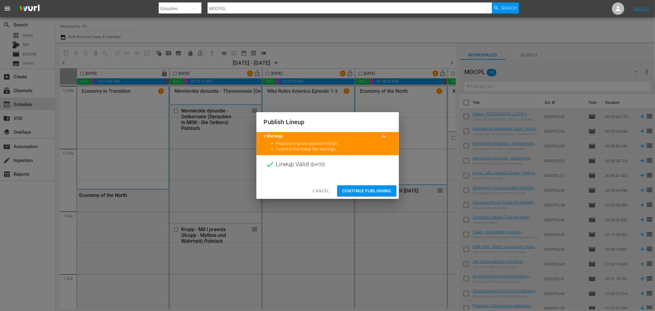
click at [368, 191] on span "Continue Publishing" at bounding box center [366, 191] width 49 height 8
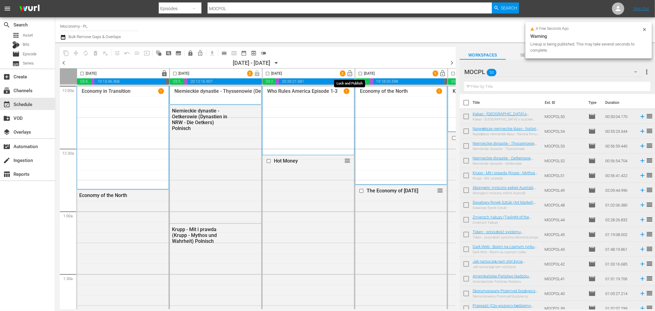
click at [346, 72] on button "lock_open" at bounding box center [351, 74] width 10 height 10
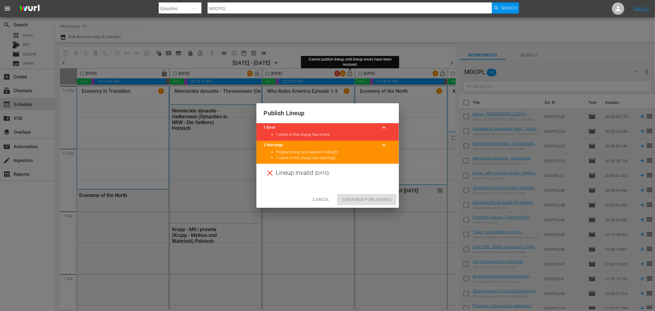
click at [327, 195] on button "Cancel" at bounding box center [321, 199] width 27 height 11
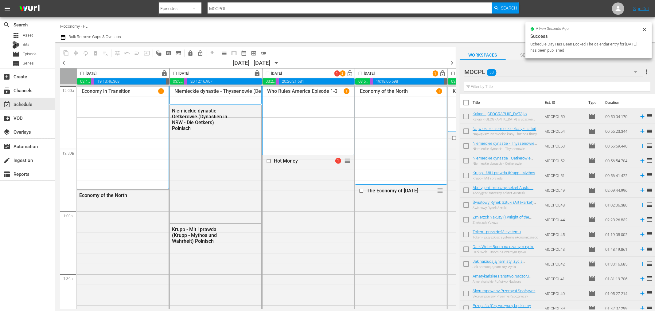
click at [269, 74] on input "checkbox" at bounding box center [267, 74] width 7 height 7
click at [352, 74] on span "lock_open" at bounding box center [350, 73] width 7 height 7
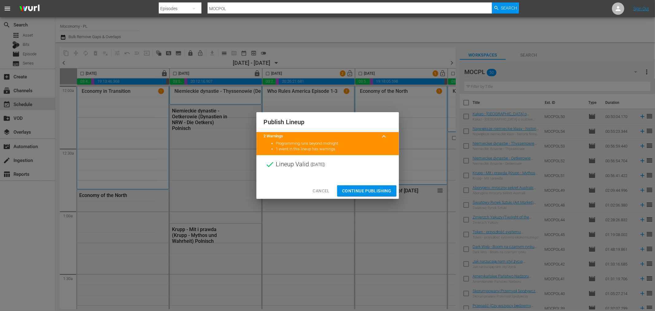
click at [360, 189] on span "Continue Publishing" at bounding box center [366, 191] width 49 height 8
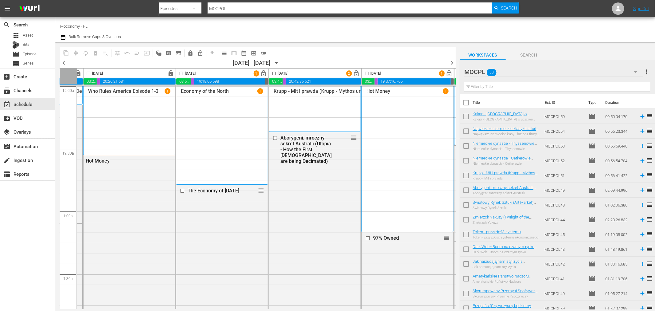
scroll to position [0, 205]
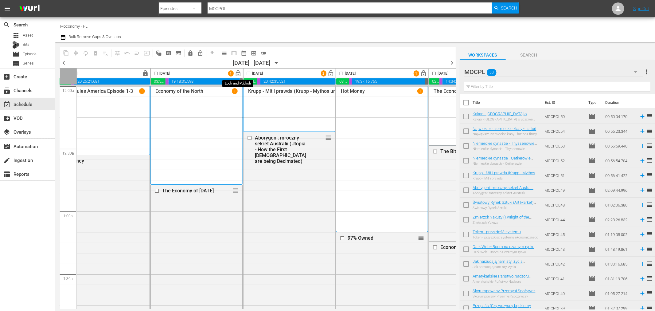
click at [238, 74] on span "lock_open" at bounding box center [238, 73] width 7 height 7
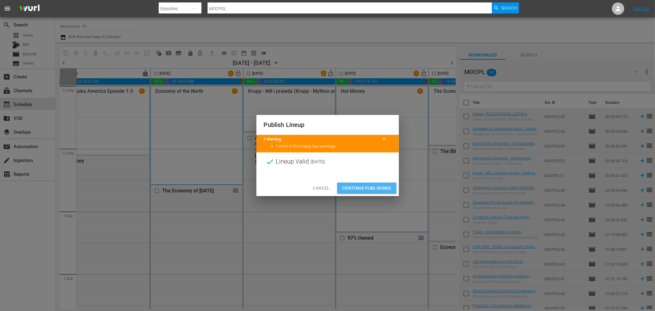
click at [364, 190] on span "Continue Publishing" at bounding box center [366, 188] width 49 height 8
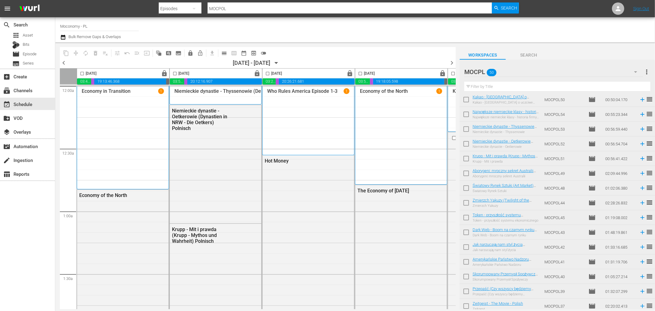
scroll to position [0, 0]
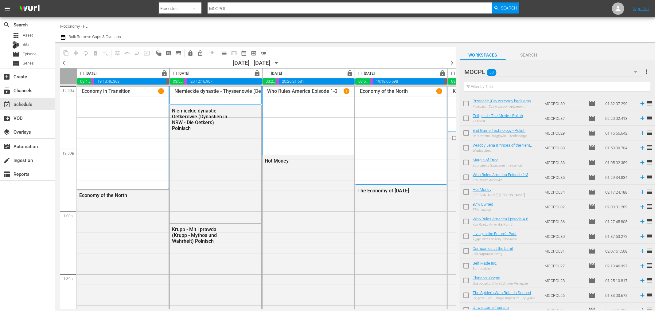
scroll to position [171, 0]
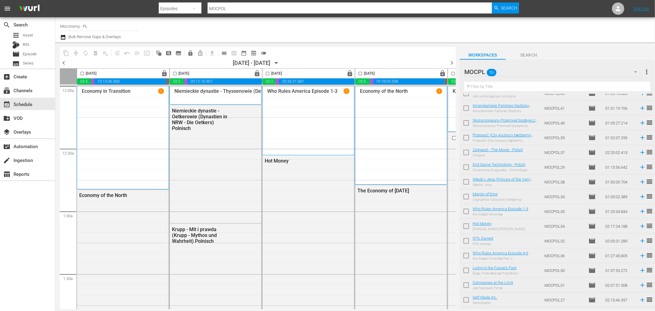
click at [560, 13] on nav "menu Search By Episodes Search ID, Title, Description, Keywords, or Category MO…" at bounding box center [327, 8] width 655 height 17
click at [555, 10] on nav "menu Search By Episodes Search ID, Title, Description, Keywords, or Category MO…" at bounding box center [327, 8] width 655 height 17
click at [500, 87] on input "text" at bounding box center [558, 87] width 186 height 10
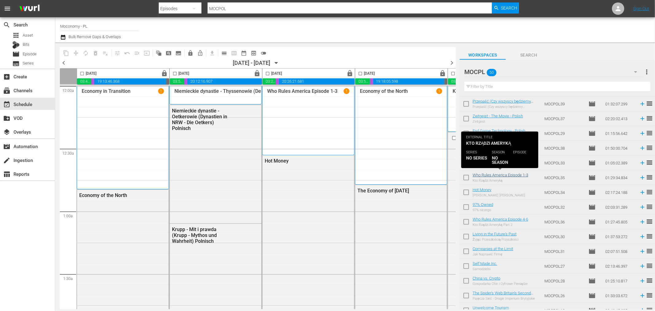
scroll to position [205, 0]
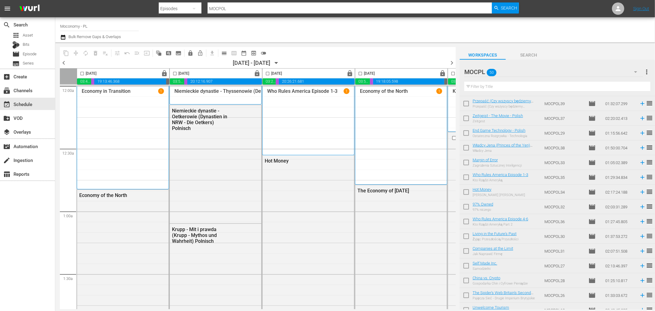
click at [458, 248] on div "content_copy compress autorenew_outlined delete_forever_outlined playlist_remov…" at bounding box center [355, 175] width 600 height 267
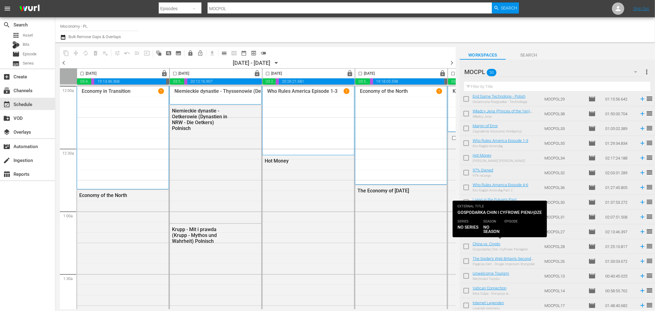
scroll to position [256, 0]
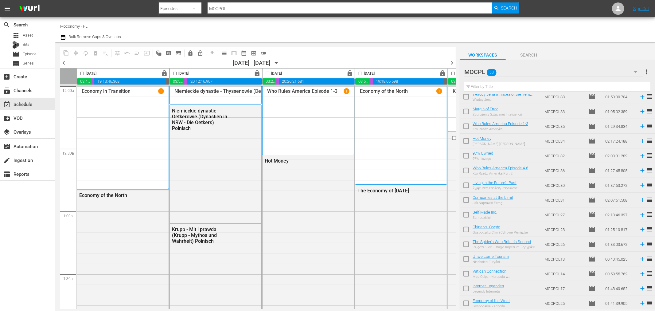
click at [471, 23] on div at bounding box center [516, 30] width 268 height 22
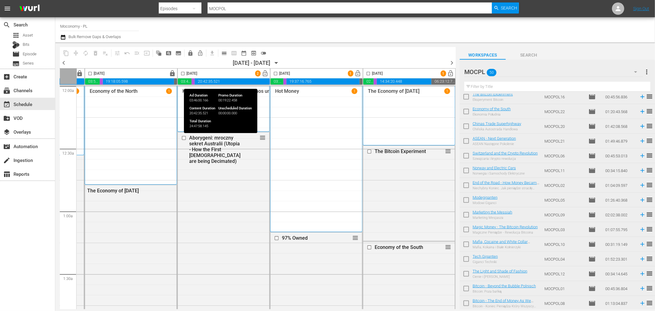
scroll to position [0, 0]
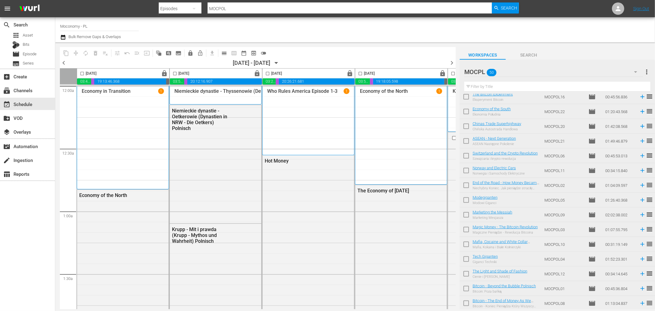
click at [63, 63] on span "chevron_left" at bounding box center [64, 63] width 8 height 8
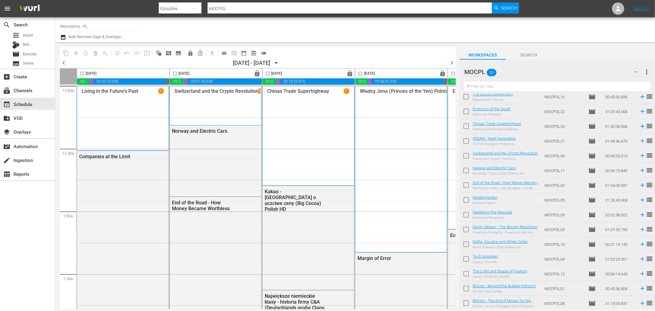
click at [498, 29] on div at bounding box center [516, 30] width 268 height 22
click at [536, 24] on div at bounding box center [516, 30] width 268 height 22
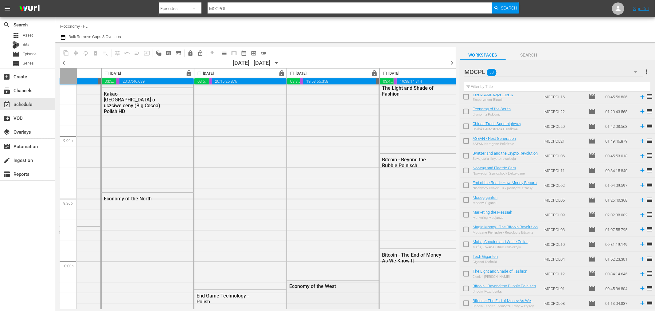
scroll to position [2788, 68]
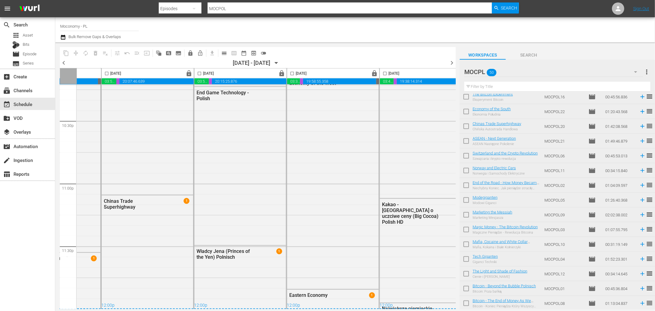
click at [507, 86] on input "text" at bounding box center [558, 87] width 186 height 10
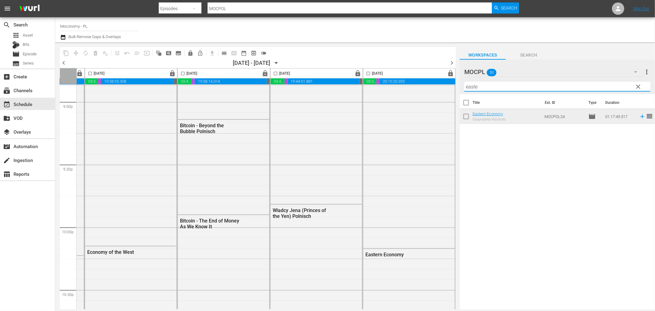
scroll to position [2788, 273]
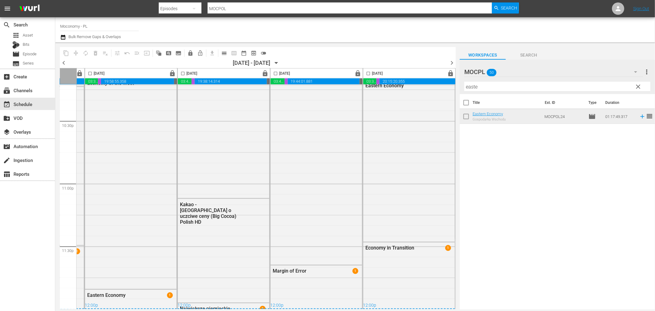
click at [507, 90] on input "easte" at bounding box center [558, 87] width 186 height 10
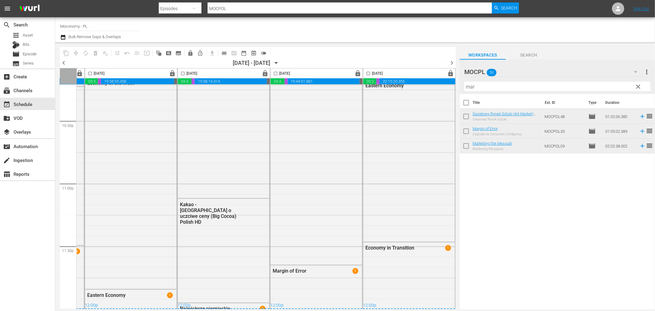
click at [554, 80] on div "Filter by Title mar" at bounding box center [558, 86] width 186 height 15
click at [547, 88] on input "mar" at bounding box center [558, 87] width 186 height 10
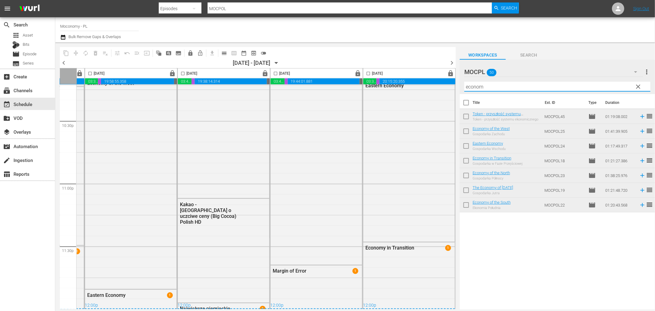
type input "econom"
click at [546, 251] on div "Title Ext. ID Type Duration Token - przyszłość systemu ekonomicznego (Token - E…" at bounding box center [557, 202] width 195 height 216
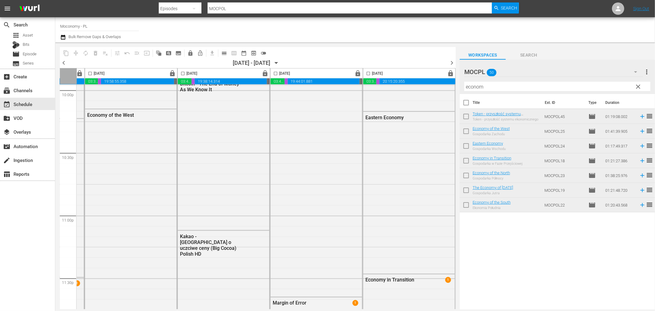
scroll to position [2754, 273]
click at [450, 60] on span "chevron_right" at bounding box center [452, 63] width 8 height 8
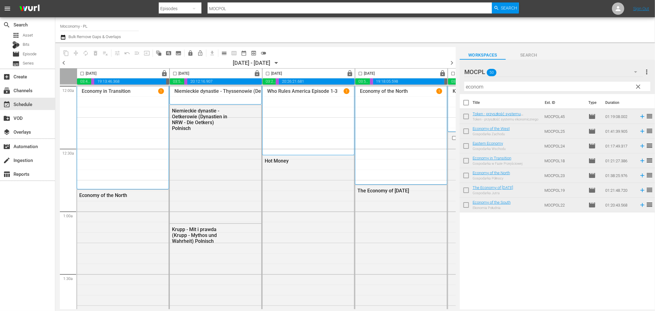
click at [516, 240] on div "Title Ext. ID Type Duration Token - przyszłość systemu ekonomicznego (Token - E…" at bounding box center [557, 202] width 195 height 216
click at [524, 243] on div "Title Ext. ID Type Duration Token - przyszłość systemu ekonomicznego (Token - E…" at bounding box center [557, 202] width 195 height 216
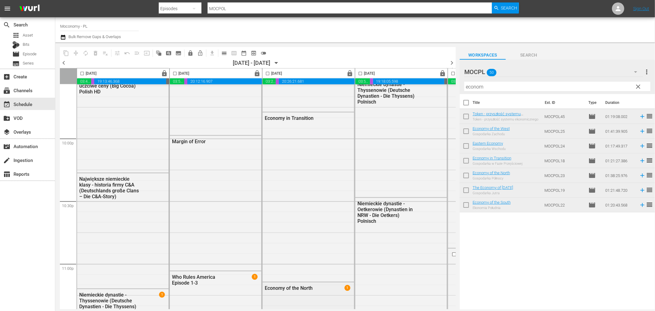
scroll to position [2617, 0]
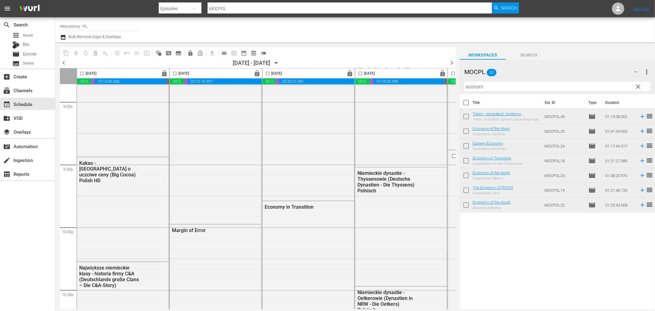
click at [267, 73] on input "checkbox" at bounding box center [267, 74] width 7 height 7
checkbox input "true"
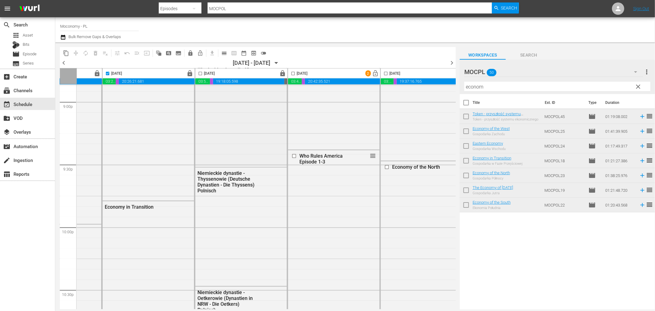
scroll to position [2617, 171]
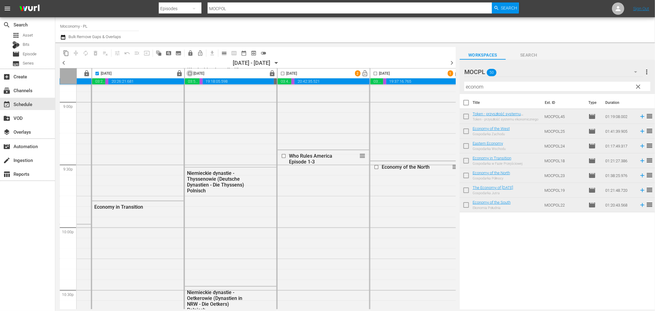
click at [191, 73] on input "checkbox" at bounding box center [190, 74] width 7 height 7
checkbox input "true"
click at [284, 73] on input "checkbox" at bounding box center [282, 74] width 7 height 7
checkbox input "true"
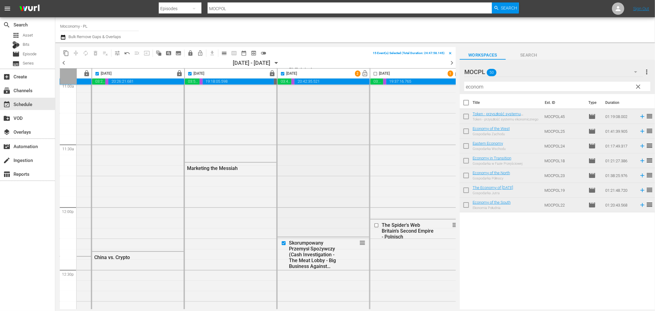
scroll to position [1559, 171]
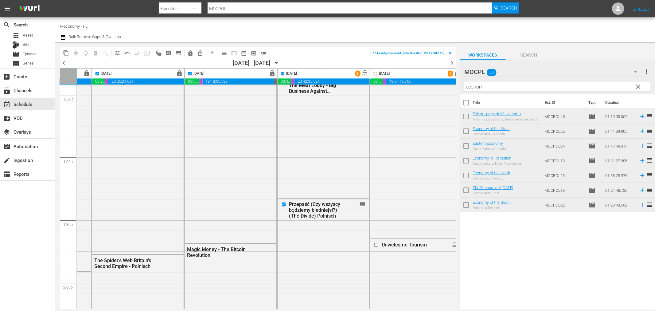
click at [376, 72] on input "checkbox" at bounding box center [375, 74] width 7 height 7
checkbox input "true"
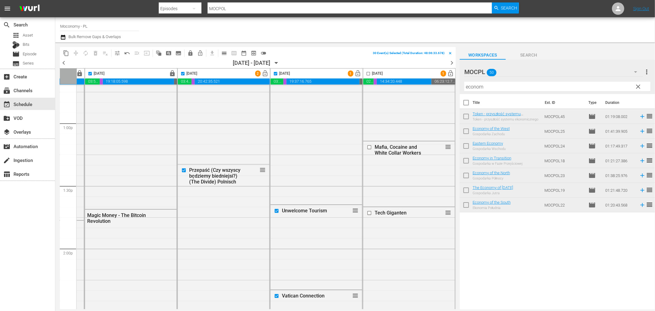
scroll to position [1593, 273]
click at [366, 74] on input "checkbox" at bounding box center [368, 74] width 7 height 7
checkbox input "true"
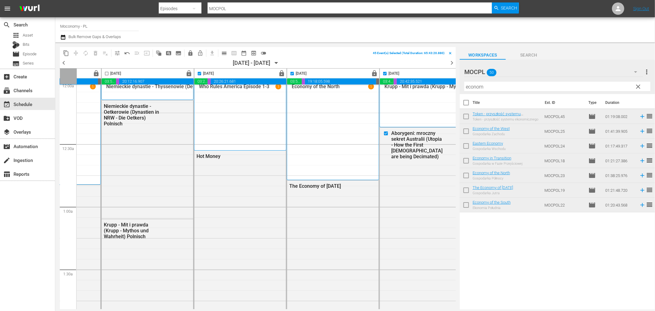
scroll to position [0, 68]
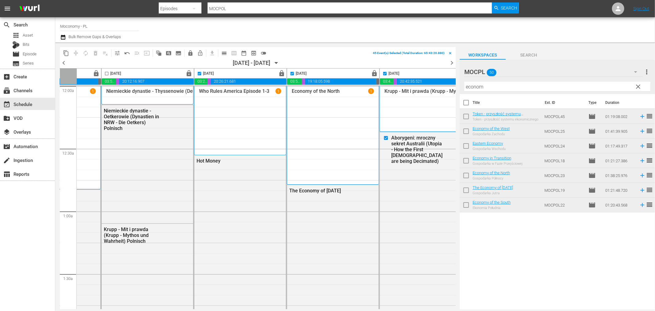
click at [375, 170] on div "Economy of the North 1" at bounding box center [333, 135] width 92 height 99
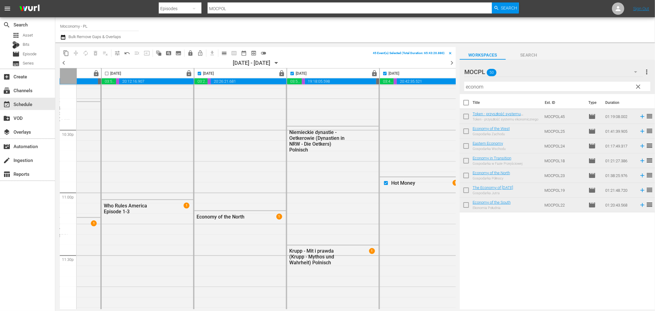
scroll to position [2788, 68]
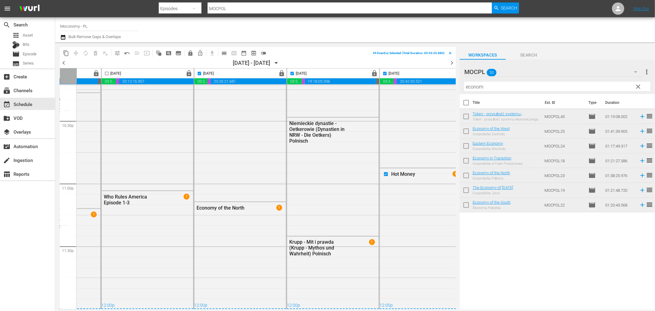
click at [520, 242] on div "Title Ext. ID Type Duration Token - przyszłość systemu ekonomicznego (Token - E…" at bounding box center [557, 202] width 195 height 216
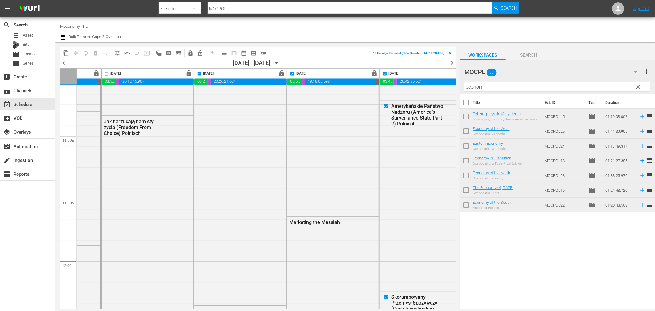
scroll to position [1331, 68]
click at [536, 244] on div "Title Ext. ID Type Duration Token - przyszłość systemu ekonomicznego (Token - E…" at bounding box center [557, 202] width 195 height 216
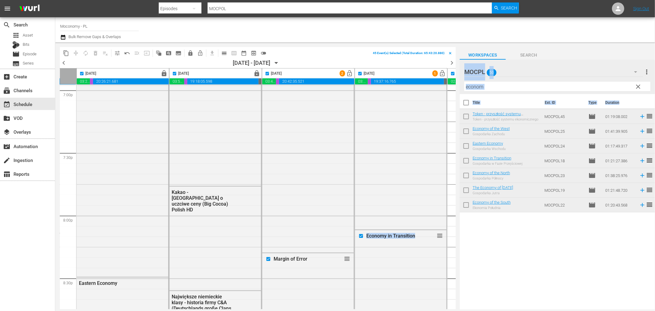
scroll to position [2378, 273]
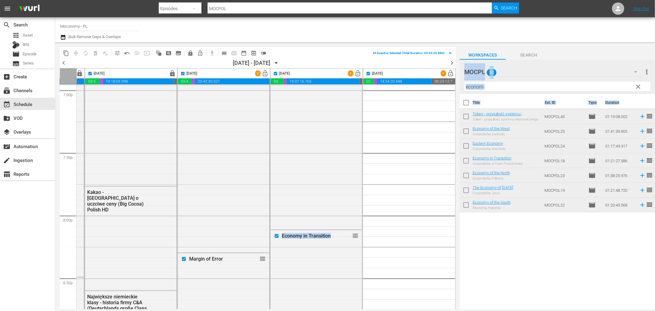
drag, startPoint x: 453, startPoint y: 267, endPoint x: 453, endPoint y: 142, distance: 125.1
click at [465, 133] on div "content_copy compress autorenew_outlined delete_forever_outlined playlist_remov…" at bounding box center [355, 175] width 600 height 267
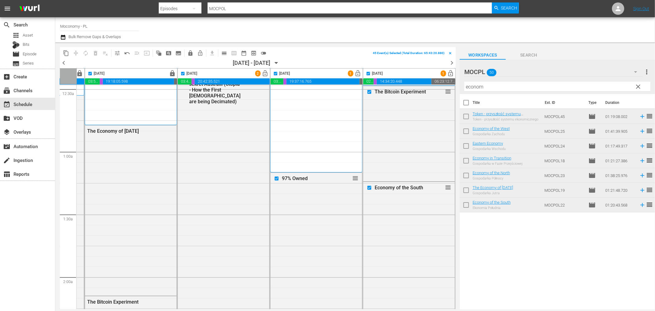
scroll to position [68, 273]
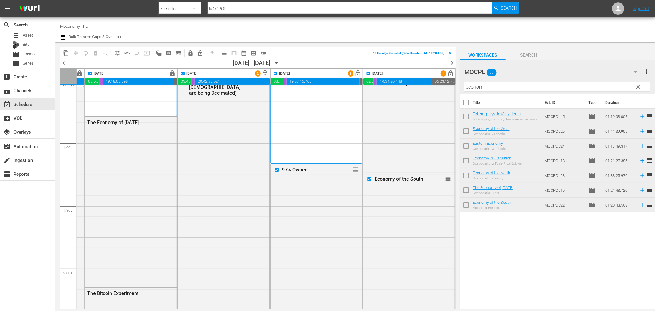
click at [518, 231] on div "Title Ext. ID Type Duration Token - przyszłość systemu ekonomicznego (Token - E…" at bounding box center [557, 202] width 195 height 216
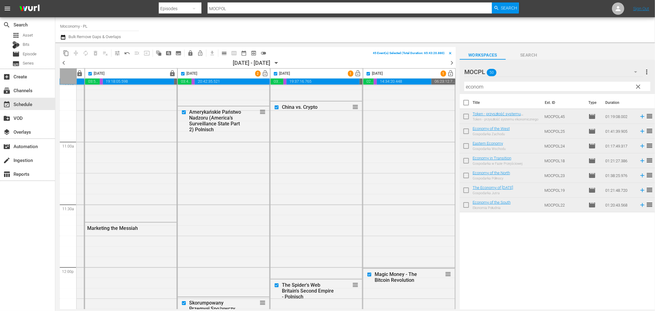
scroll to position [1183, 273]
